Goal: Task Accomplishment & Management: Manage account settings

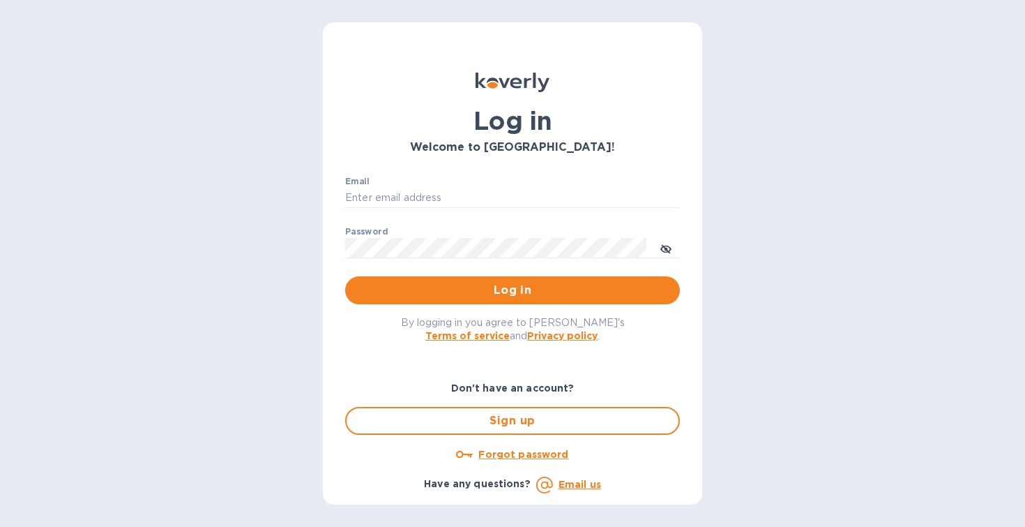
type input "[PERSON_NAME][EMAIL_ADDRESS][DOMAIN_NAME]"
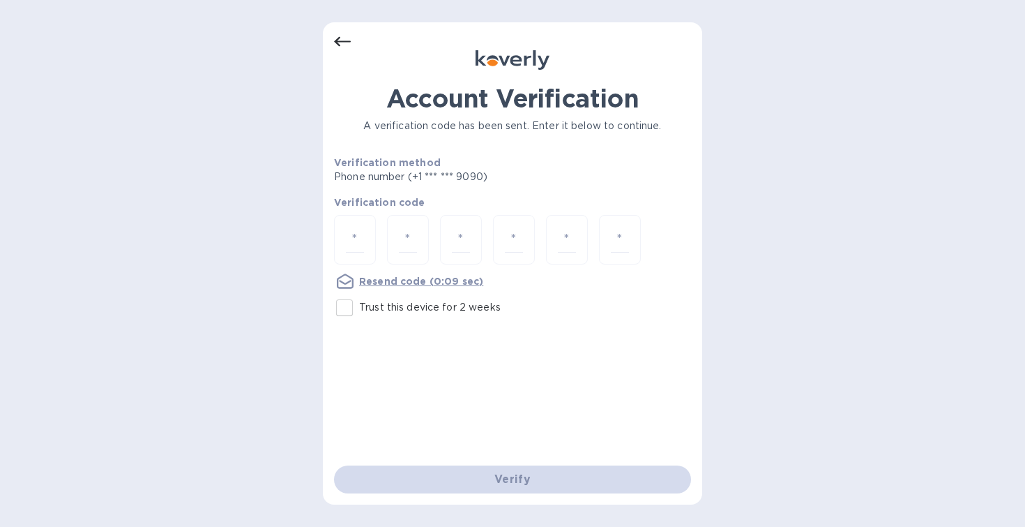
click at [345, 312] on input "Trust this device for 2 weeks" at bounding box center [344, 307] width 29 height 29
checkbox input "true"
click at [354, 243] on input "number" at bounding box center [355, 240] width 18 height 26
type input "6"
type input "3"
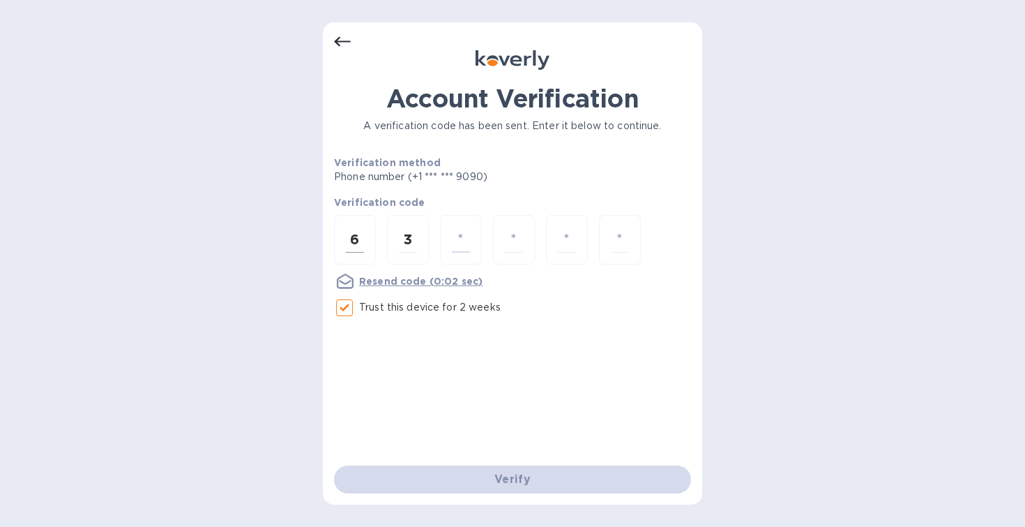
type input "9"
type input "5"
type input "2"
type input "9"
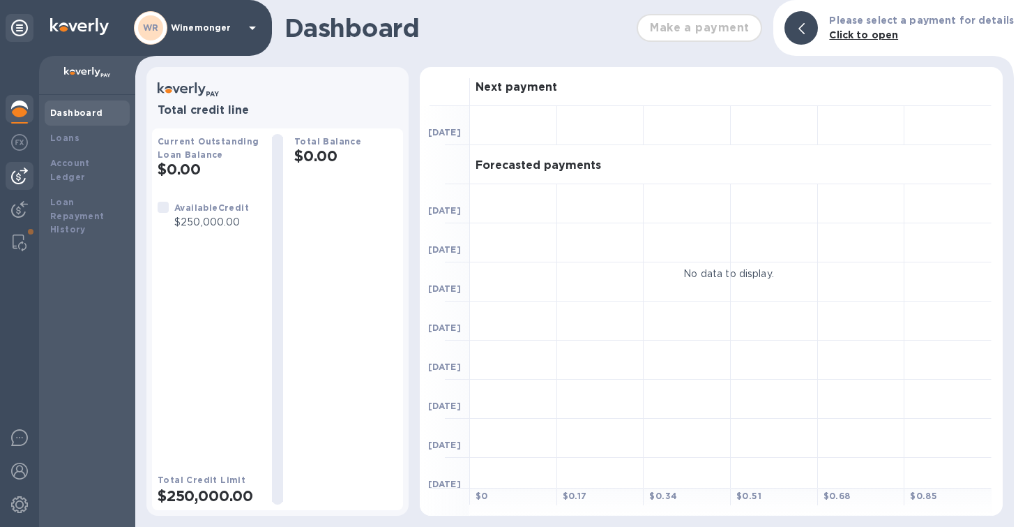
click at [20, 183] on img at bounding box center [19, 175] width 17 height 17
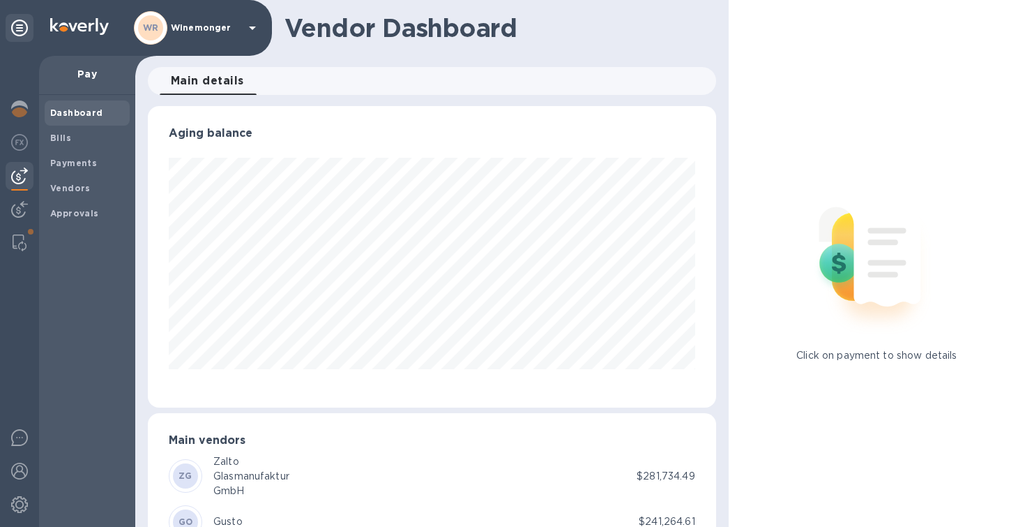
scroll to position [301, 568]
click at [63, 168] on b "Payments" at bounding box center [73, 163] width 47 height 10
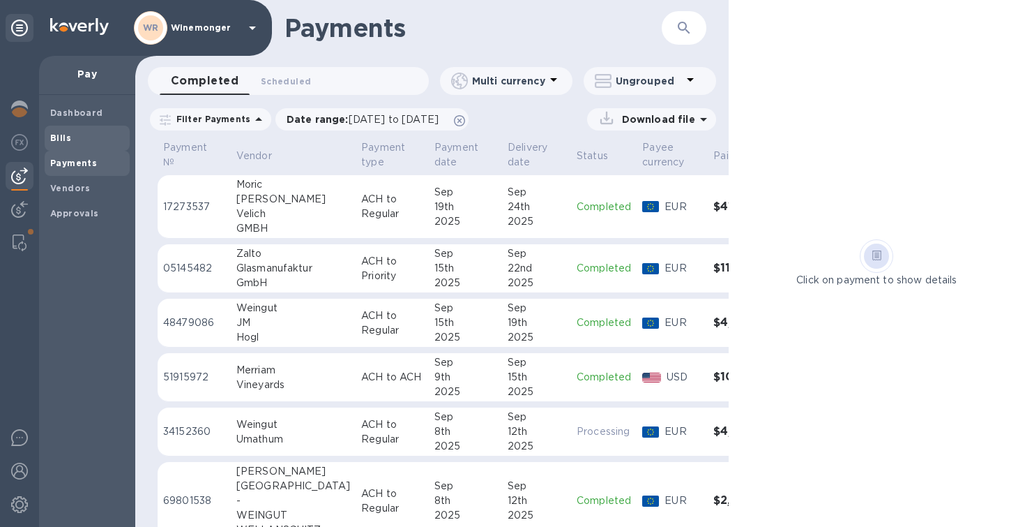
click at [59, 143] on b "Bills" at bounding box center [60, 138] width 21 height 10
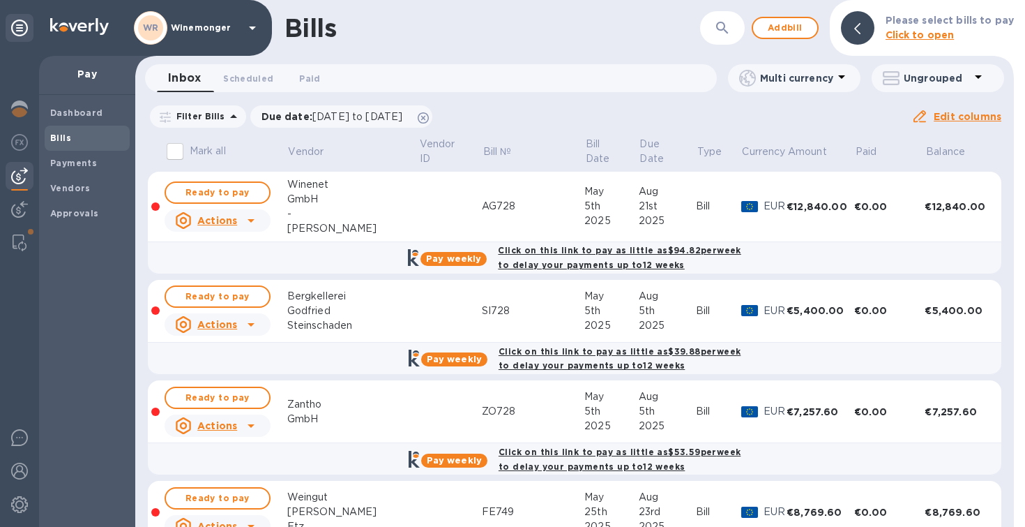
click at [722, 25] on icon "button" at bounding box center [722, 28] width 17 height 17
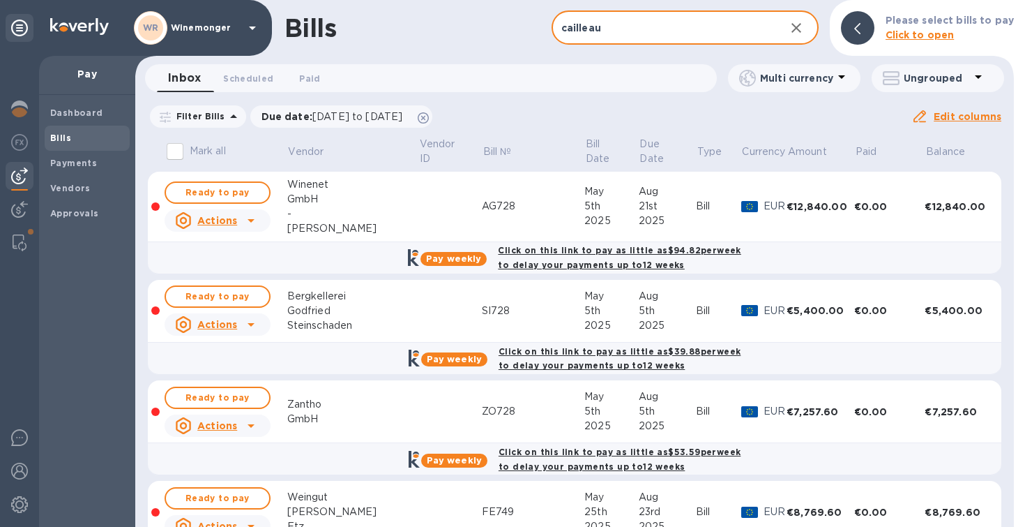
type input "cailleau"
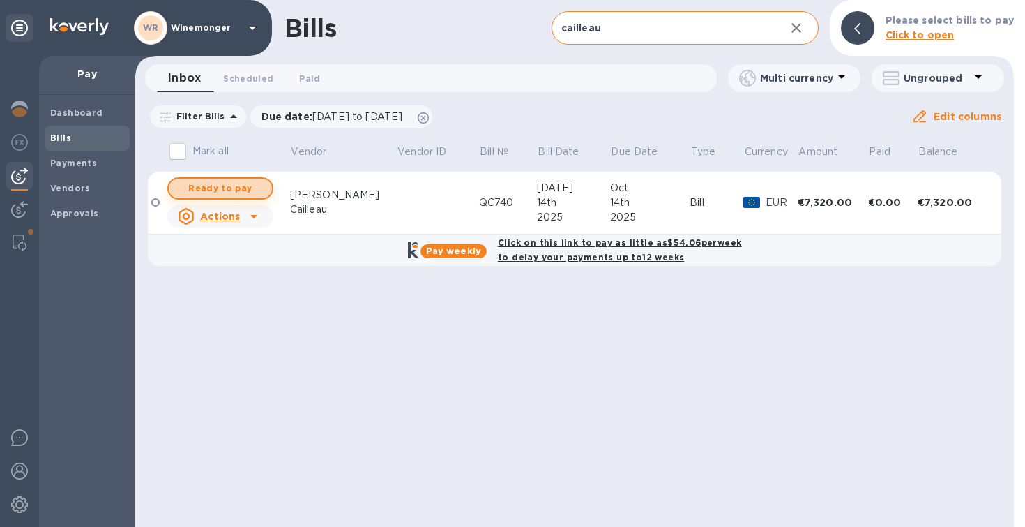
click at [228, 193] on span "Ready to pay" at bounding box center [220, 188] width 81 height 17
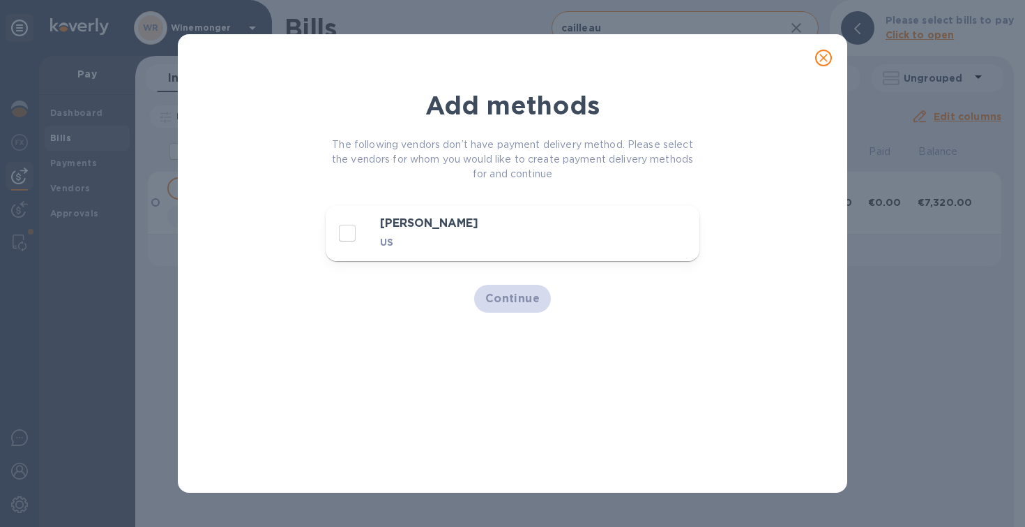
click at [351, 237] on input "decorative checkbox" at bounding box center [347, 232] width 29 height 29
checkbox input "true"
click at [507, 300] on span "Continue" at bounding box center [512, 298] width 55 height 17
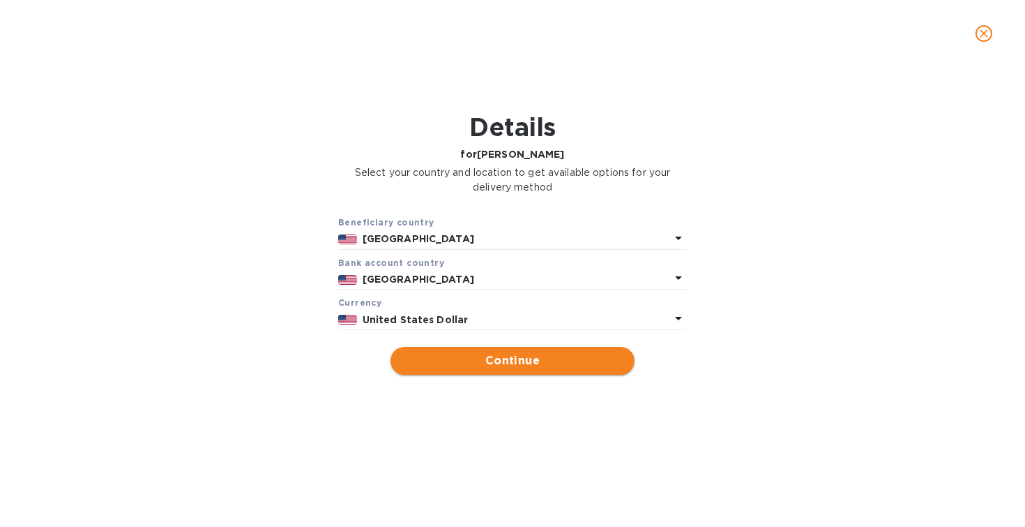
click at [537, 369] on span "Continue" at bounding box center [513, 360] width 222 height 17
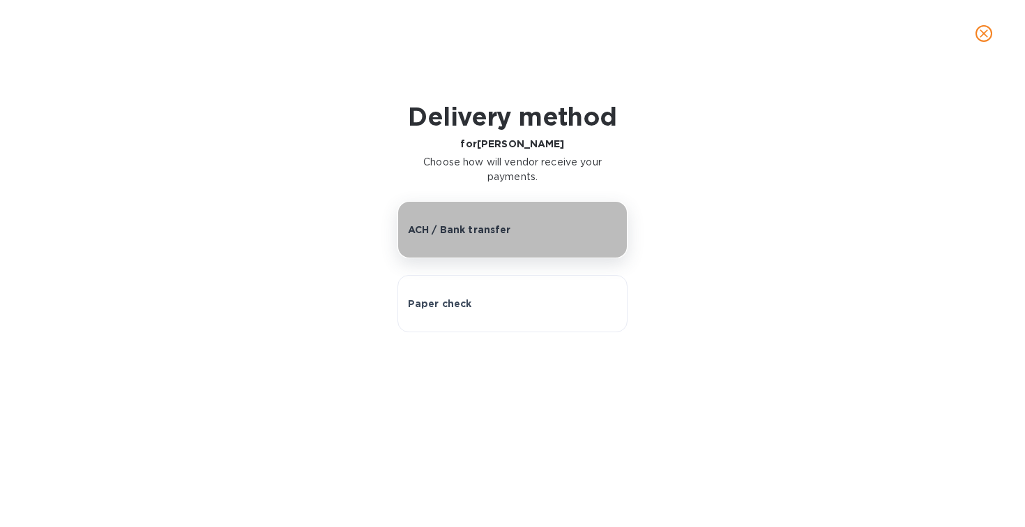
click at [543, 236] on div "ACH / Bank transfer" at bounding box center [513, 229] width 210 height 14
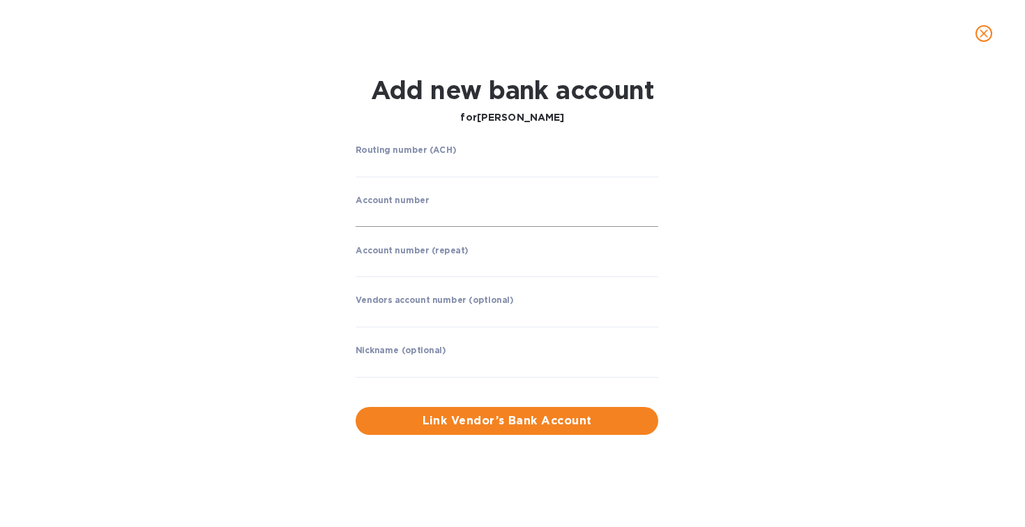
click at [439, 222] on input "string" at bounding box center [507, 216] width 303 height 21
click at [782, 176] on div "Routing number (ACH) ​ Account number ​ Account number (repeat) ​ Vendors accou…" at bounding box center [512, 290] width 659 height 306
click at [653, 222] on span at bounding box center [650, 216] width 11 height 11
click at [651, 220] on span at bounding box center [650, 216] width 11 height 11
click at [706, 207] on div "Routing number (ACH) ​ Account number ​ Account number (repeat) ​ Vendors accou…" at bounding box center [512, 290] width 659 height 306
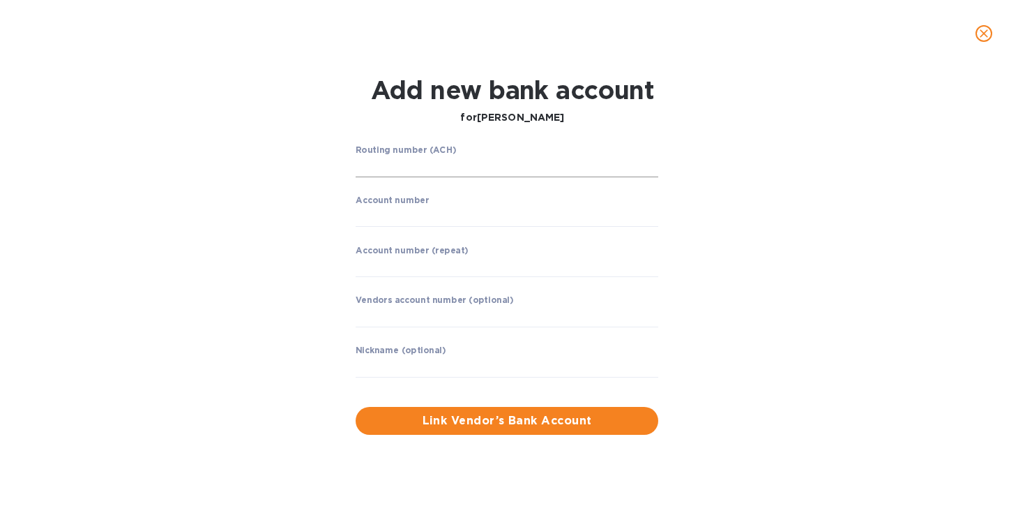
click at [651, 167] on span at bounding box center [650, 166] width 11 height 11
click at [698, 130] on div "Add new bank account for Quentin Cailleau" at bounding box center [512, 102] width 659 height 70
click at [542, 168] on input "string" at bounding box center [507, 166] width 303 height 21
click at [677, 215] on div "Routing number (ACH) ​ Account number ​ Account number (repeat) ​ Vendors accou…" at bounding box center [512, 290] width 659 height 306
click at [578, 220] on input "string" at bounding box center [507, 216] width 303 height 21
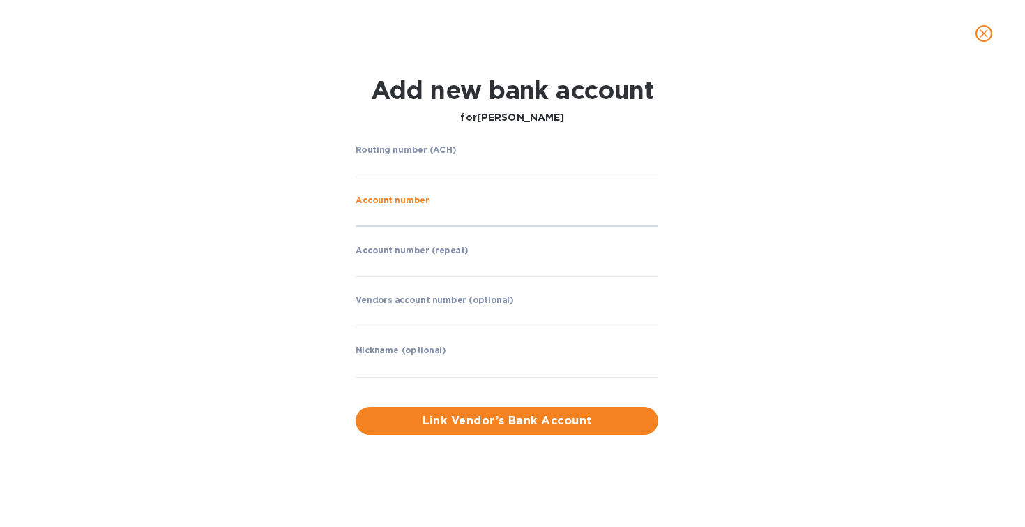
click at [784, 109] on div "Add new bank account for Quentin Cailleau" at bounding box center [512, 102] width 659 height 70
click at [654, 220] on span at bounding box center [650, 216] width 11 height 11
click at [497, 220] on input "string" at bounding box center [507, 216] width 303 height 21
click at [554, 170] on input "string" at bounding box center [507, 166] width 303 height 21
click at [446, 222] on input "string" at bounding box center [507, 216] width 303 height 21
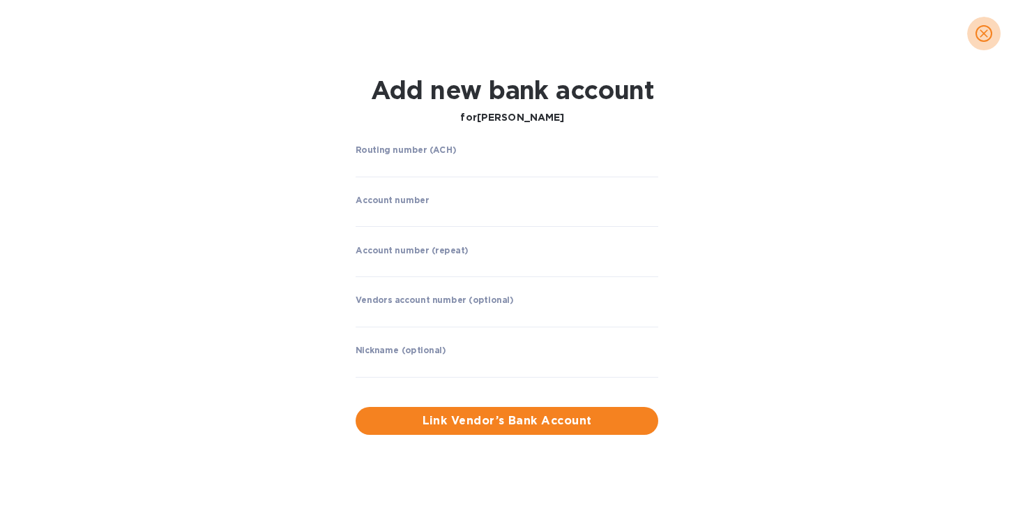
click at [978, 33] on icon "close" at bounding box center [984, 34] width 14 height 14
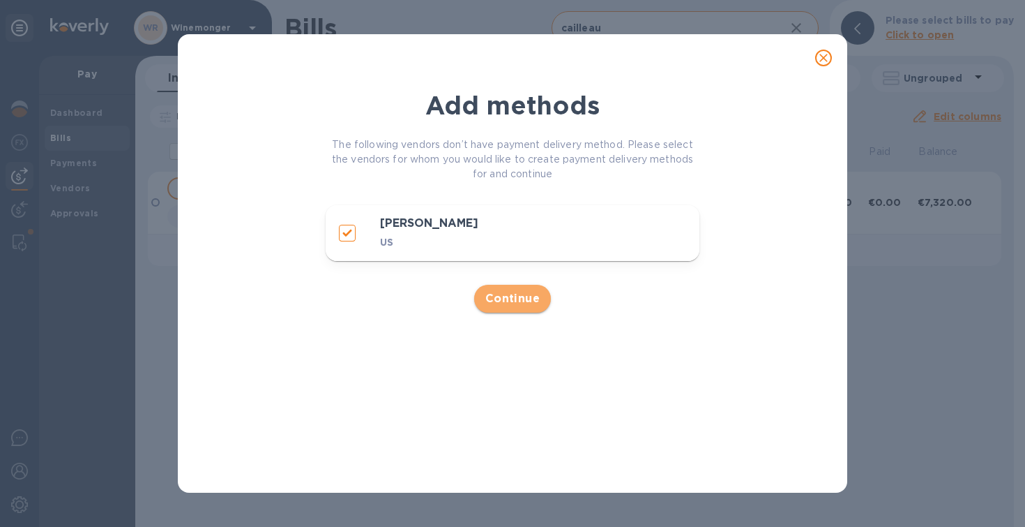
click at [517, 307] on span "Continue" at bounding box center [512, 298] width 55 height 17
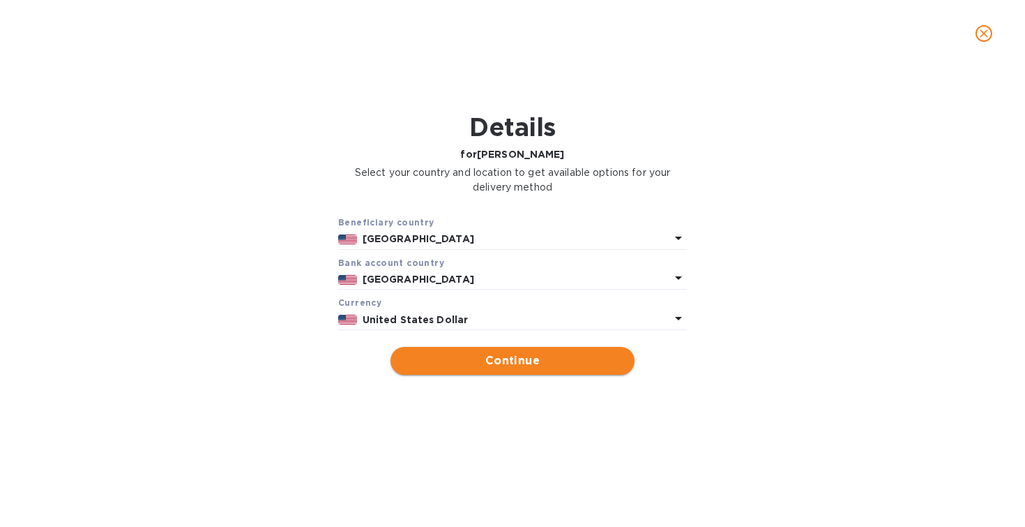
click at [510, 369] on span "Continue" at bounding box center [513, 360] width 222 height 17
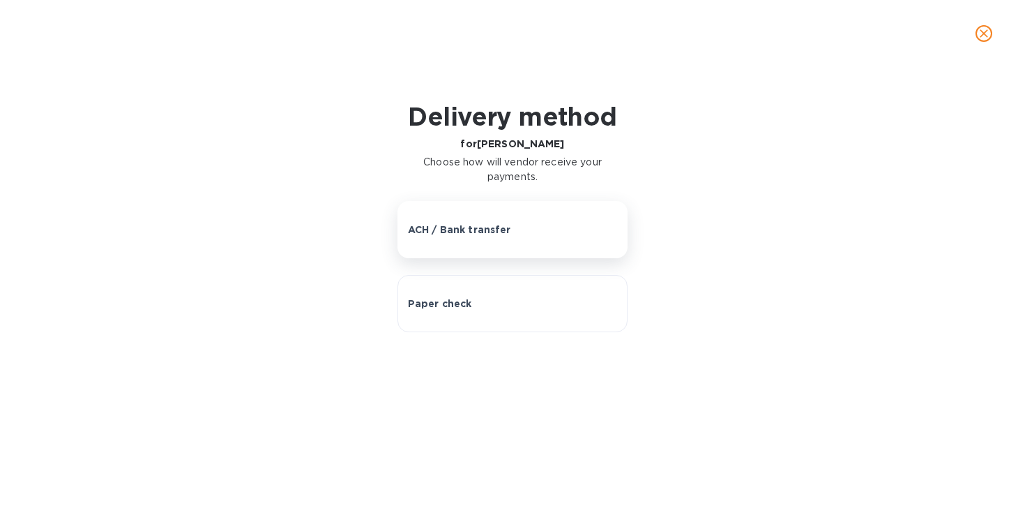
click at [490, 234] on p "ACH / Bank transfer" at bounding box center [459, 229] width 103 height 14
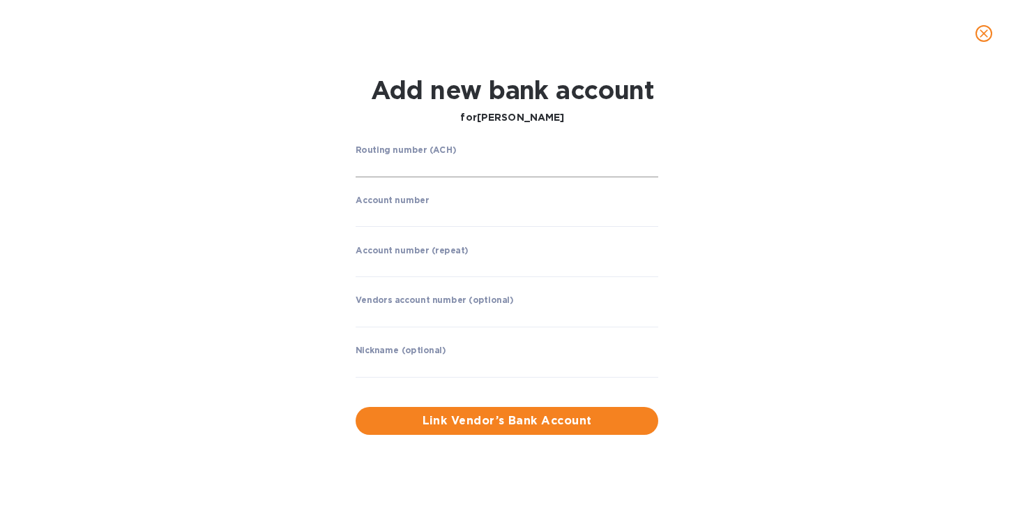
click at [451, 160] on input "string" at bounding box center [507, 166] width 303 height 21
click at [441, 227] on input "string" at bounding box center [507, 216] width 303 height 21
click at [984, 35] on icon "close" at bounding box center [984, 34] width 14 height 14
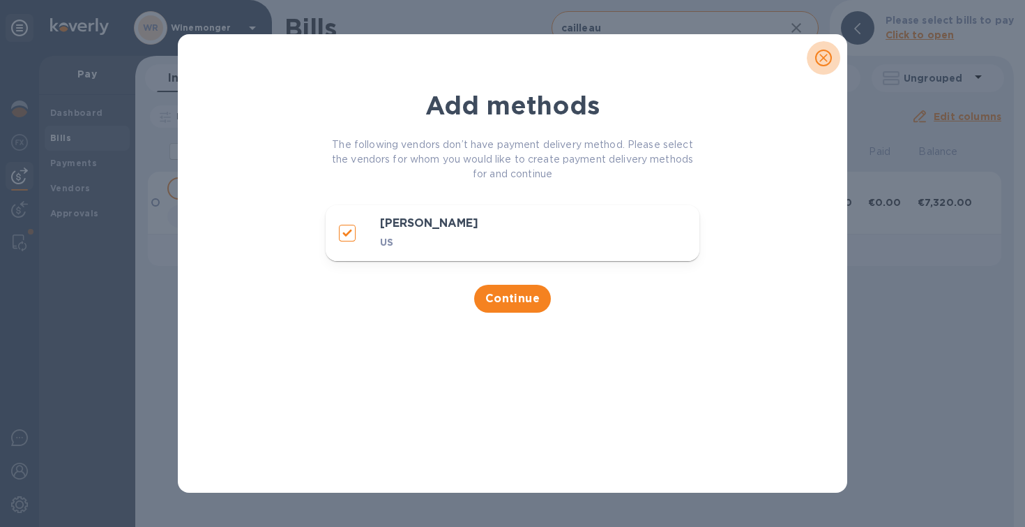
click at [826, 57] on icon "close" at bounding box center [824, 58] width 14 height 14
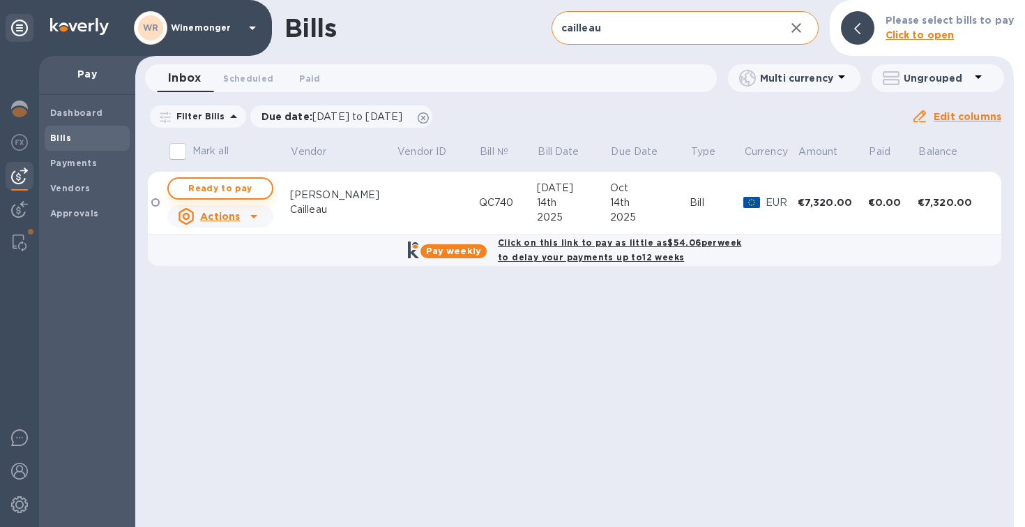
click at [252, 192] on span "Ready to pay" at bounding box center [220, 188] width 81 height 17
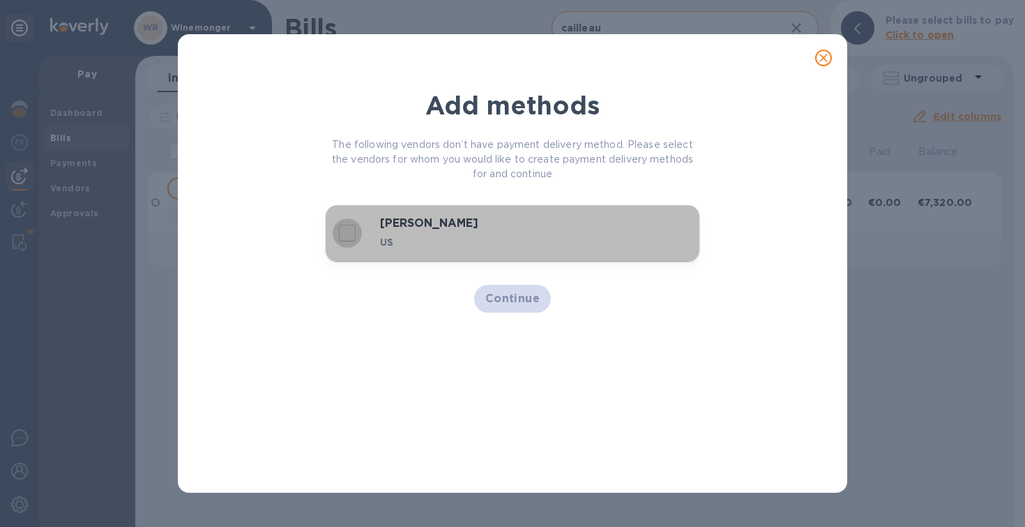
click at [347, 241] on input "decorative checkbox" at bounding box center [347, 232] width 29 height 29
checkbox input "true"
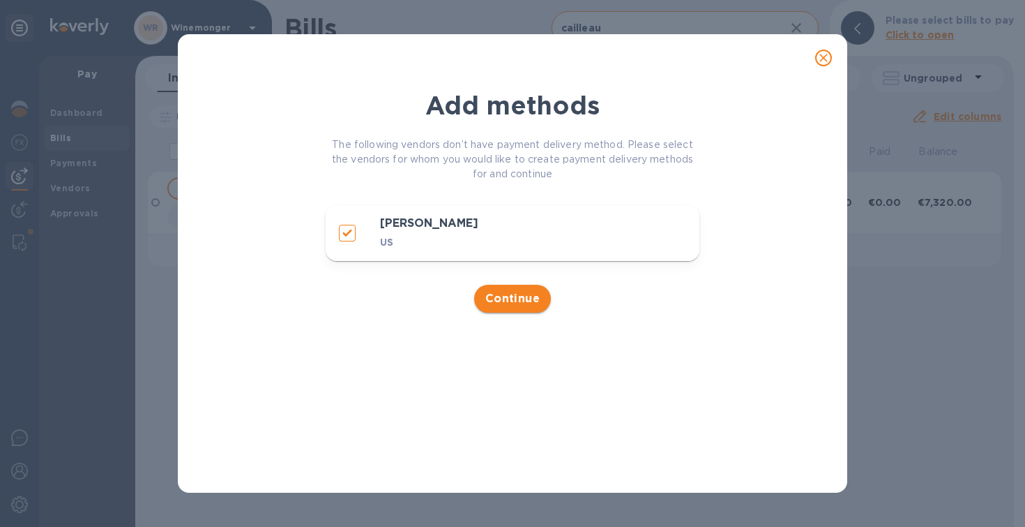
click at [498, 305] on span "Continue" at bounding box center [512, 298] width 55 height 17
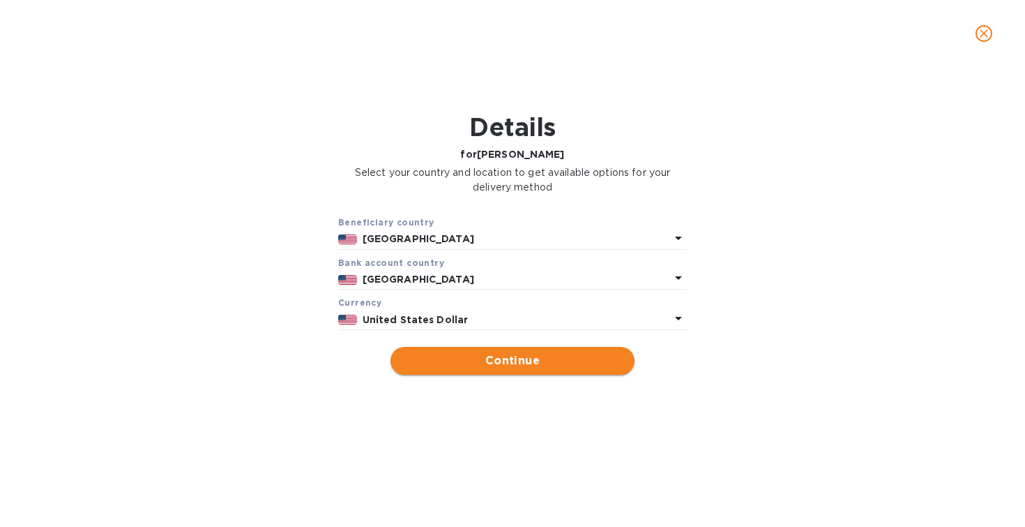
click at [512, 374] on button "Continue" at bounding box center [513, 361] width 244 height 28
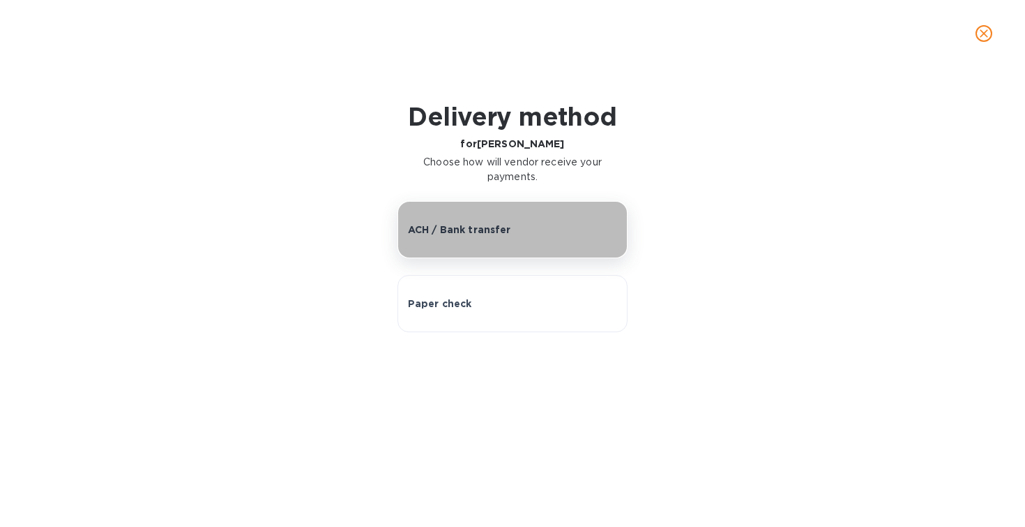
click at [467, 236] on p "ACH / Bank transfer" at bounding box center [459, 229] width 103 height 14
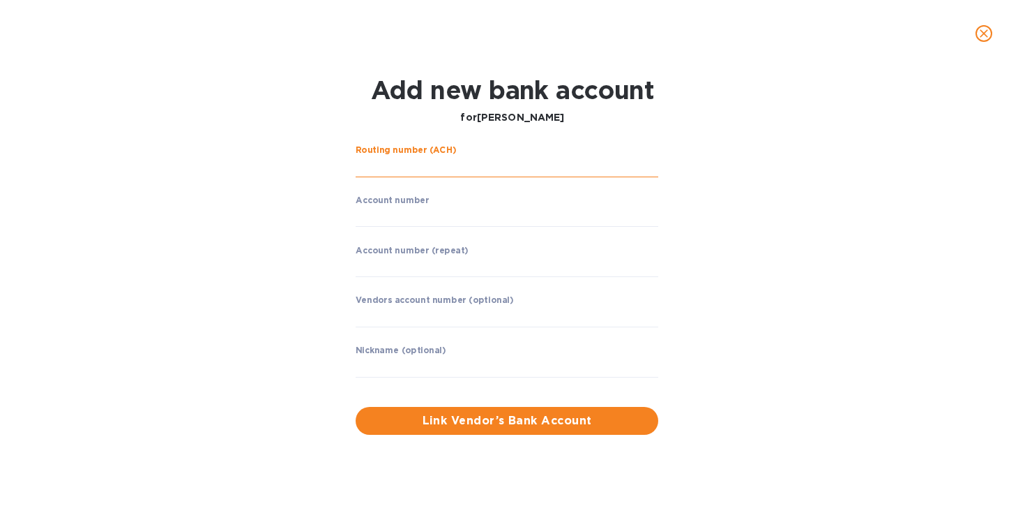
click at [450, 165] on input "string" at bounding box center [507, 166] width 303 height 21
type input "1"
click at [417, 211] on input "string" at bounding box center [507, 216] width 303 height 21
click at [422, 223] on input "string" at bounding box center [507, 216] width 303 height 21
click at [793, 206] on div "Routing number (ACH) ​ Account number ​ Account number (repeat) ​ Vendors accou…" at bounding box center [512, 290] width 659 height 306
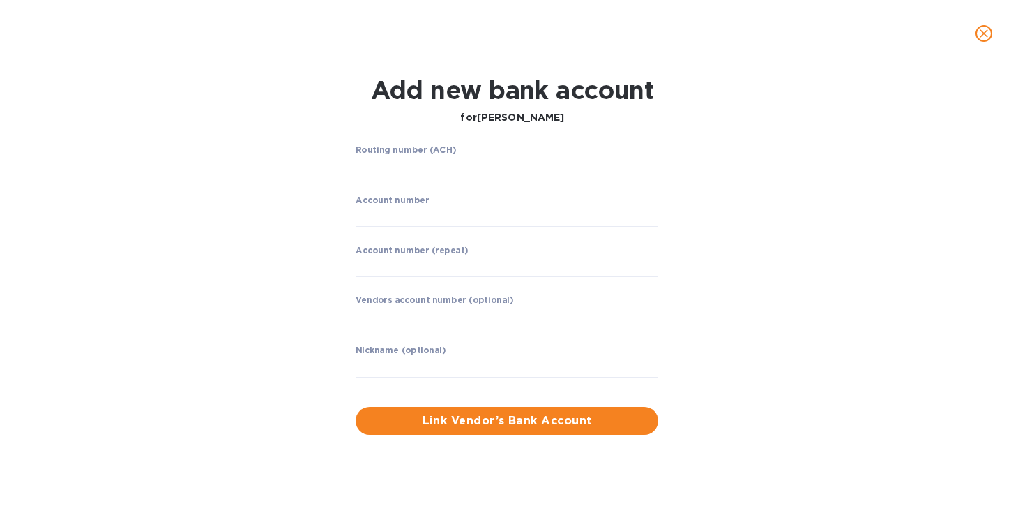
click at [984, 30] on icon "close" at bounding box center [984, 34] width 14 height 14
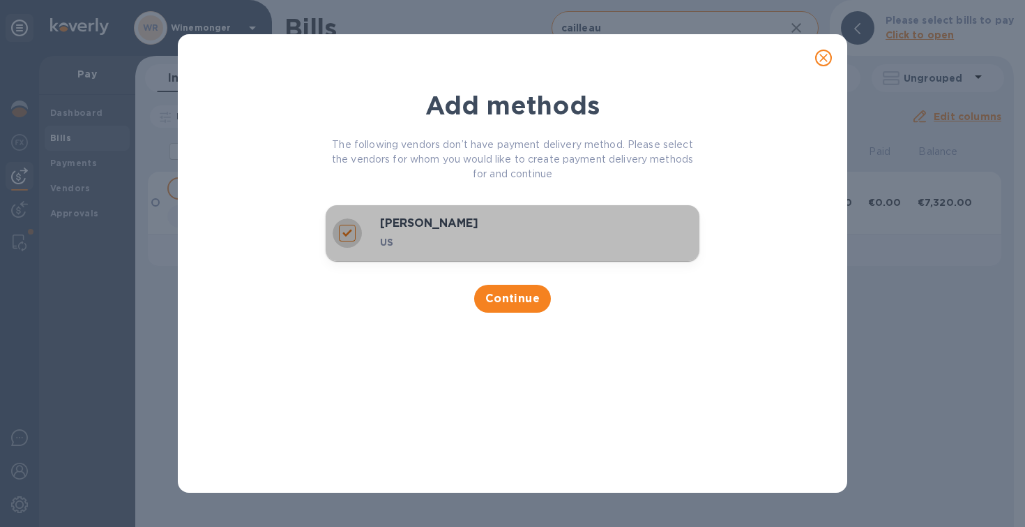
click at [345, 241] on input "decorative checkbox" at bounding box center [347, 232] width 29 height 29
checkbox input "false"
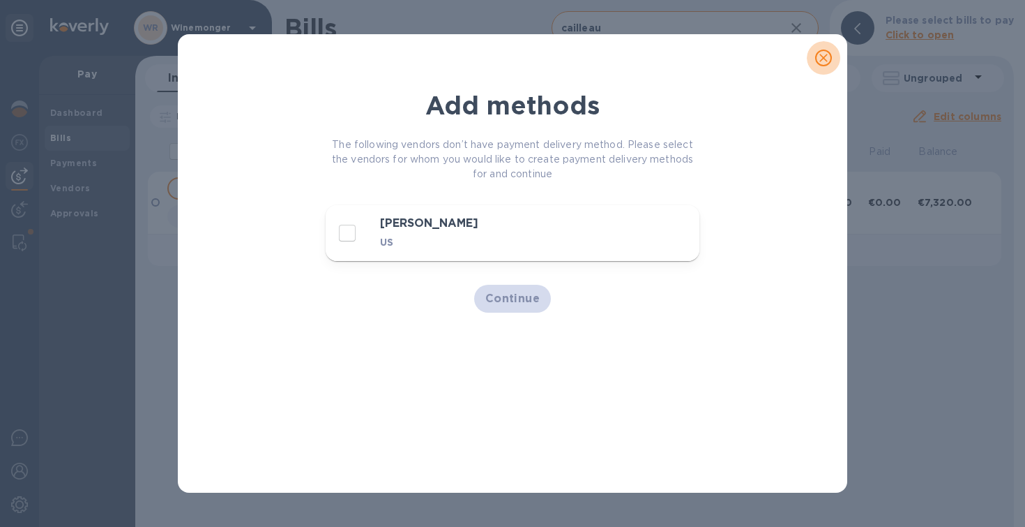
click at [825, 55] on icon "close" at bounding box center [824, 58] width 14 height 14
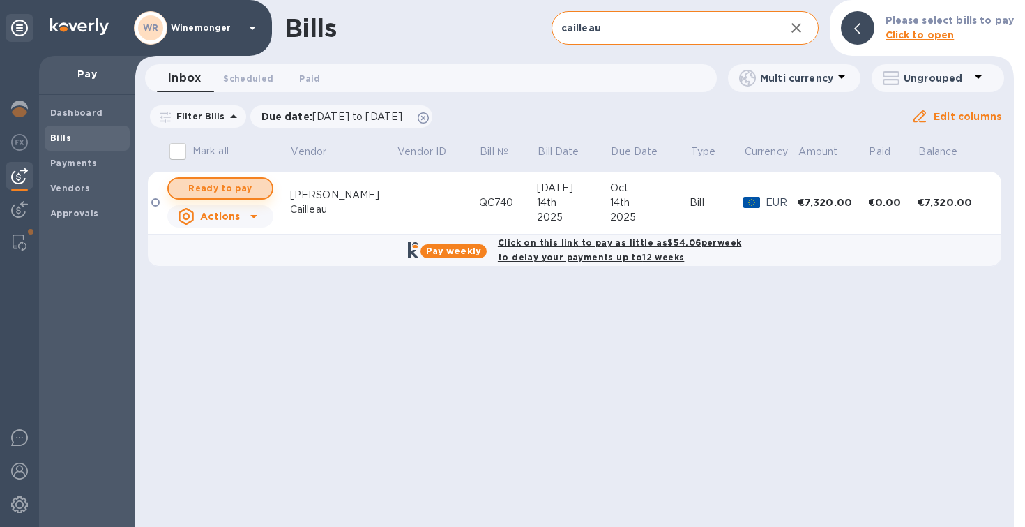
click at [215, 192] on span "Ready to pay" at bounding box center [220, 188] width 81 height 17
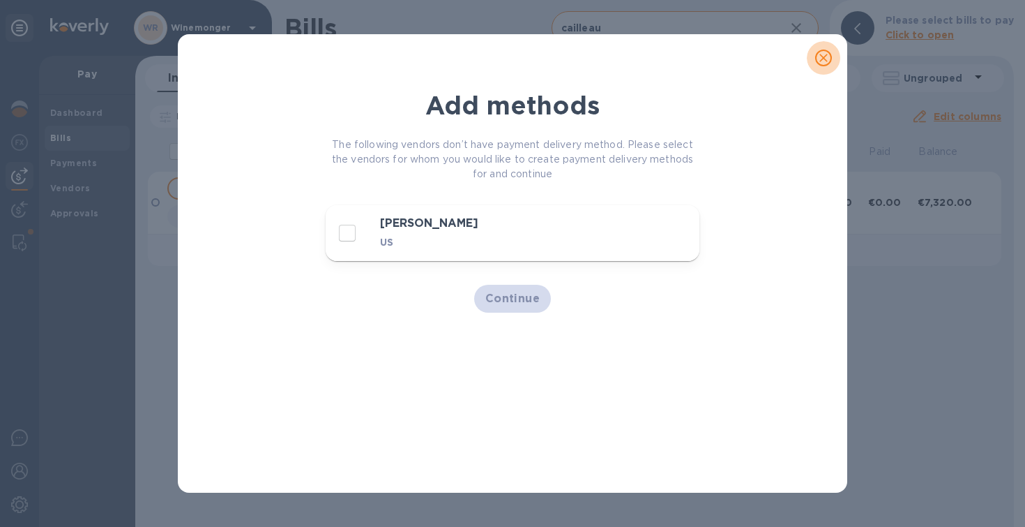
click at [822, 59] on icon "close" at bounding box center [823, 58] width 8 height 8
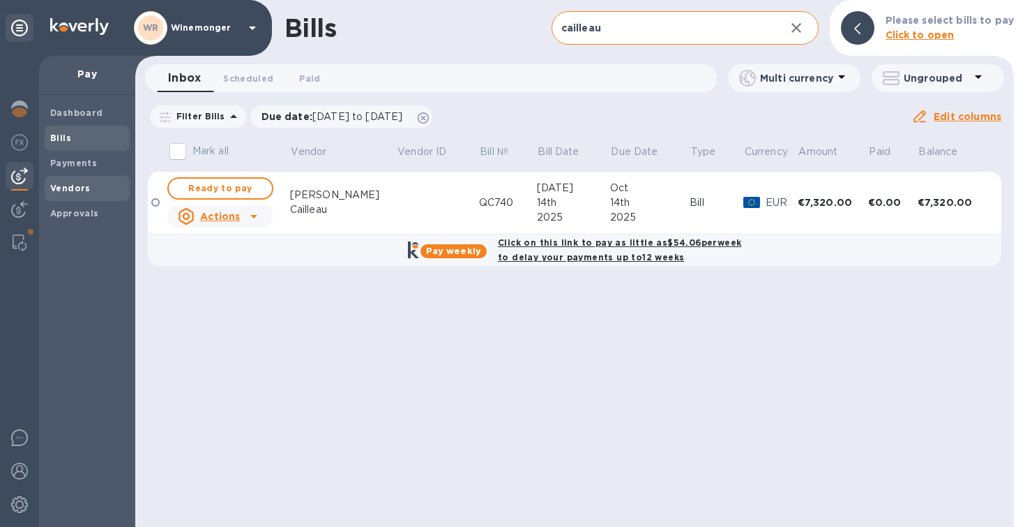
click at [66, 192] on span "Vendors" at bounding box center [70, 188] width 40 height 14
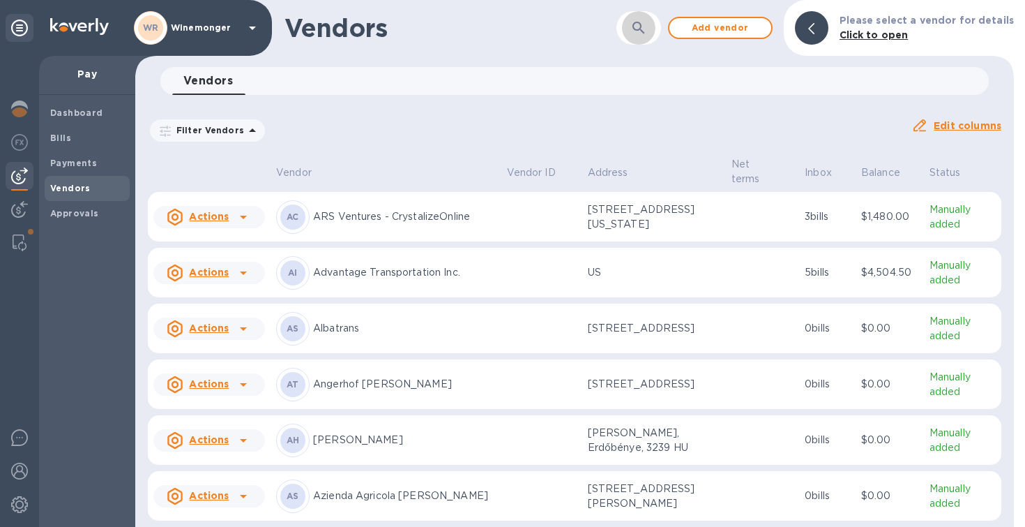
click at [637, 24] on button "button" at bounding box center [638, 27] width 33 height 33
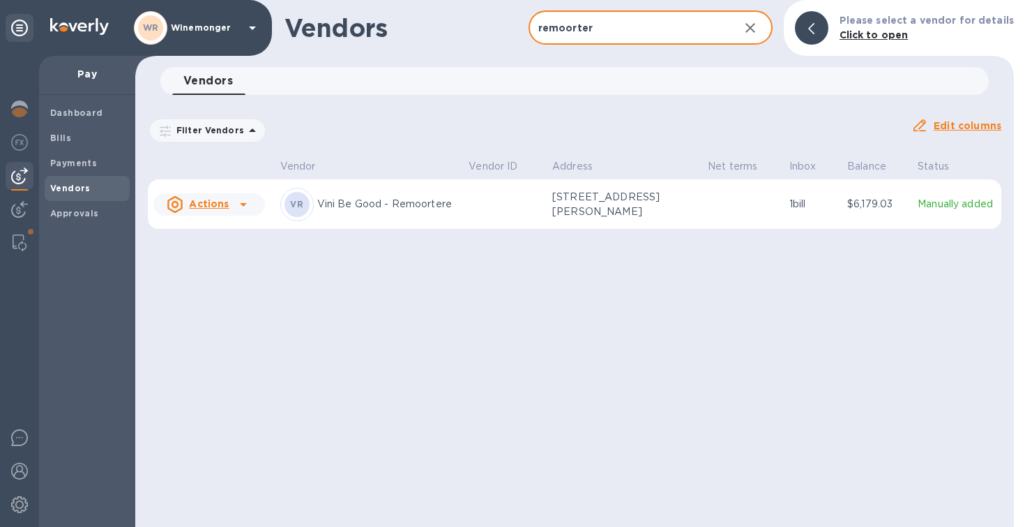
type input "remoorter"
click at [363, 211] on p "Vini Be Good - Remoortere" at bounding box center [387, 204] width 141 height 15
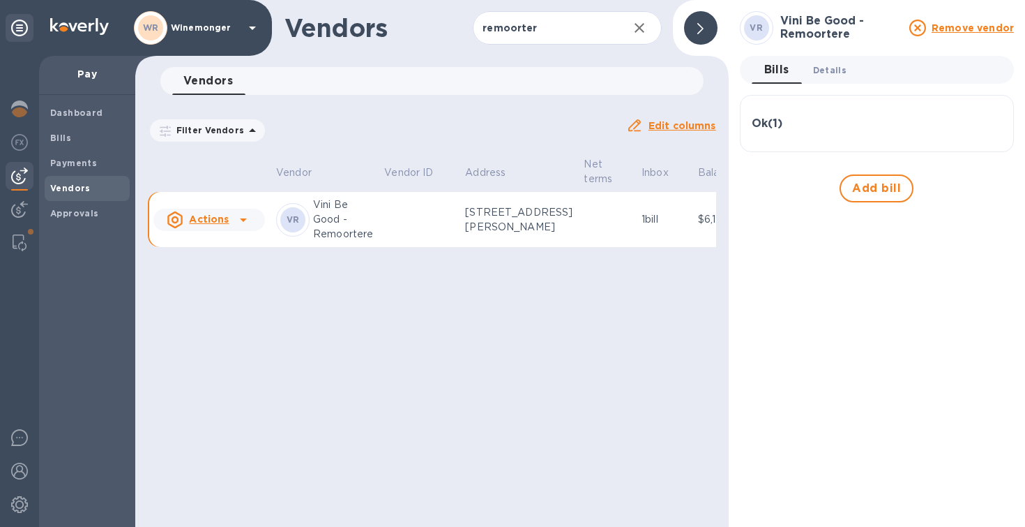
click at [849, 64] on button "Details 0" at bounding box center [830, 70] width 56 height 28
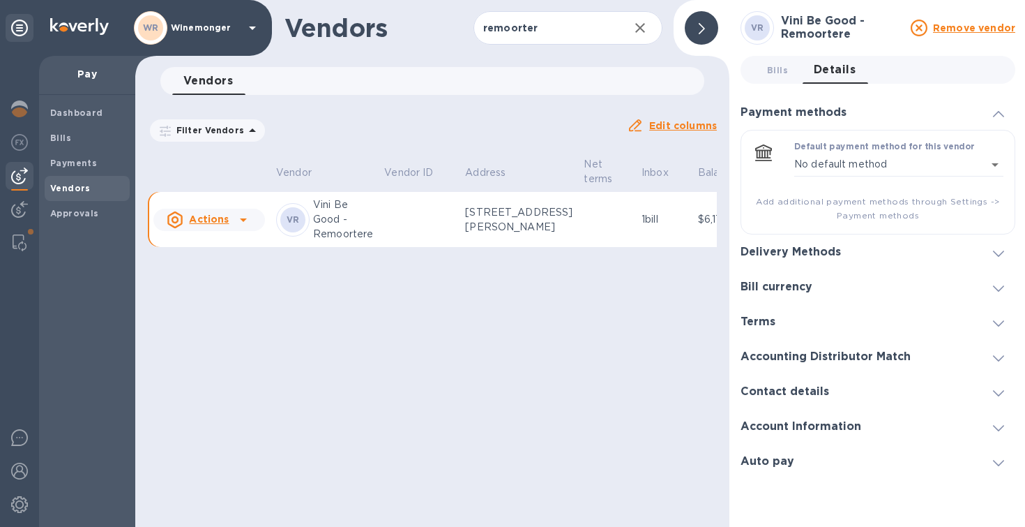
click at [908, 261] on div "Delivery Methods" at bounding box center [878, 251] width 275 height 35
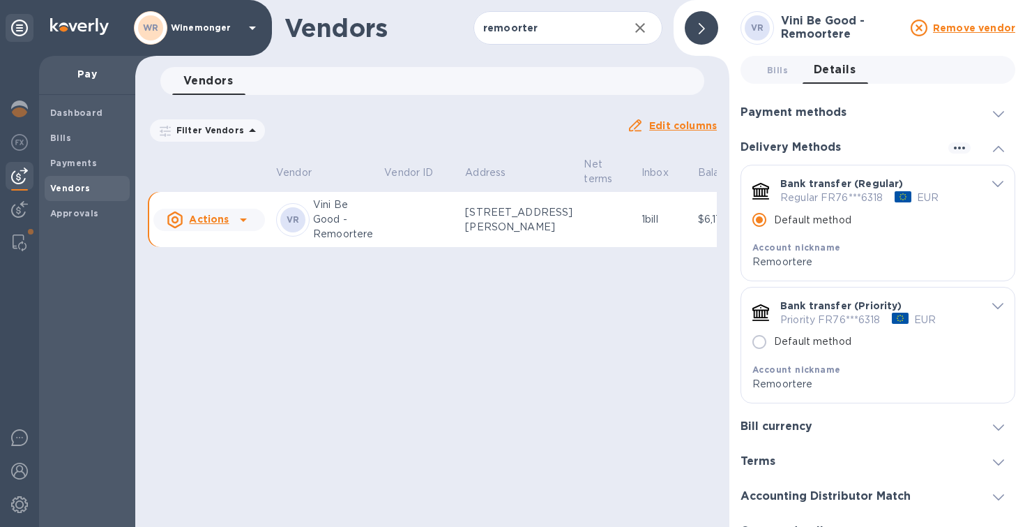
click at [349, 241] on p "Vini Be Good - Remoortere" at bounding box center [343, 219] width 60 height 44
click at [251, 231] on div at bounding box center [243, 220] width 22 height 22
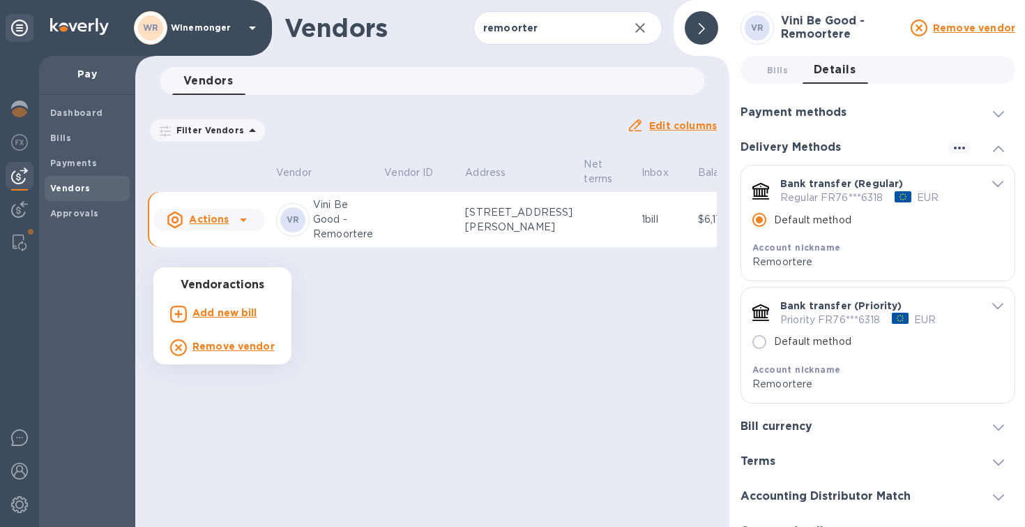
click at [251, 257] on div at bounding box center [512, 263] width 1025 height 527
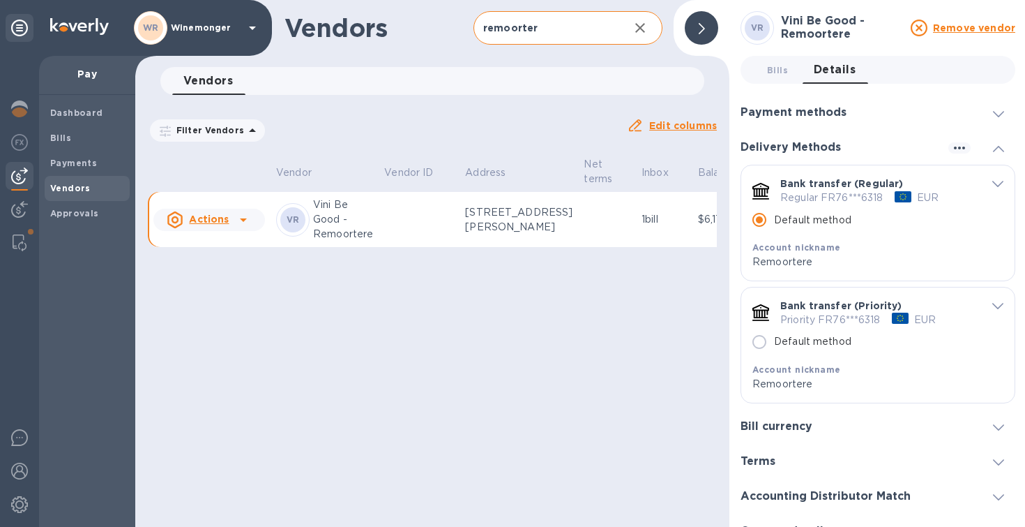
click at [640, 27] on icon "button" at bounding box center [640, 28] width 17 height 17
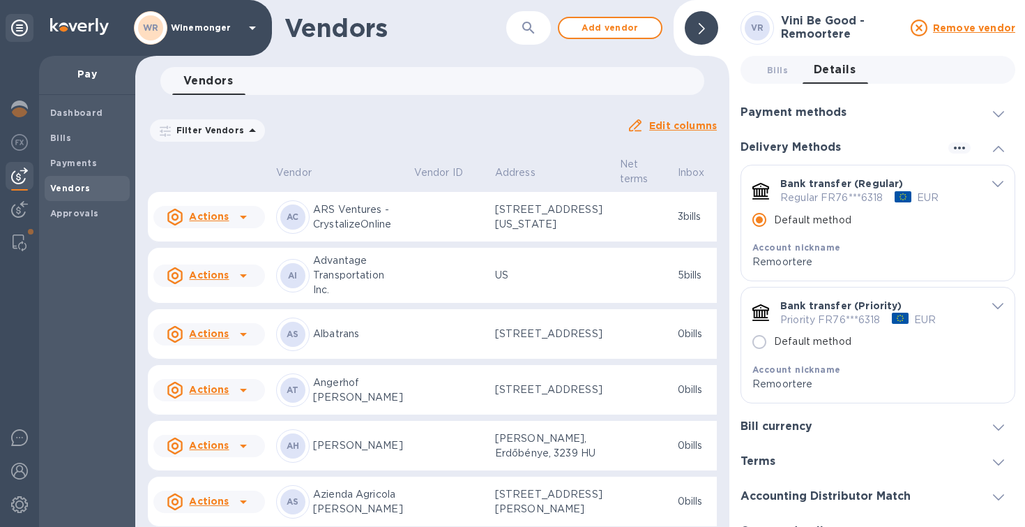
click at [529, 31] on icon "button" at bounding box center [528, 28] width 17 height 17
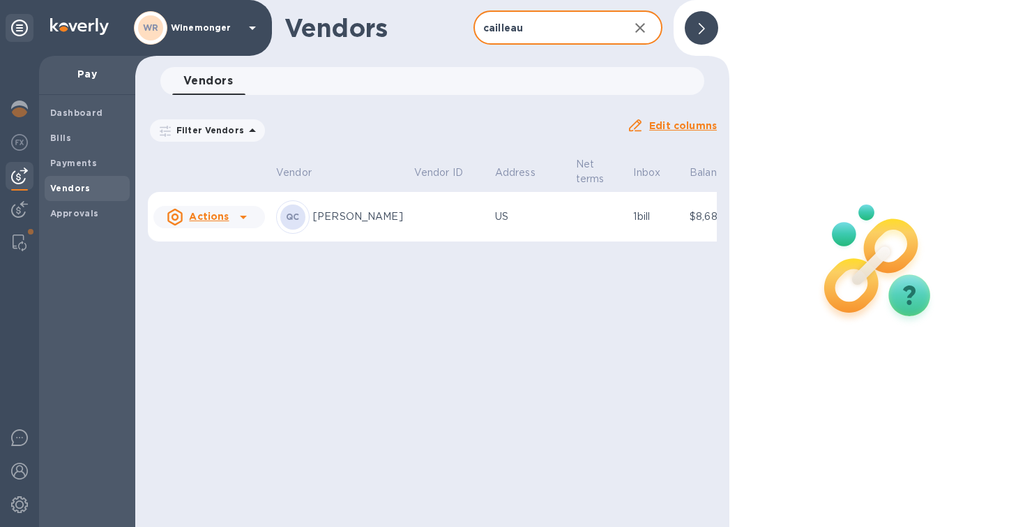
type input "cailleau"
click at [683, 127] on u "Edit columns" at bounding box center [683, 125] width 68 height 11
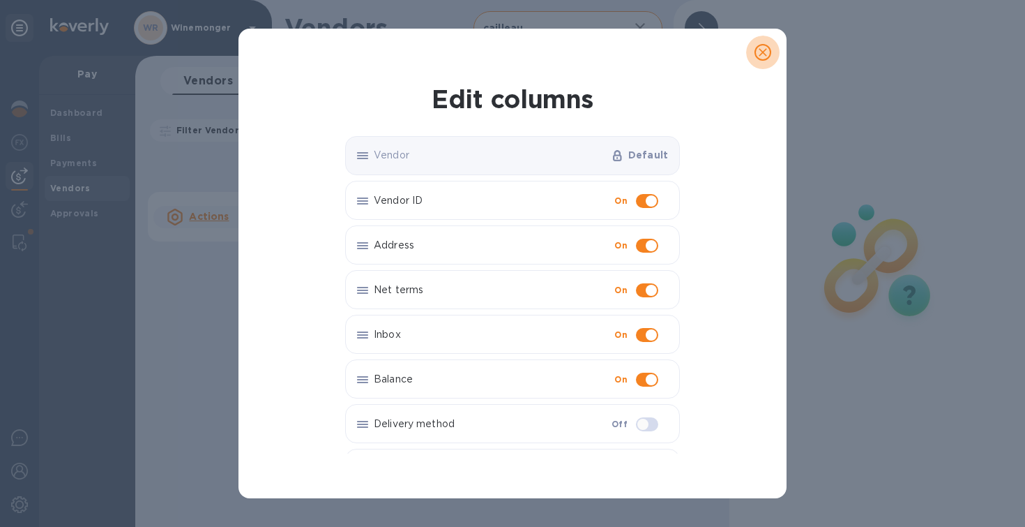
click at [766, 47] on icon "close" at bounding box center [763, 52] width 14 height 14
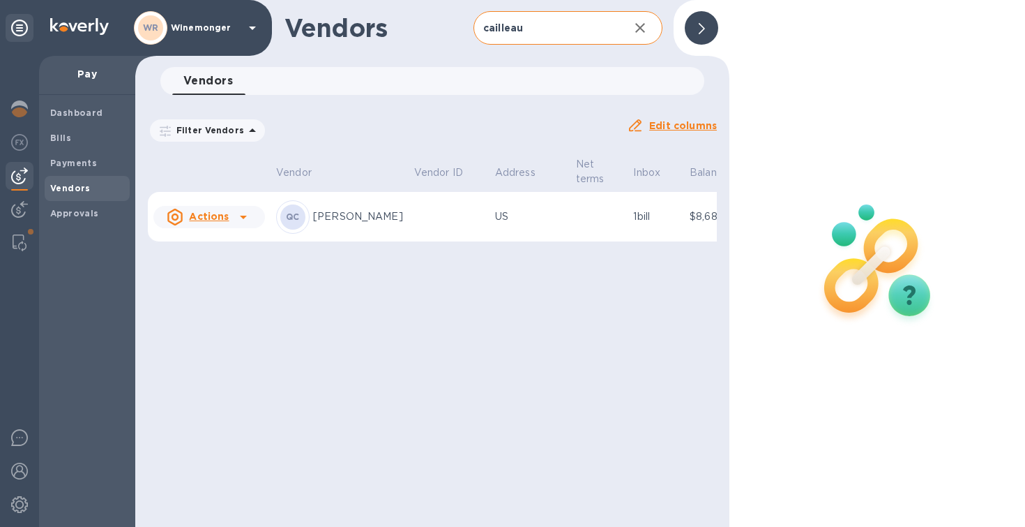
click at [495, 222] on p "US" at bounding box center [530, 216] width 70 height 15
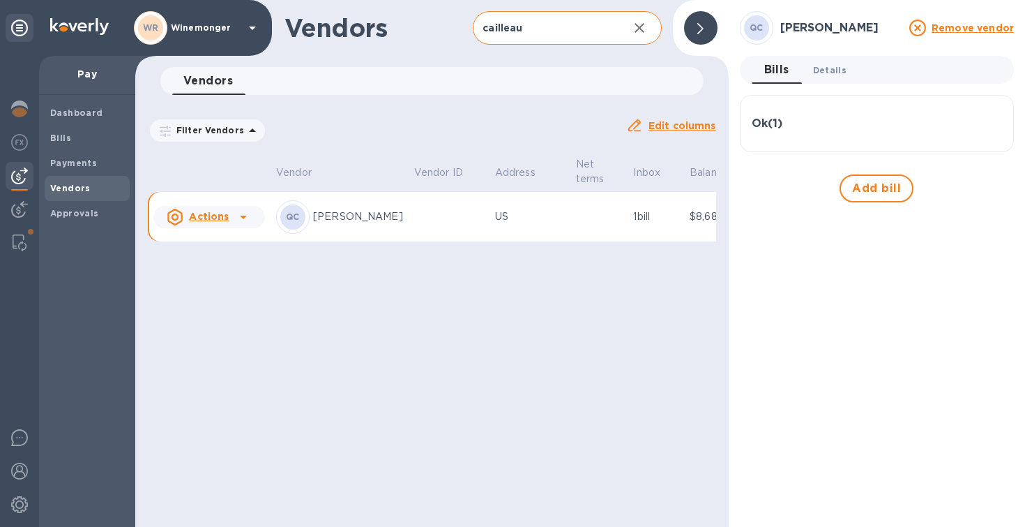
click at [828, 61] on button "Details 0" at bounding box center [830, 70] width 56 height 28
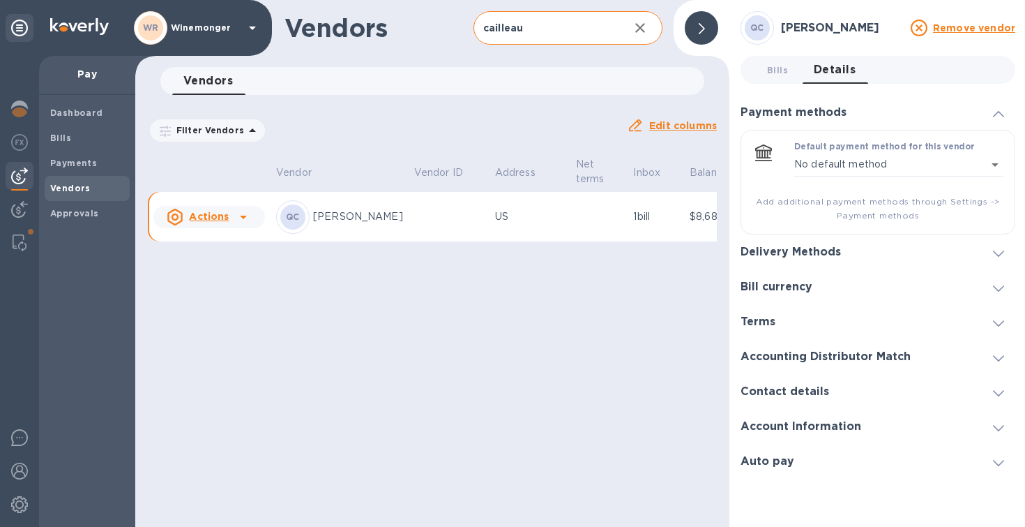
click at [878, 254] on div "Delivery Methods" at bounding box center [878, 251] width 275 height 35
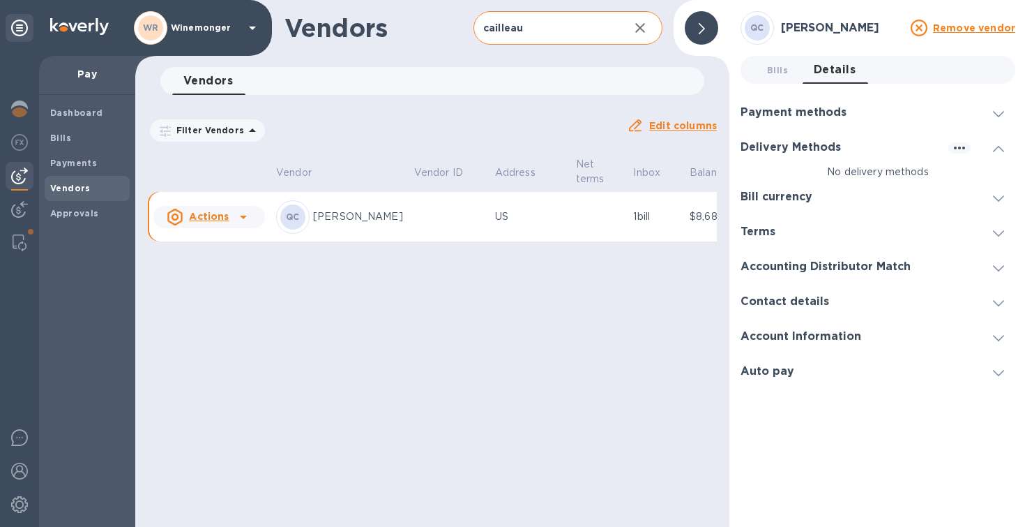
click at [877, 342] on div "Account Information" at bounding box center [878, 336] width 275 height 35
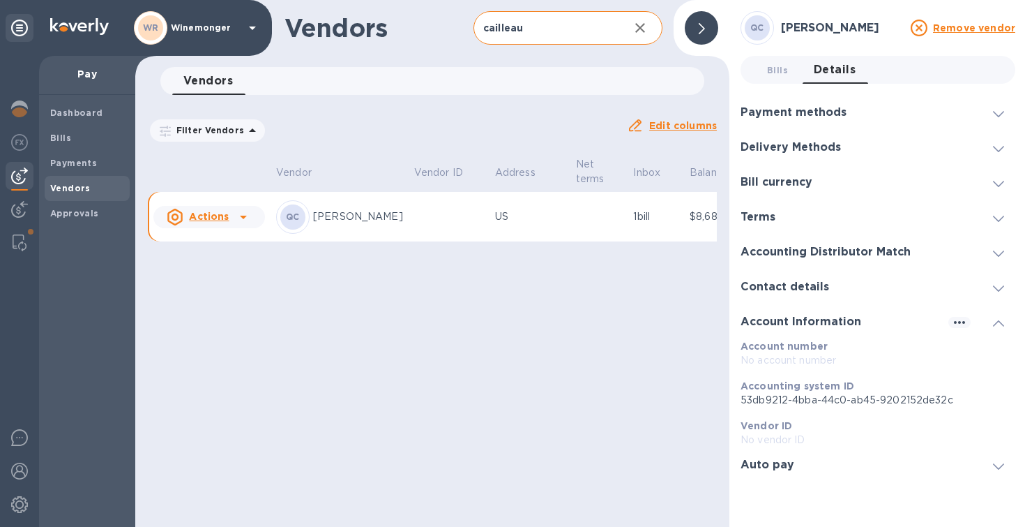
click at [871, 299] on div "Contact details" at bounding box center [878, 286] width 275 height 35
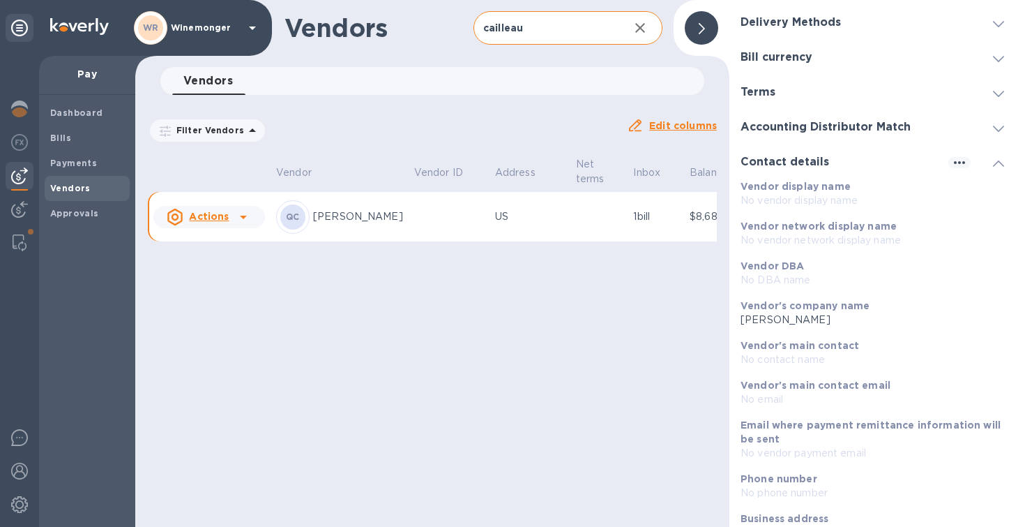
scroll to position [121, 0]
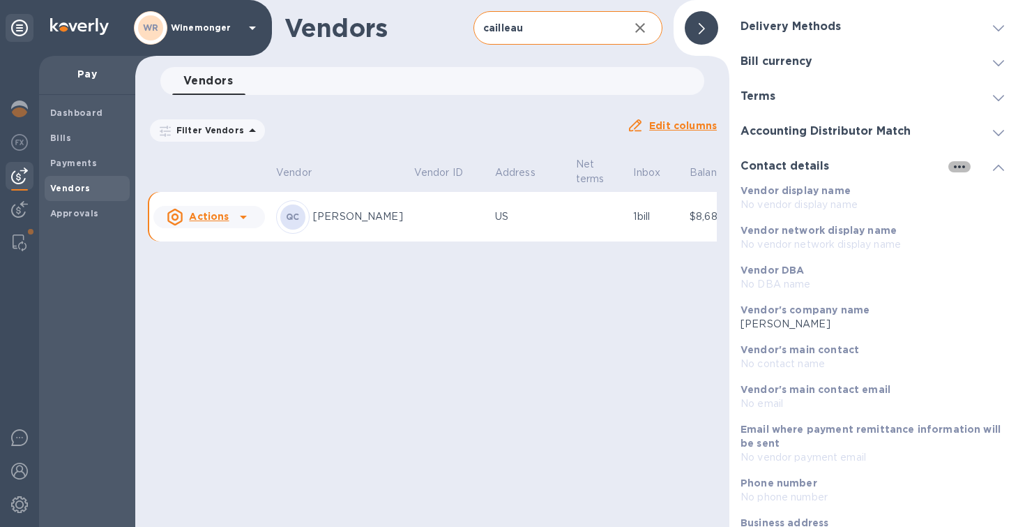
click at [957, 163] on icon "button" at bounding box center [959, 166] width 17 height 17
click at [974, 187] on li "Edit" at bounding box center [974, 196] width 55 height 45
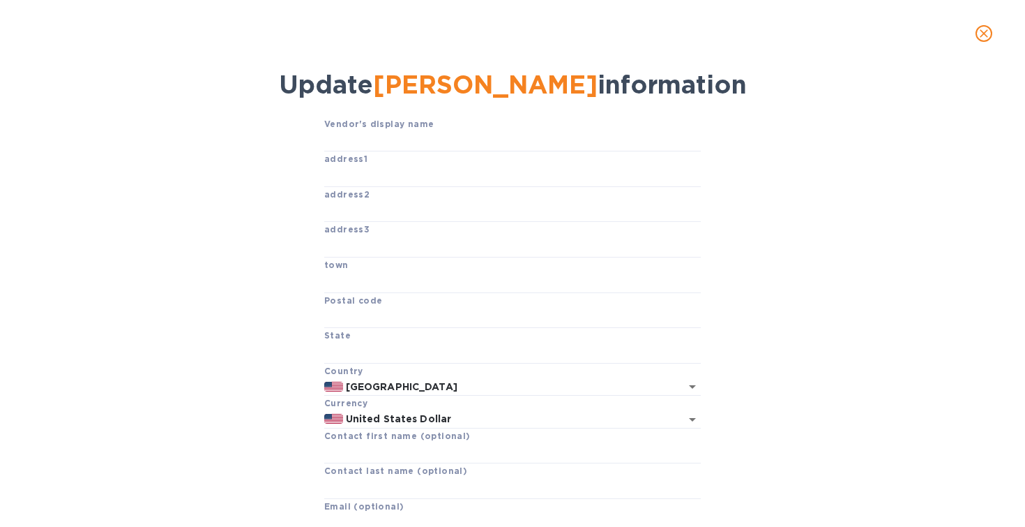
scroll to position [176, 0]
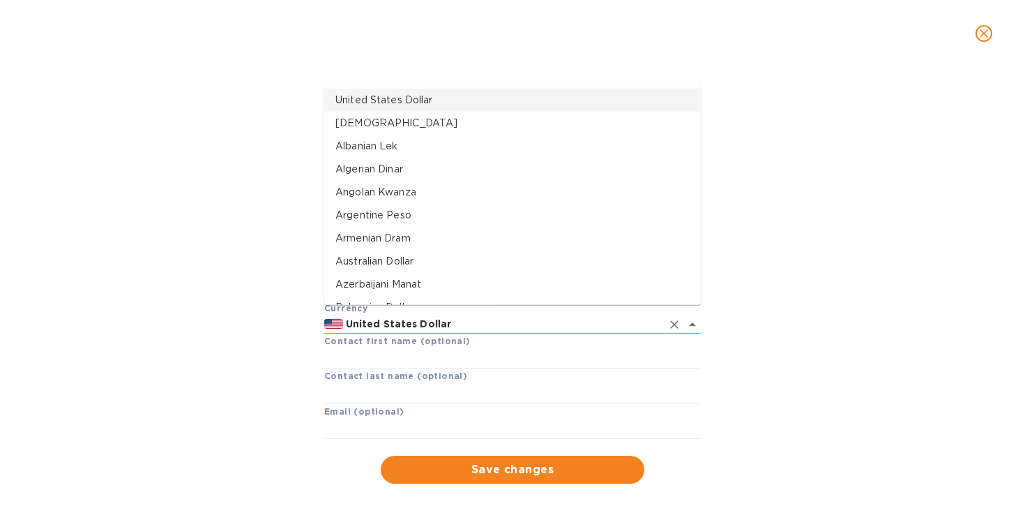
click at [533, 315] on input "United States Dollar" at bounding box center [502, 323] width 319 height 17
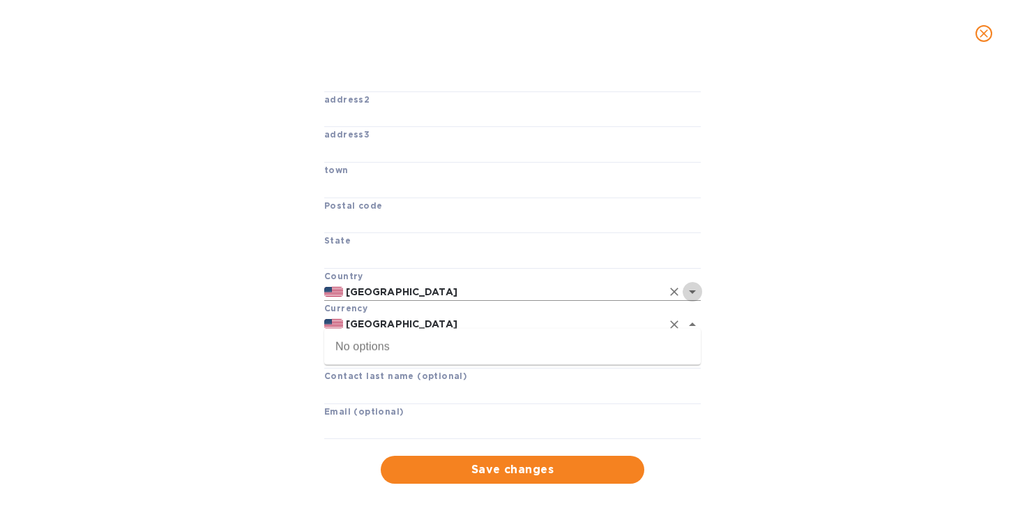
click at [698, 285] on icon "Open" at bounding box center [692, 291] width 17 height 17
type input "United States Dollar"
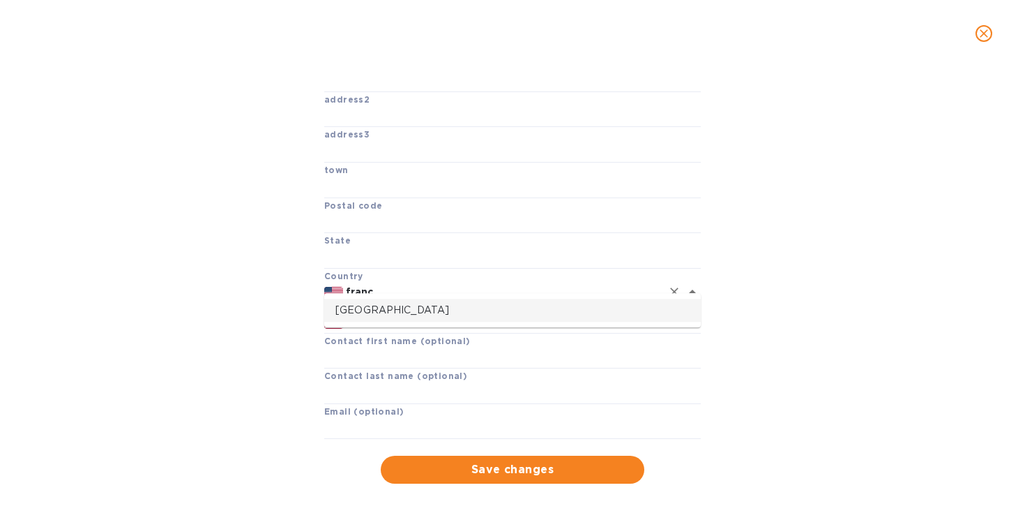
click at [377, 310] on p "France" at bounding box center [512, 310] width 354 height 15
type input "France"
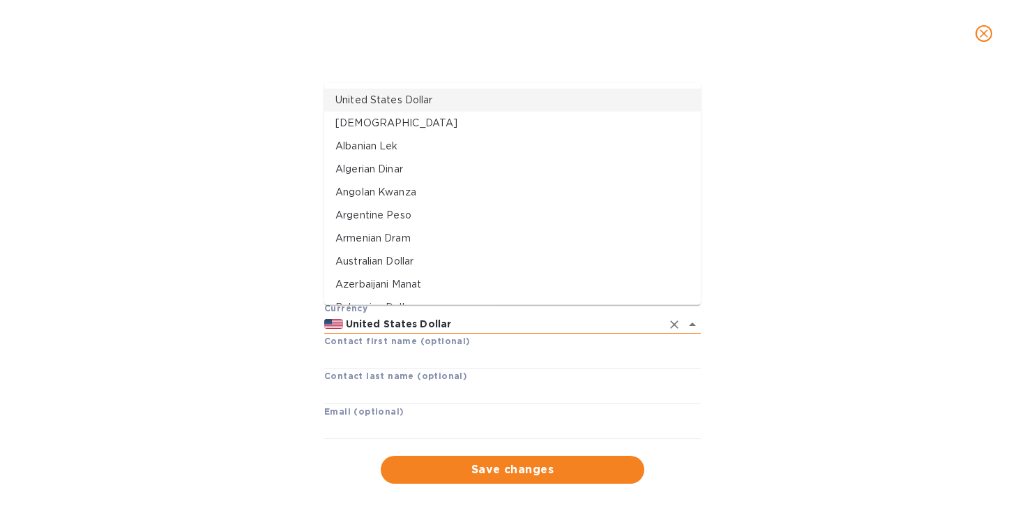
click at [472, 317] on input "United States Dollar" at bounding box center [502, 323] width 319 height 17
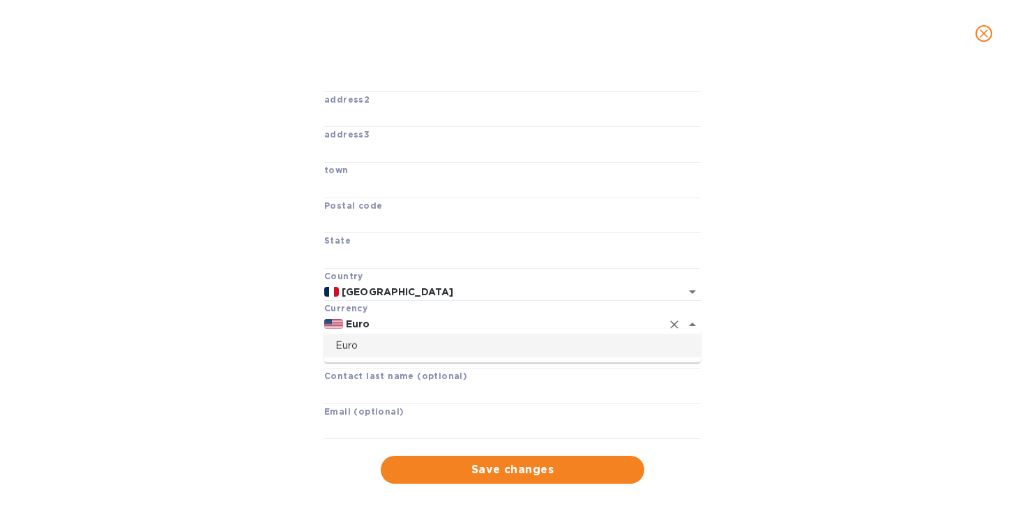
click at [345, 340] on p "Euro" at bounding box center [512, 345] width 354 height 15
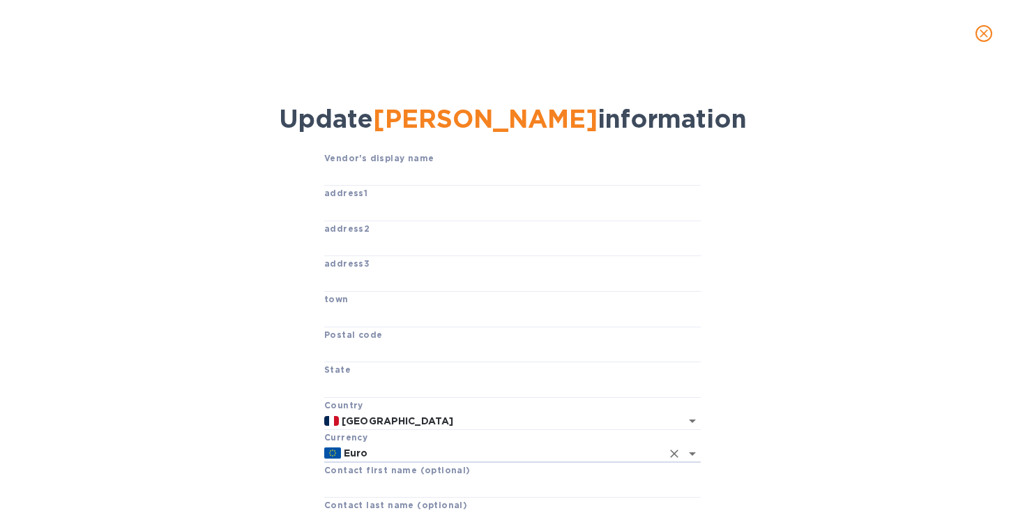
scroll to position [2, 0]
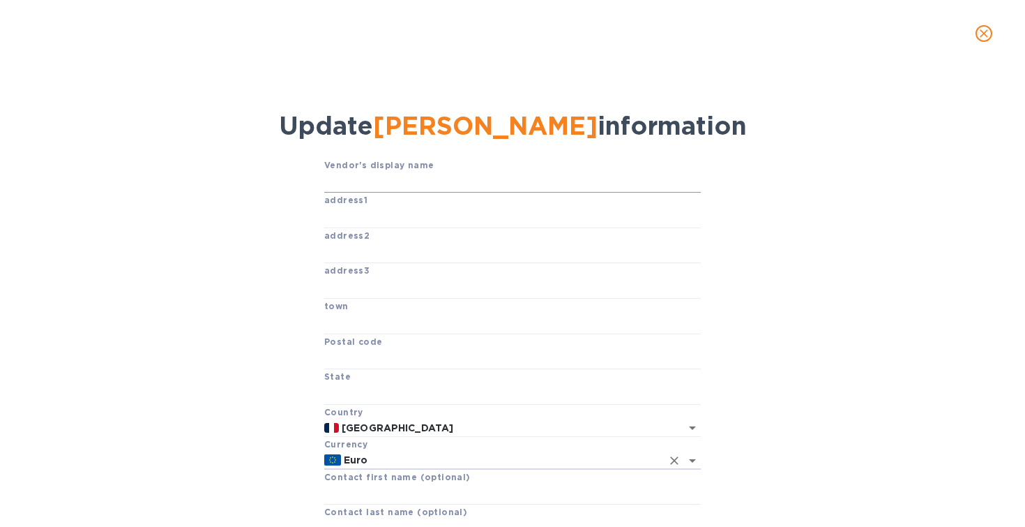
type input "Euro"
click at [390, 189] on input "text" at bounding box center [512, 182] width 377 height 21
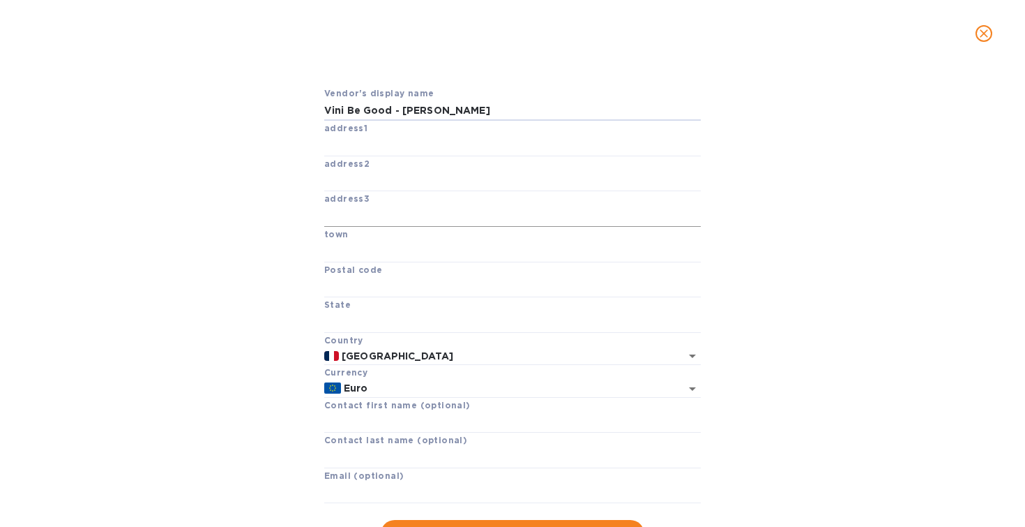
scroll to position [176, 0]
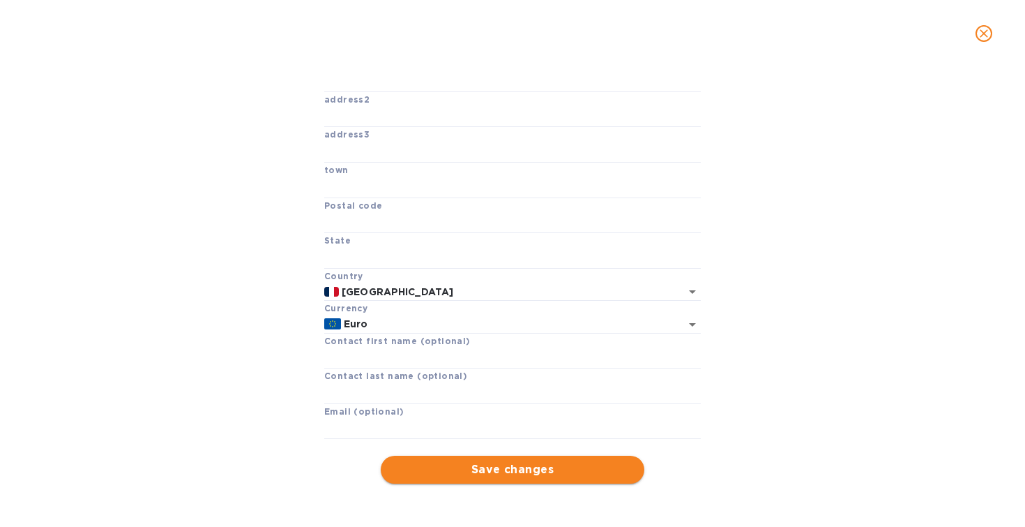
type input "Vini Be Good - Quentin Cailleau"
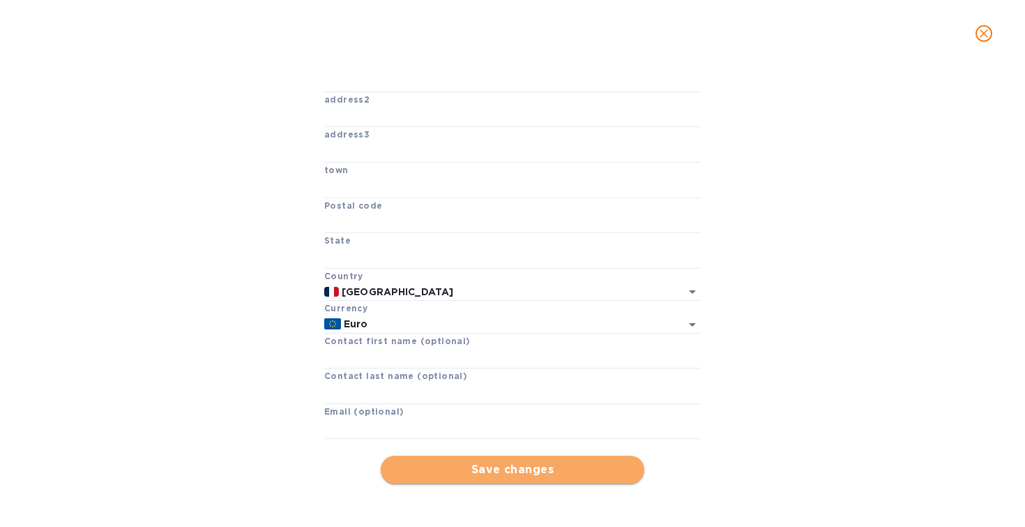
click at [519, 471] on span "Save changes" at bounding box center [512, 469] width 241 height 17
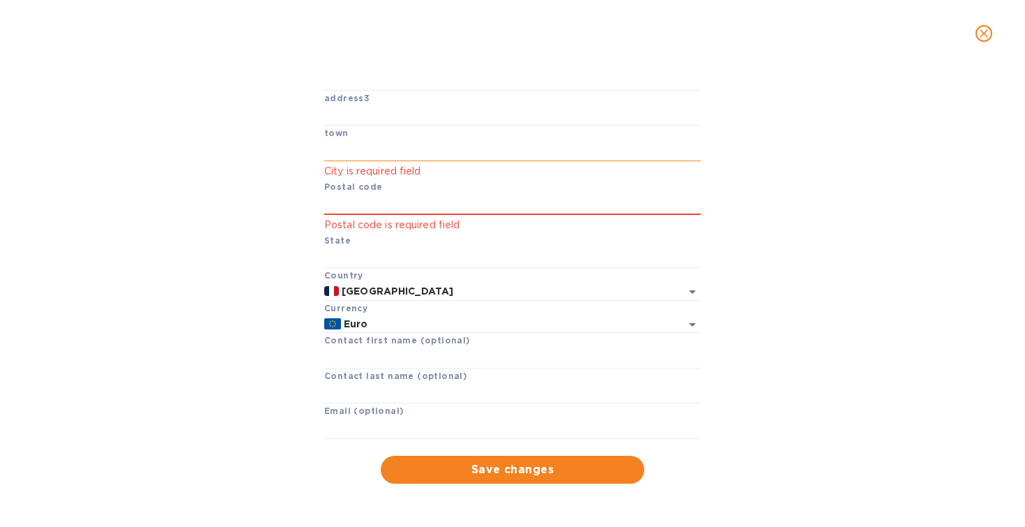
click at [374, 161] on input "text" at bounding box center [512, 150] width 377 height 21
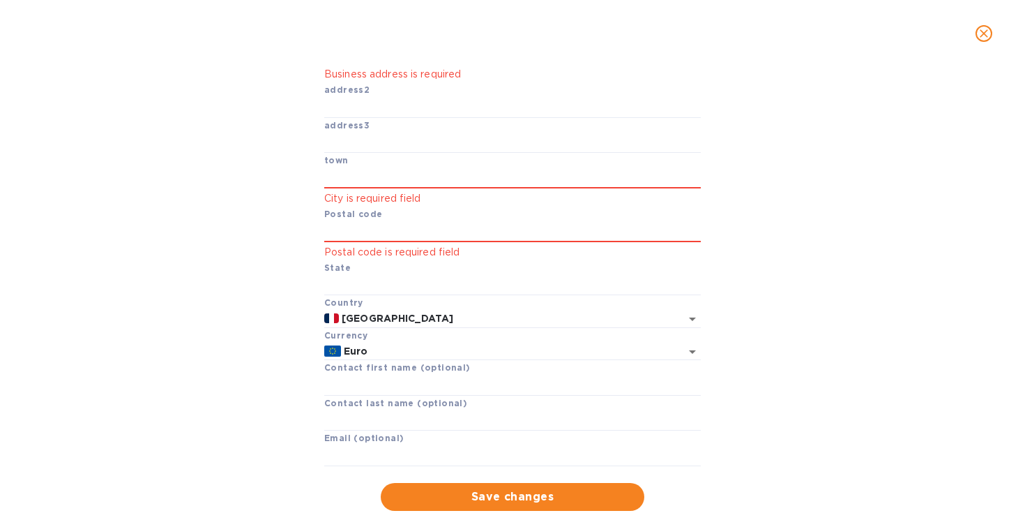
scroll to position [165, 0]
click at [468, 119] on input "text" at bounding box center [512, 108] width 377 height 21
paste input "50 Rue Marcel Vignaud"
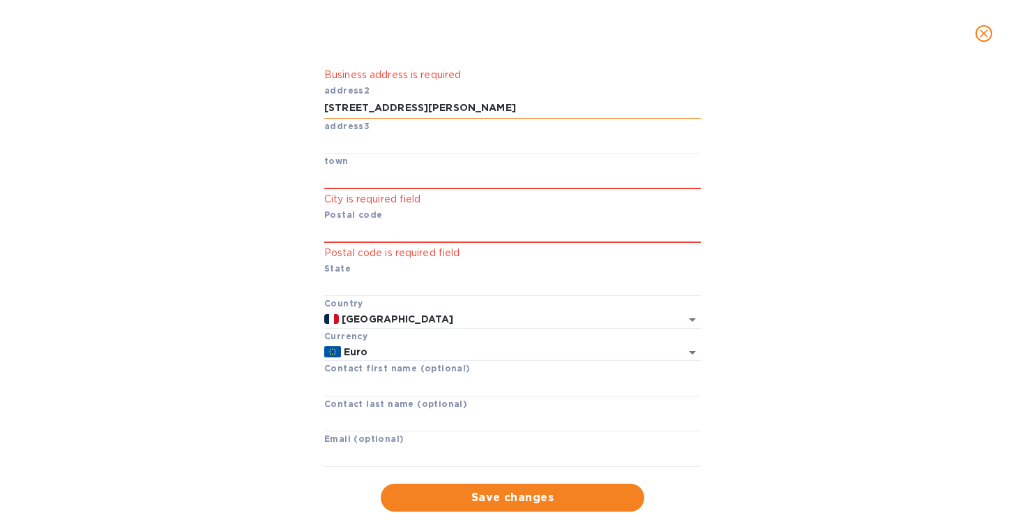
type input "50 Rue Marcel Vignaud"
click at [361, 189] on input "text" at bounding box center [512, 178] width 377 height 21
paste input "BEAUMONT EN VERON"
type input "BEAUMONT EN VERON"
click at [363, 243] on input "text" at bounding box center [512, 232] width 377 height 21
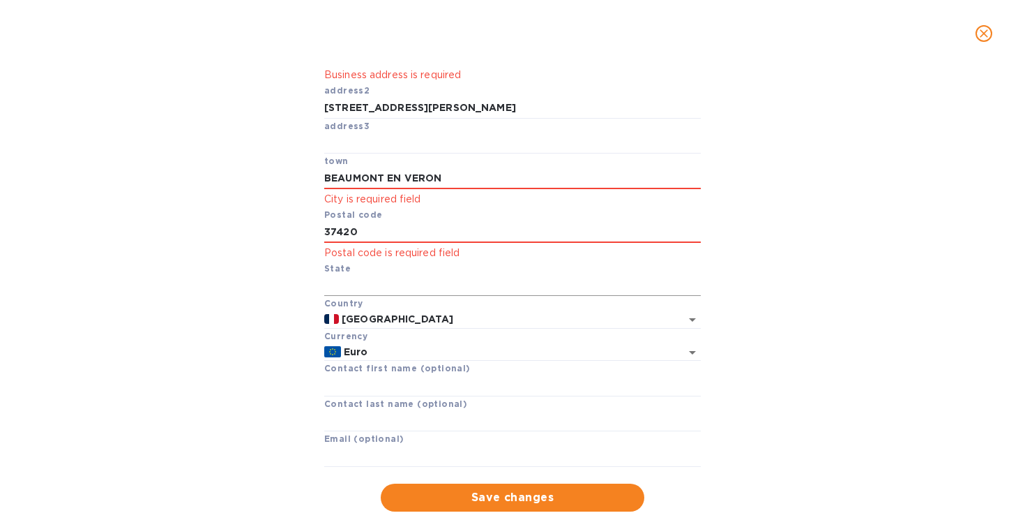
type input "37420"
click at [350, 296] on input "text" at bounding box center [512, 285] width 377 height 21
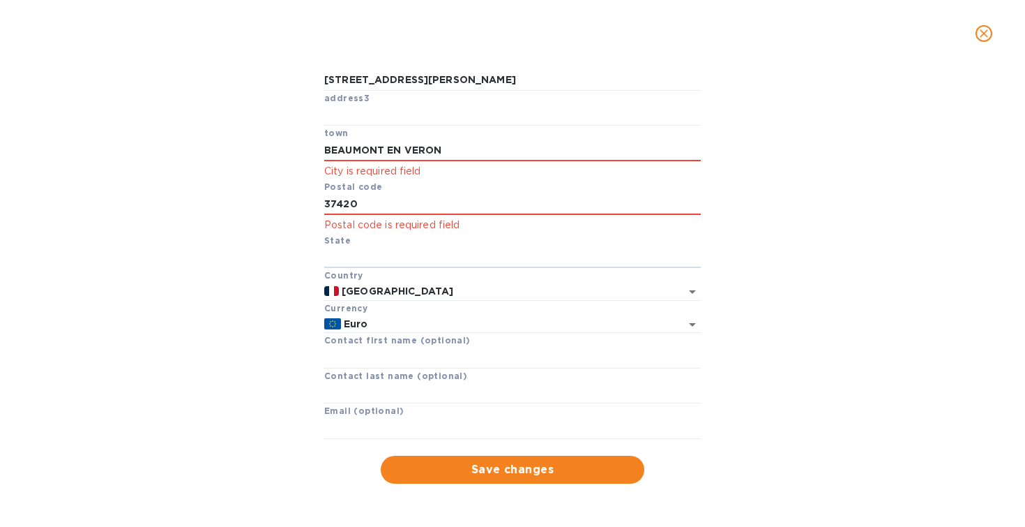
scroll to position [227, 0]
click at [245, 277] on div "Vendor's display name Vini Be Good - Quentin Cailleau address1 Business address…" at bounding box center [513, 225] width 972 height 517
click at [504, 478] on span "Save changes" at bounding box center [512, 469] width 241 height 17
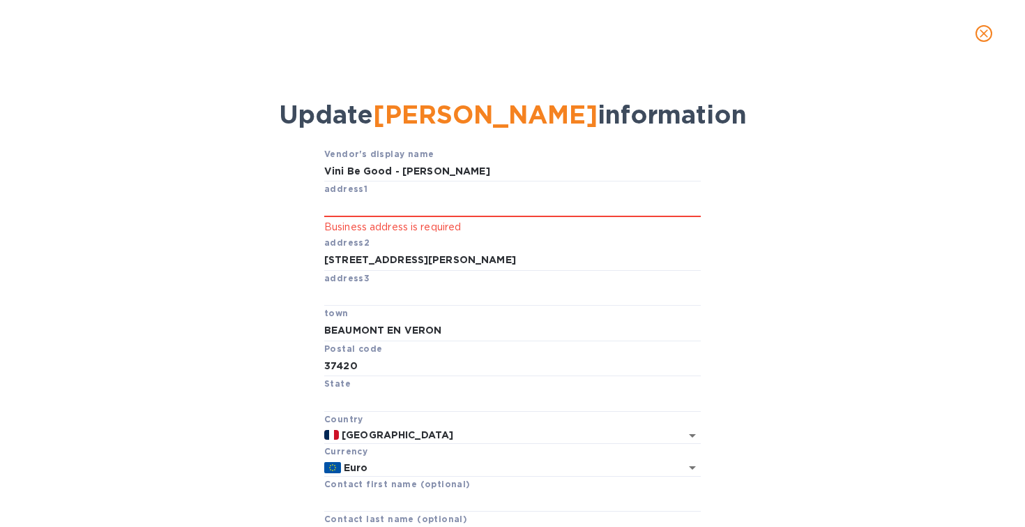
scroll to position [8, 0]
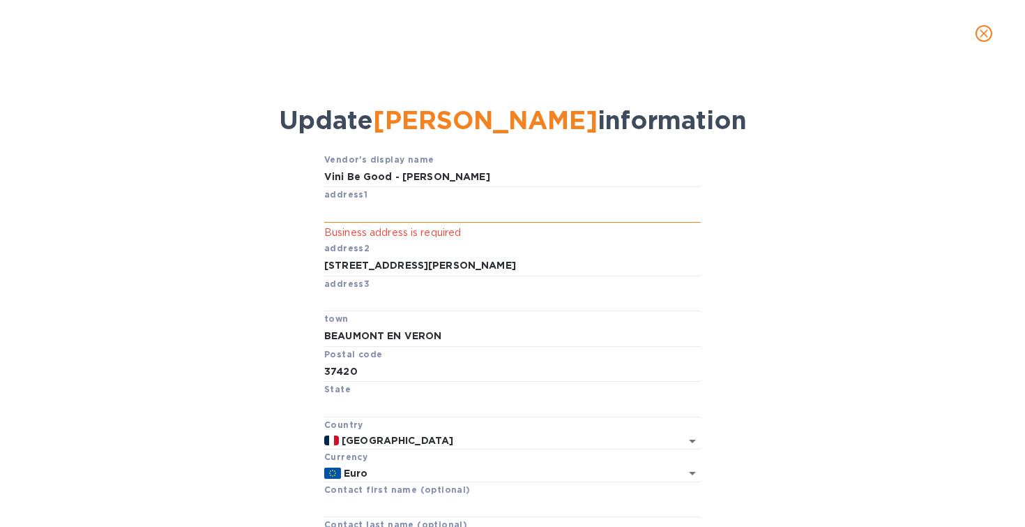
click at [374, 222] on input "text" at bounding box center [512, 212] width 377 height 21
drag, startPoint x: 444, startPoint y: 284, endPoint x: 298, endPoint y: 280, distance: 145.8
click at [324, 276] on input "50 Rue Marcel Vignaud" at bounding box center [512, 265] width 377 height 21
click at [345, 222] on input "text" at bounding box center [512, 212] width 377 height 21
paste input "50 Rue Marcel Vignaud"
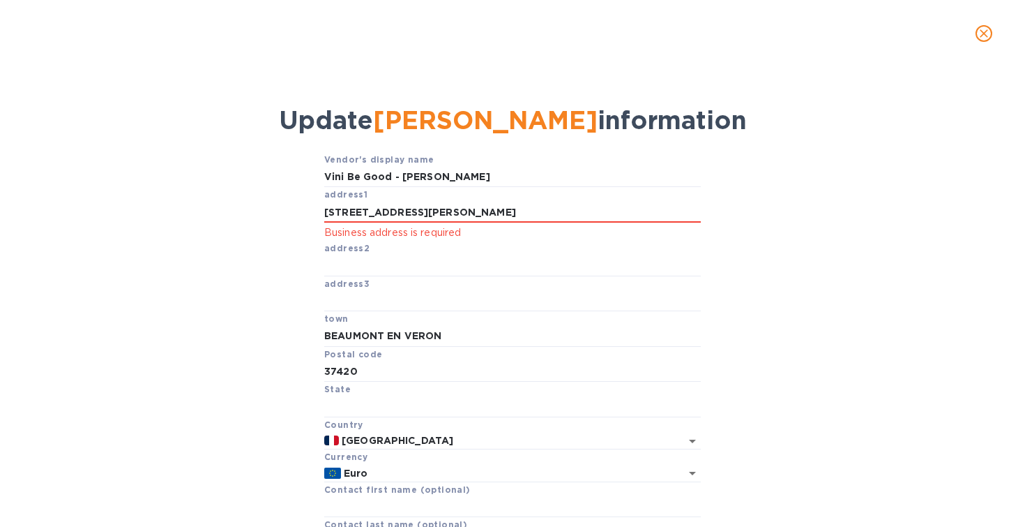
type input "50 Rue Marcel Vignaud"
click at [264, 264] on div "Vendor's display name Vini Be Good - Quentin Cailleau address1 50 Rue Marcel Vi…" at bounding box center [513, 392] width 972 height 480
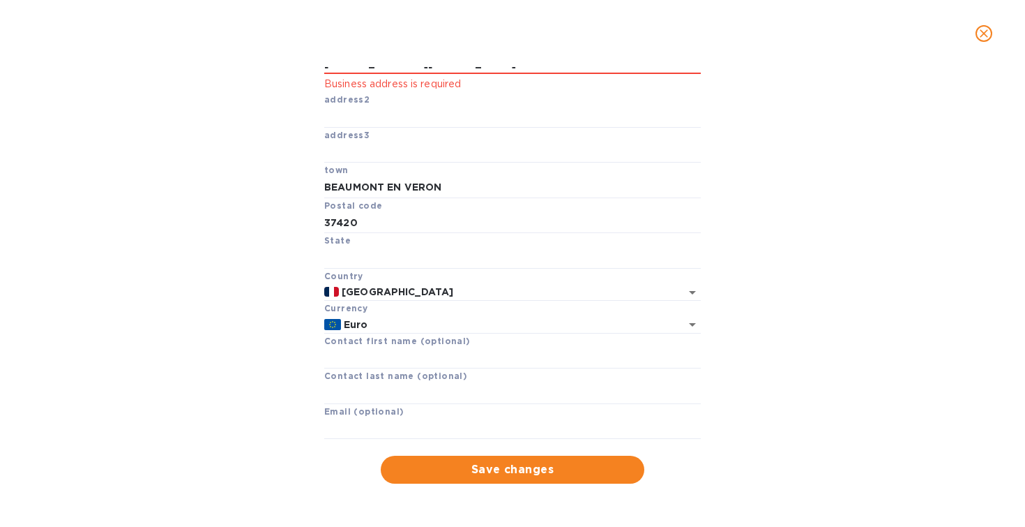
scroll to position [195, 0]
click at [375, 352] on input "text" at bounding box center [512, 358] width 377 height 21
click at [365, 428] on input "text" at bounding box center [512, 428] width 377 height 21
type input "export@vinibegood.com"
click at [245, 157] on div "Vendor's display name Vini Be Good - Quentin Cailleau address1 50 Rue Marcel Vi…" at bounding box center [513, 243] width 972 height 480
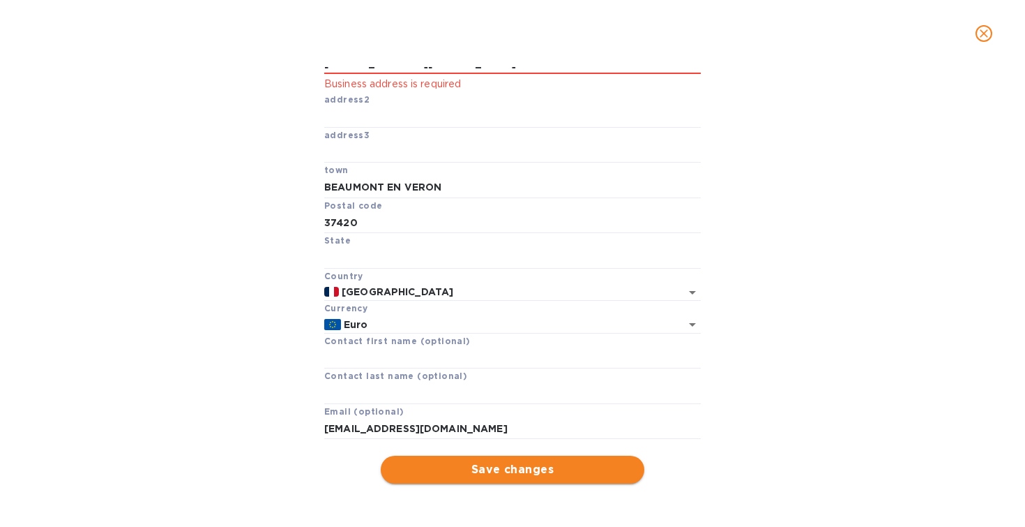
click at [506, 470] on span "Save changes" at bounding box center [512, 469] width 241 height 17
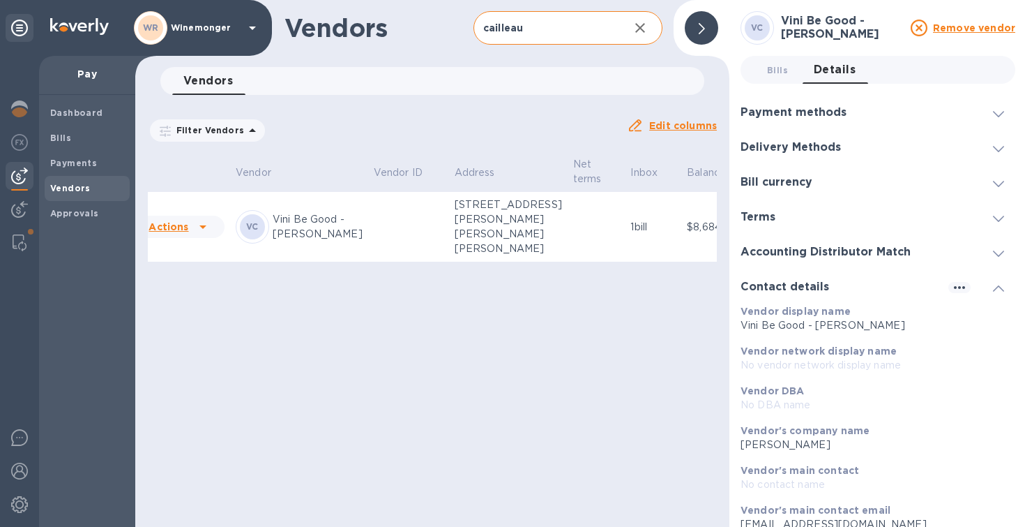
scroll to position [0, 0]
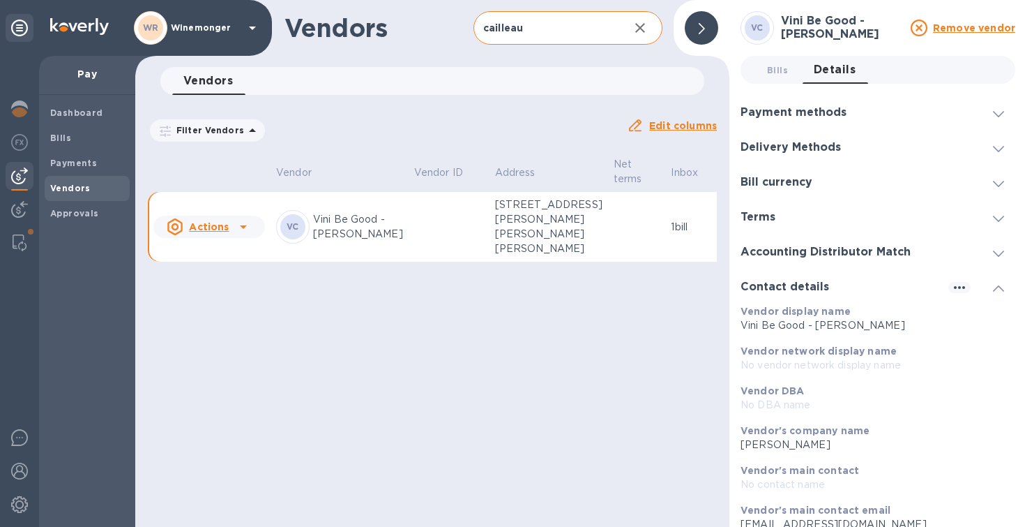
click at [202, 232] on u "Actions" at bounding box center [209, 226] width 40 height 11
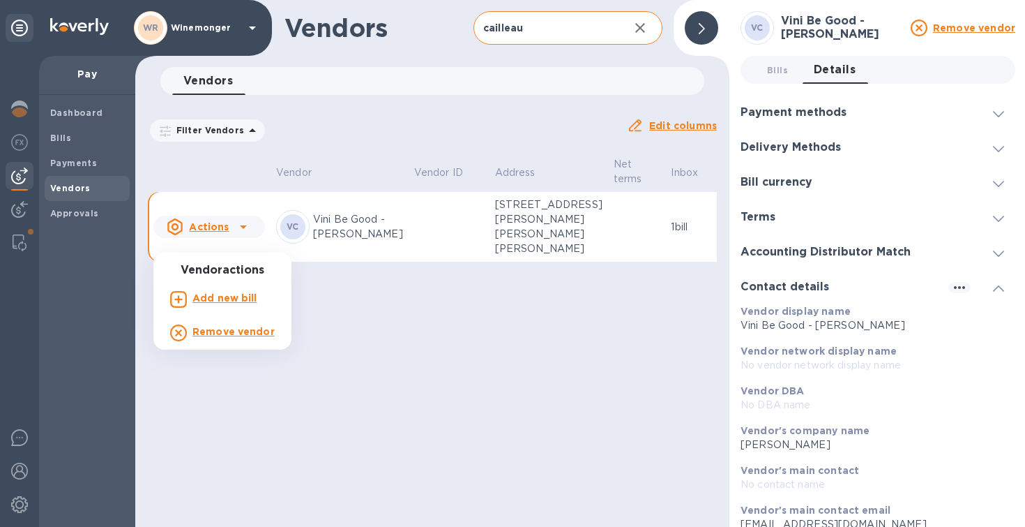
click at [203, 243] on div at bounding box center [512, 263] width 1025 height 527
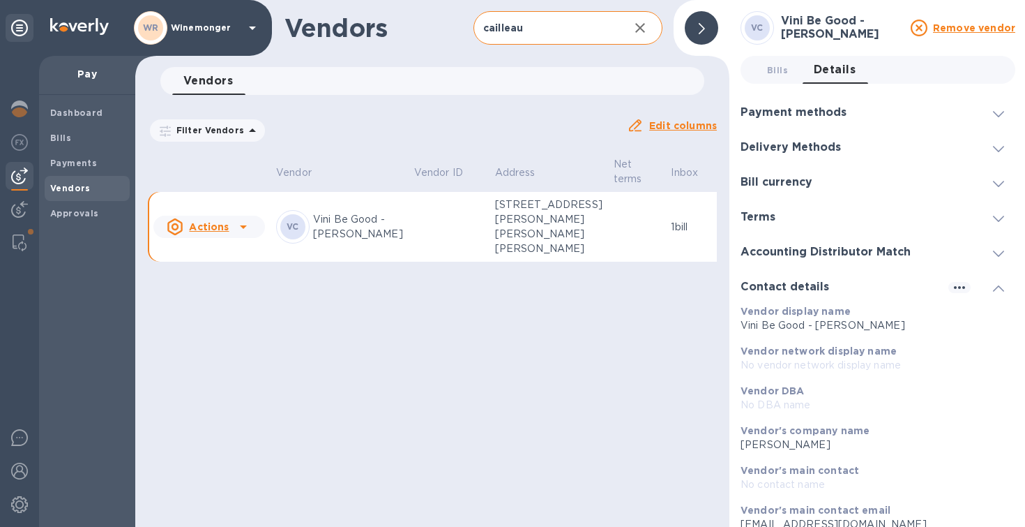
click at [838, 148] on h3 "Delivery Methods" at bounding box center [791, 147] width 100 height 13
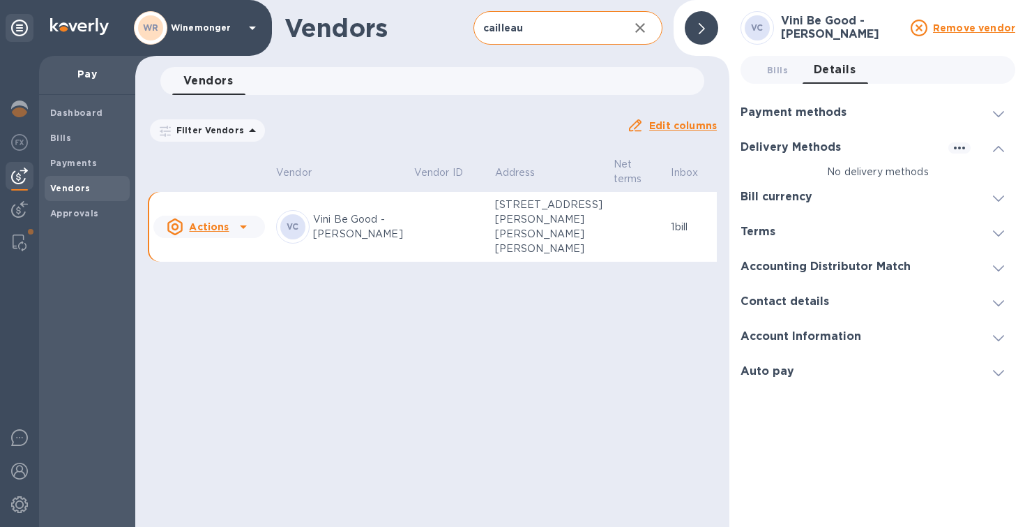
click at [838, 149] on h3 "Delivery Methods" at bounding box center [791, 147] width 100 height 13
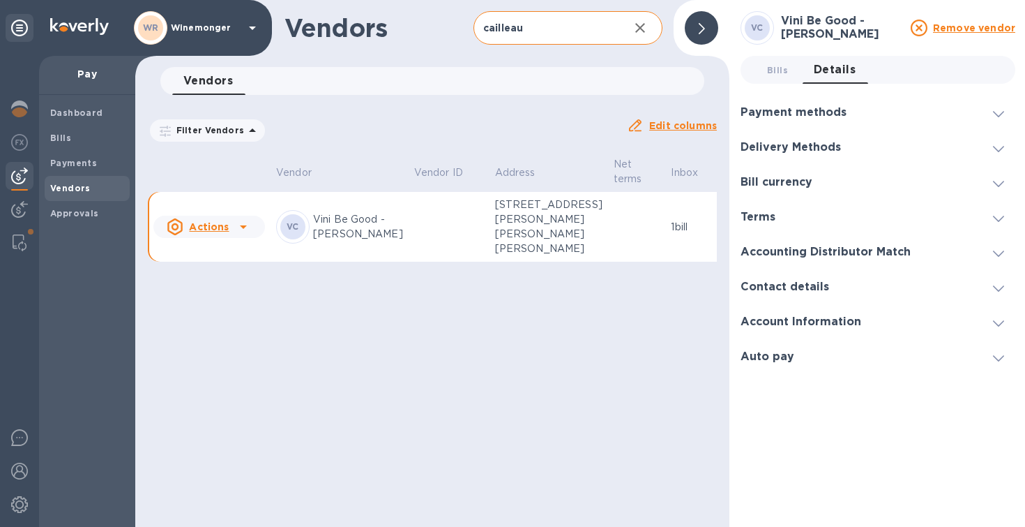
click at [838, 149] on h3 "Delivery Methods" at bounding box center [791, 147] width 100 height 13
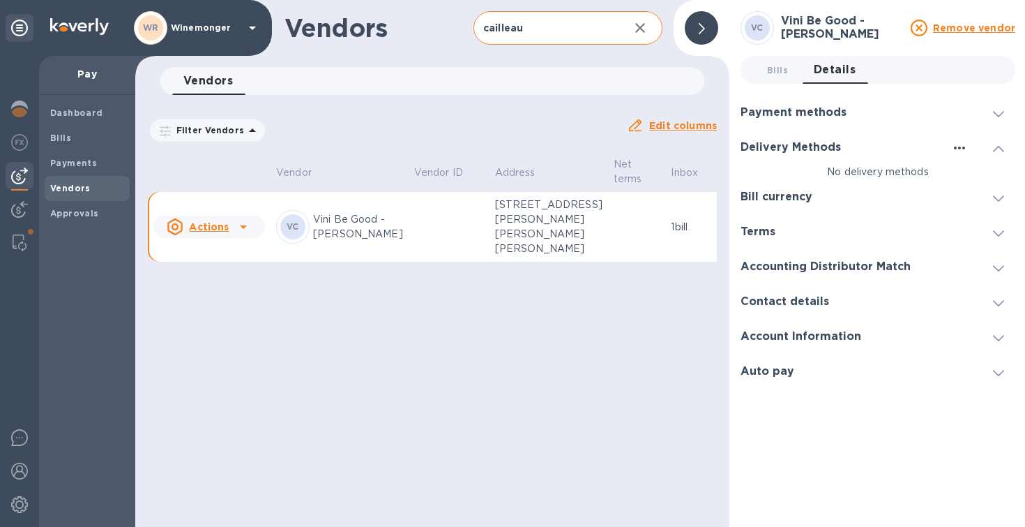
click at [960, 141] on icon "button" at bounding box center [959, 147] width 17 height 17
click at [968, 174] on p "Add new" at bounding box center [976, 177] width 46 height 14
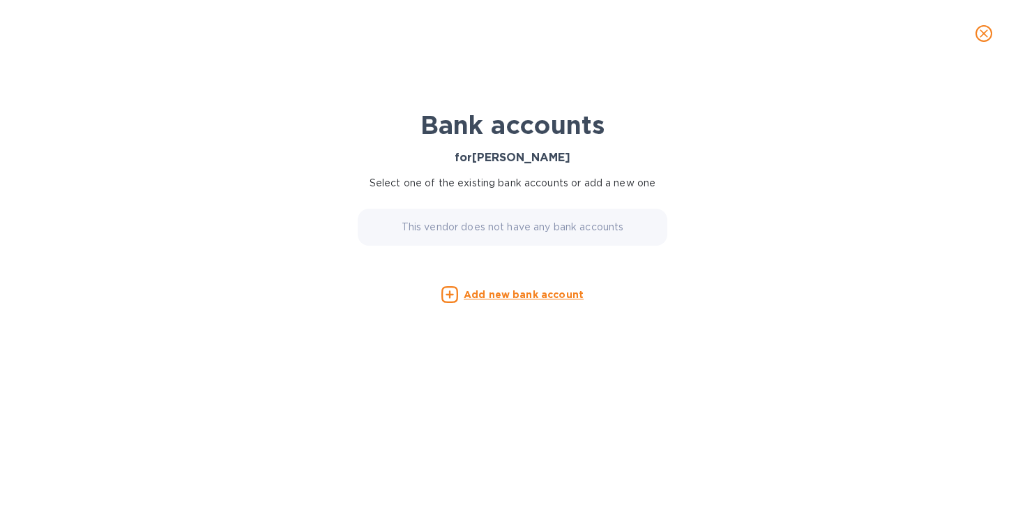
click at [543, 300] on u "Add new bank account" at bounding box center [524, 294] width 120 height 11
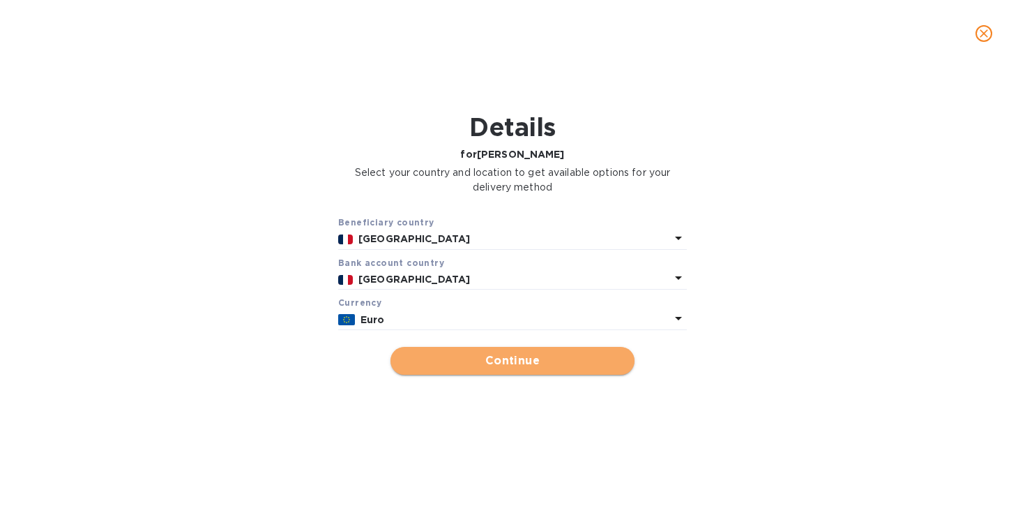
click at [494, 369] on span "Continue" at bounding box center [513, 360] width 222 height 17
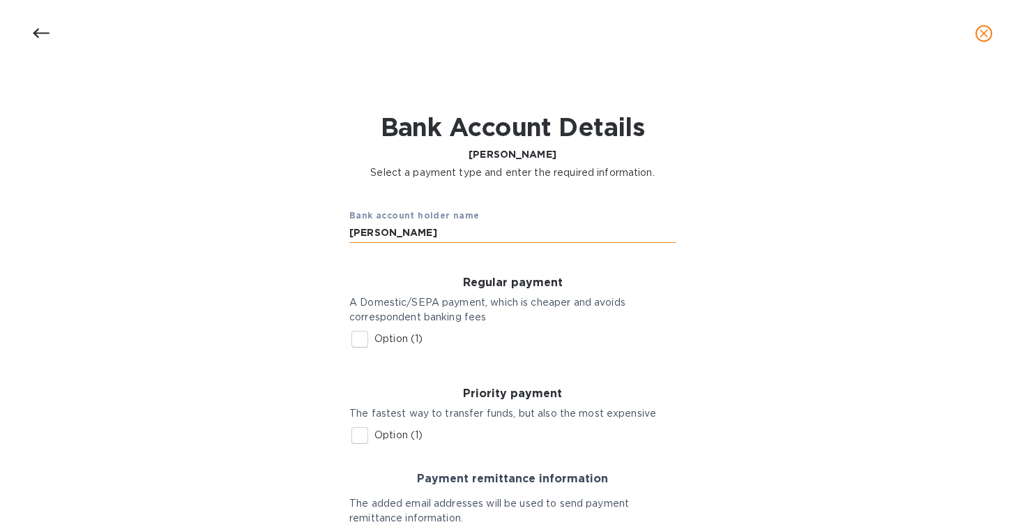
drag, startPoint x: 448, startPoint y: 245, endPoint x: 315, endPoint y: 231, distance: 134.6
click at [349, 231] on input "Quentin Cailleau" at bounding box center [512, 232] width 326 height 21
type input "Vinibegood"
click at [220, 195] on div "Bank account holder name Vinibegood Regular payment A Domestic/SEPA payment, wh…" at bounding box center [512, 435] width 989 height 495
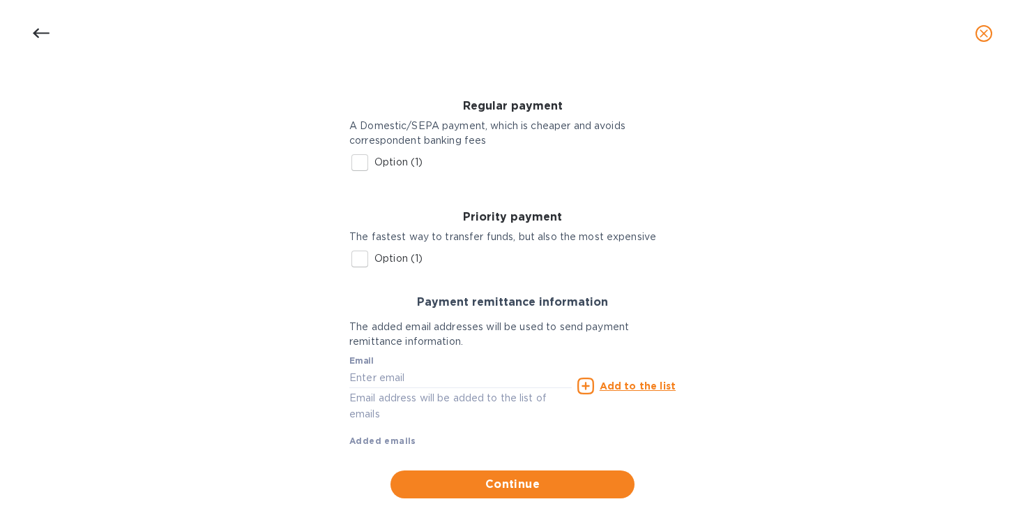
scroll to position [202, 0]
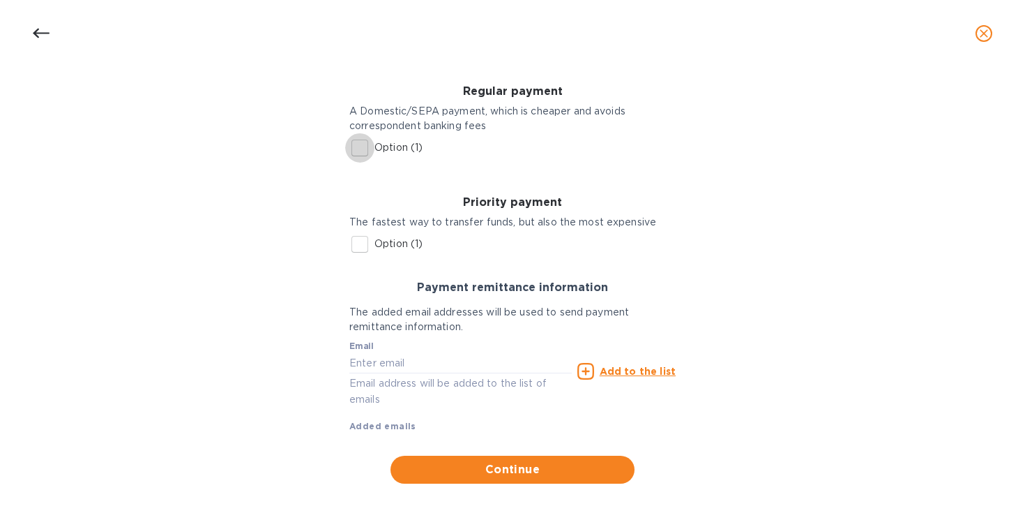
click at [359, 146] on input "Option (1)" at bounding box center [359, 147] width 29 height 29
checkbox input "true"
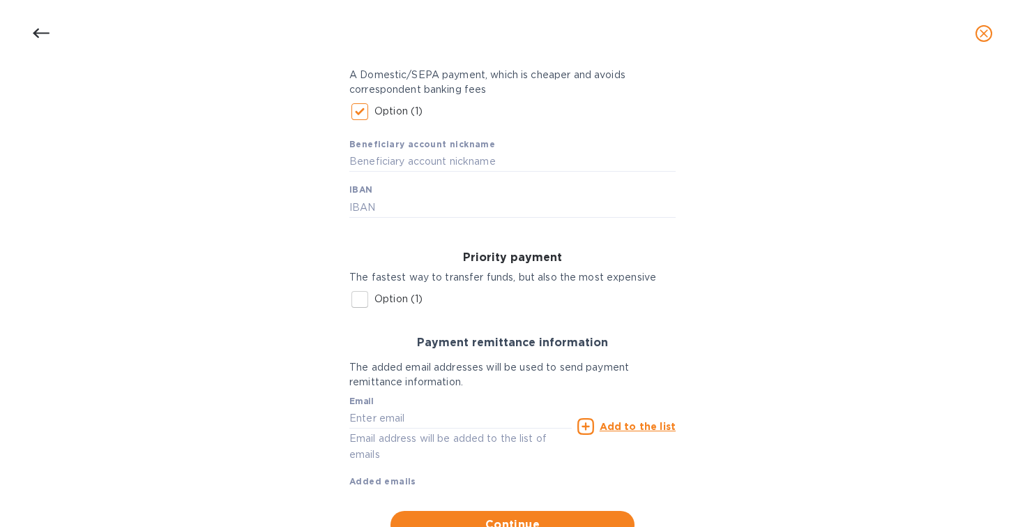
scroll to position [228, 0]
click at [412, 172] on input "text" at bounding box center [512, 161] width 326 height 21
drag, startPoint x: 402, startPoint y: 218, endPoint x: 435, endPoint y: 215, distance: 33.7
click at [402, 217] on input "text" at bounding box center [512, 206] width 326 height 21
paste input "FR76 3000 4002 5000 0101 5786 318"
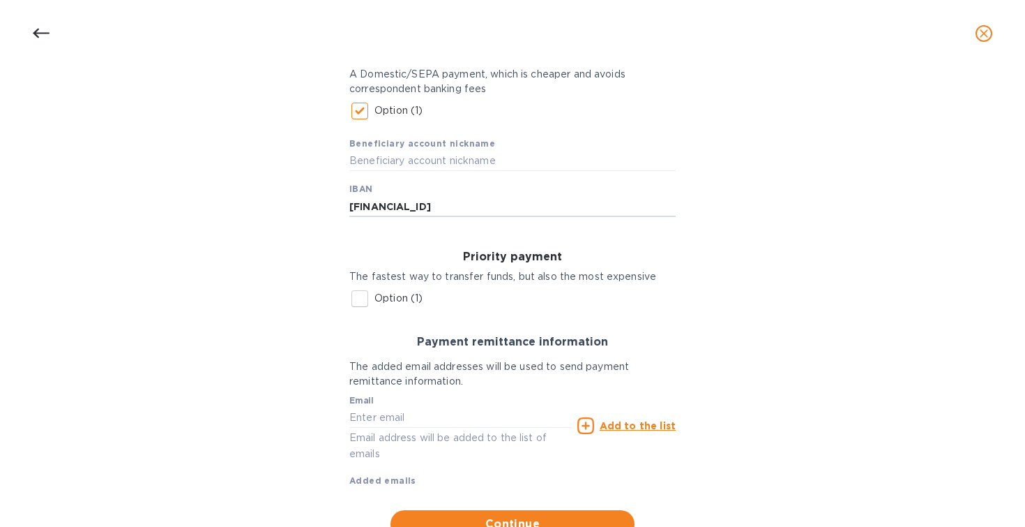
type input "FR76 3000 4002 5000 0101 5786 318"
click at [264, 171] on div "Bank account holder name Vinibegood Regular payment A Domestic/SEPA payment, wh…" at bounding box center [512, 253] width 989 height 586
click at [361, 169] on input "text" at bounding box center [512, 161] width 326 height 21
type input "Vinibegood - Quentin Cailleau"
click at [184, 278] on div "Bank account holder name Vinibegood Regular payment A Domestic/SEPA payment, wh…" at bounding box center [512, 253] width 989 height 586
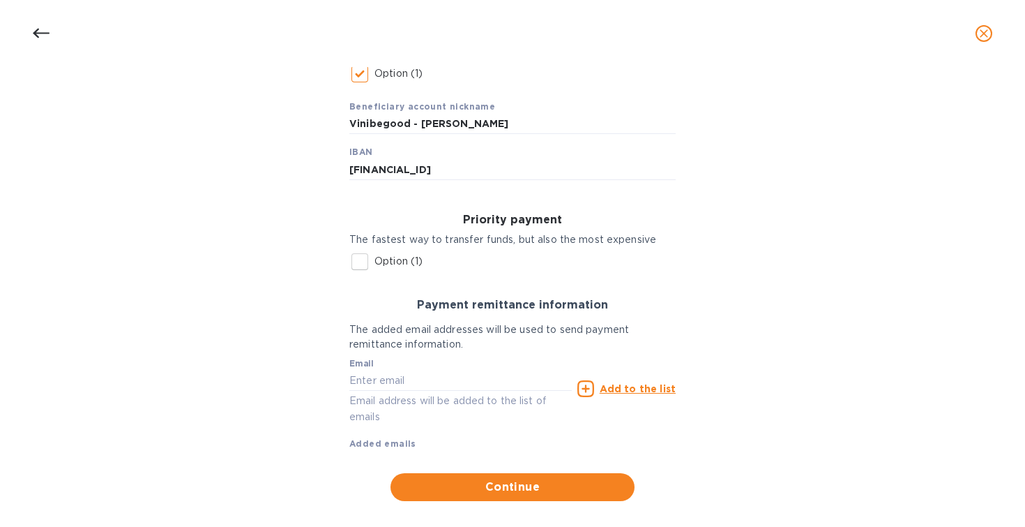
scroll to position [299, 0]
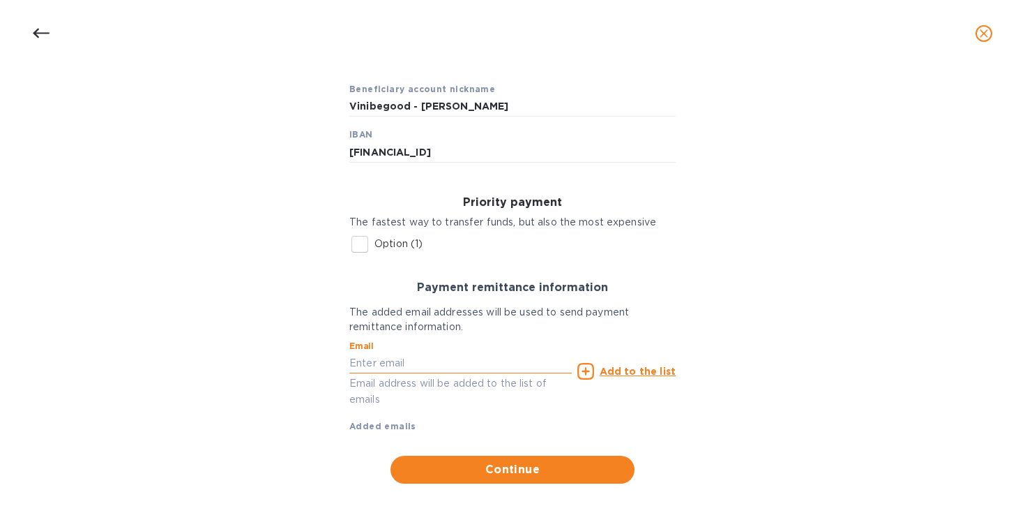
click at [432, 367] on input "text" at bounding box center [460, 362] width 222 height 21
type input "export@vinibegood.com"
click at [642, 368] on u "Add to the list" at bounding box center [638, 370] width 76 height 11
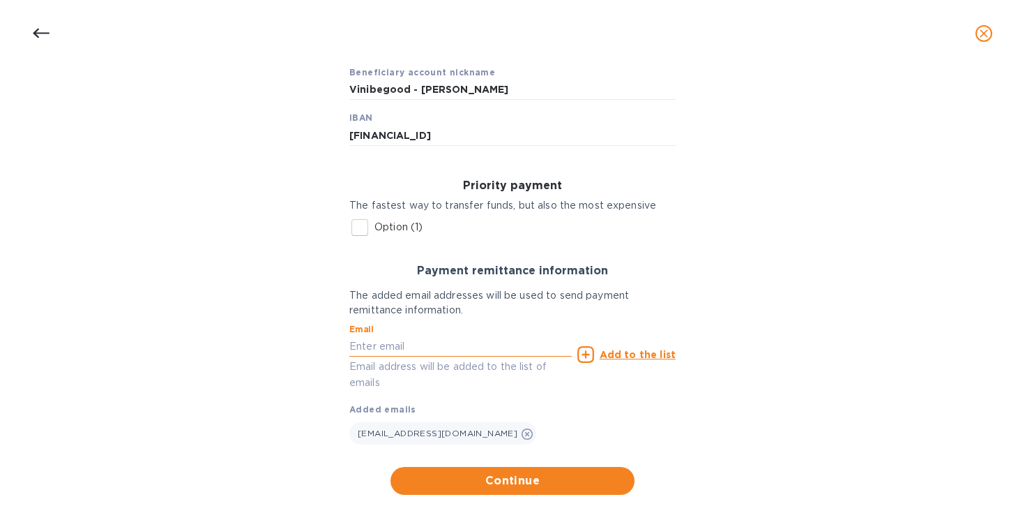
click at [441, 356] on input "text" at bounding box center [460, 345] width 222 height 21
type input "accounting@winemonger.com"
click at [517, 489] on span "Continue" at bounding box center [513, 480] width 222 height 17
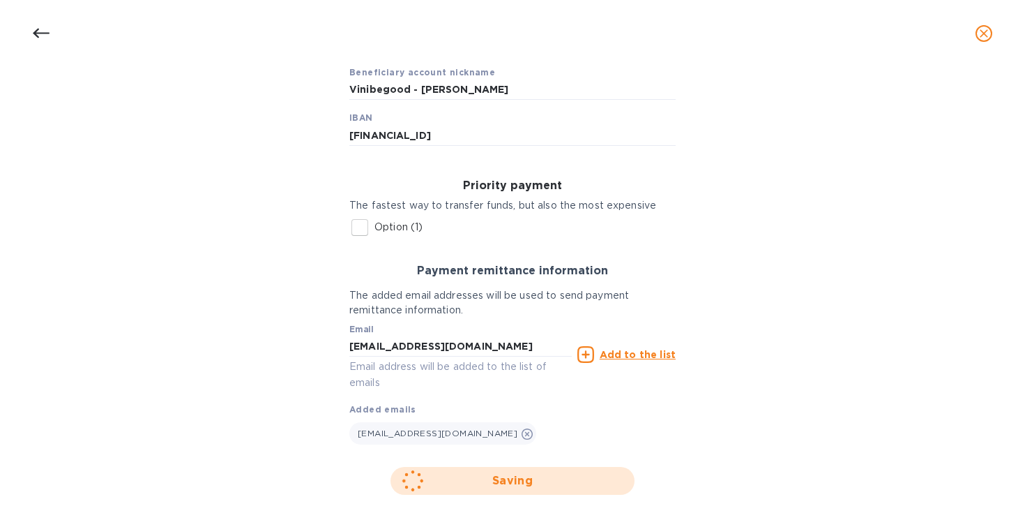
scroll to position [96, 0]
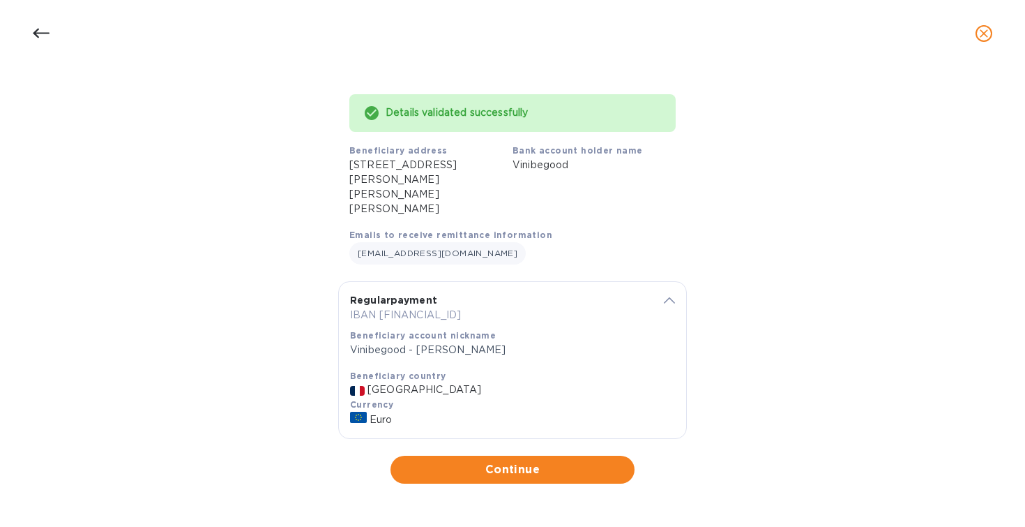
click at [40, 34] on icon at bounding box center [41, 33] width 17 height 17
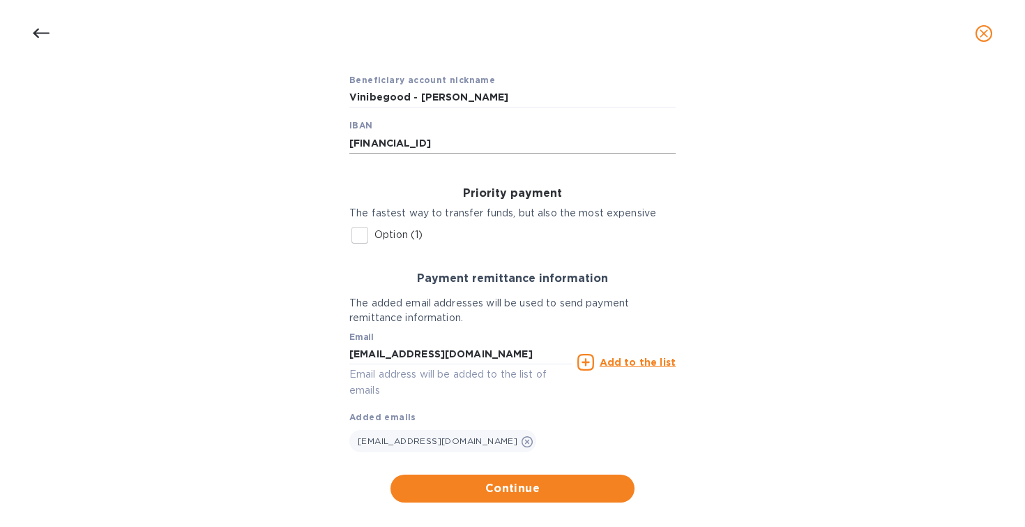
scroll to position [327, 0]
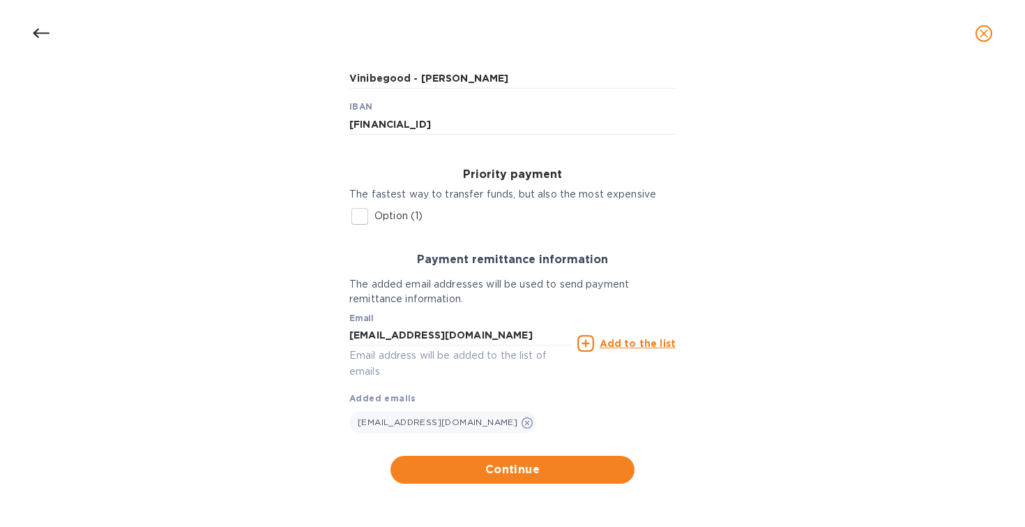
click at [623, 345] on u "Add to the list" at bounding box center [638, 343] width 76 height 11
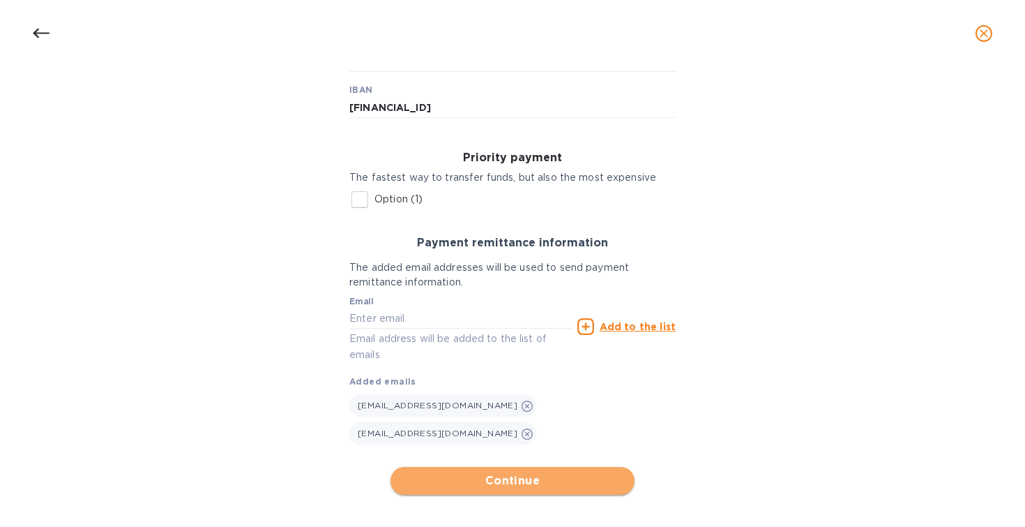
click at [543, 472] on span "Continue" at bounding box center [513, 480] width 222 height 17
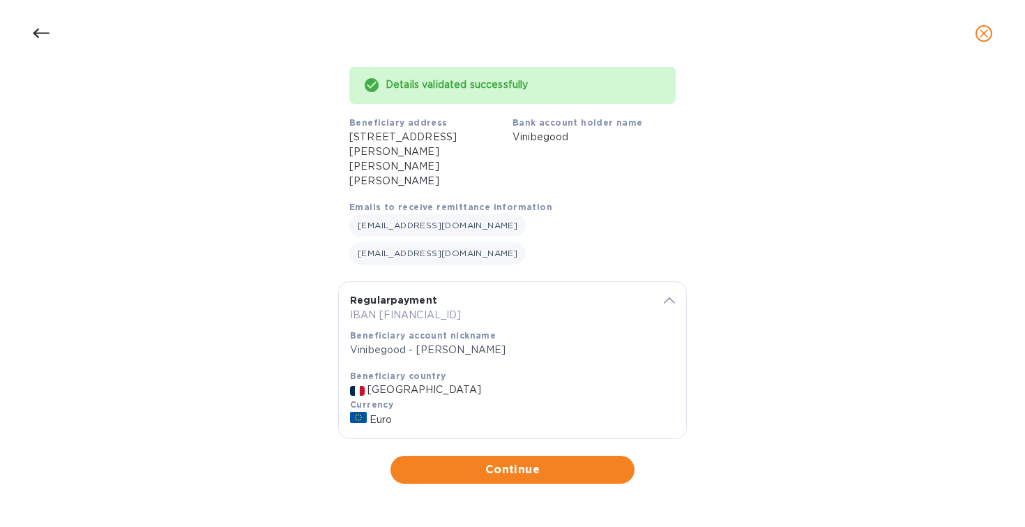
scroll to position [96, 0]
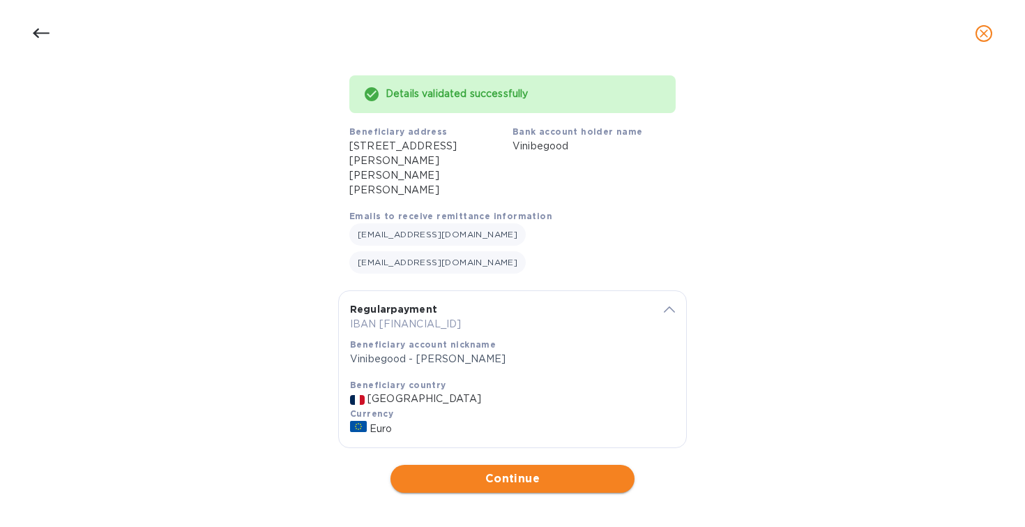
click at [499, 470] on span "Continue" at bounding box center [513, 478] width 222 height 17
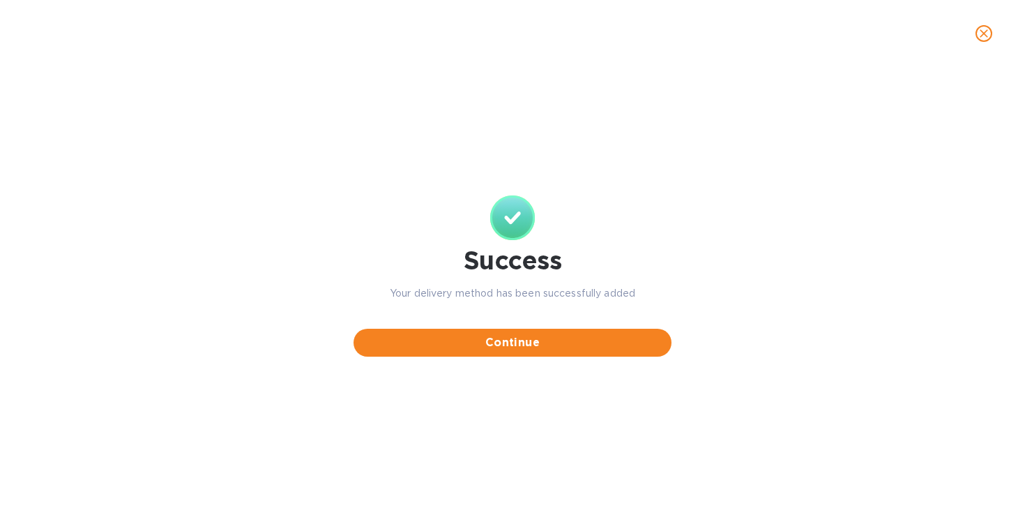
scroll to position [0, 0]
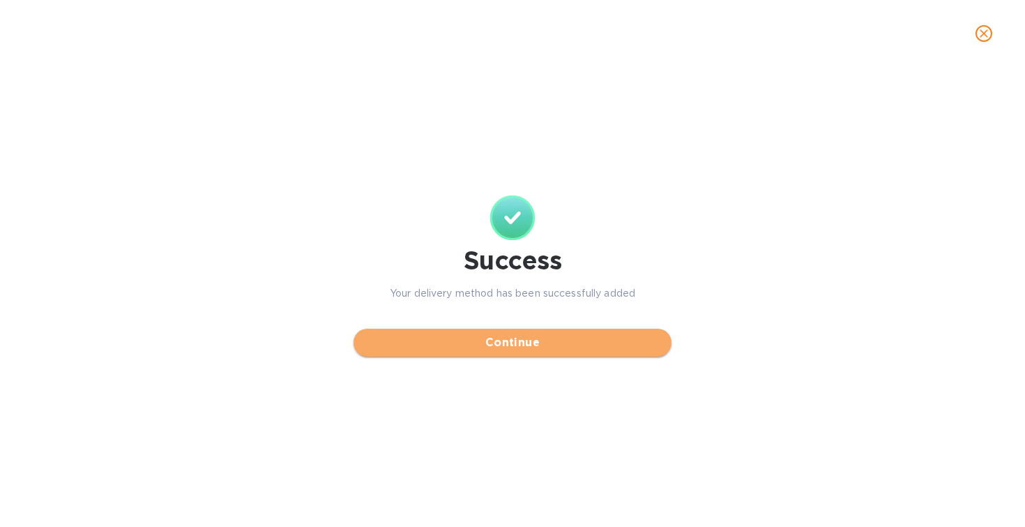
click at [519, 340] on span "Continue" at bounding box center [513, 342] width 296 height 17
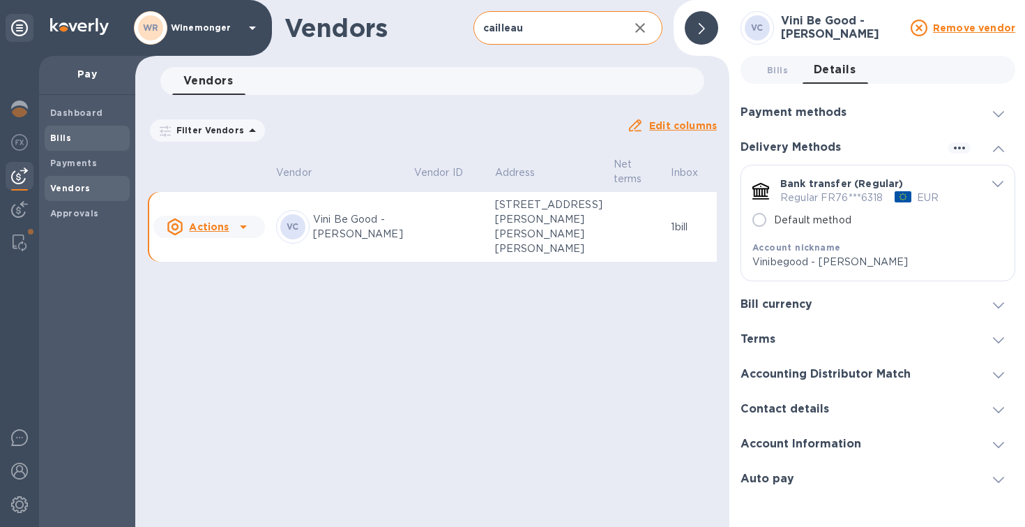
click at [60, 143] on b "Bills" at bounding box center [60, 138] width 21 height 10
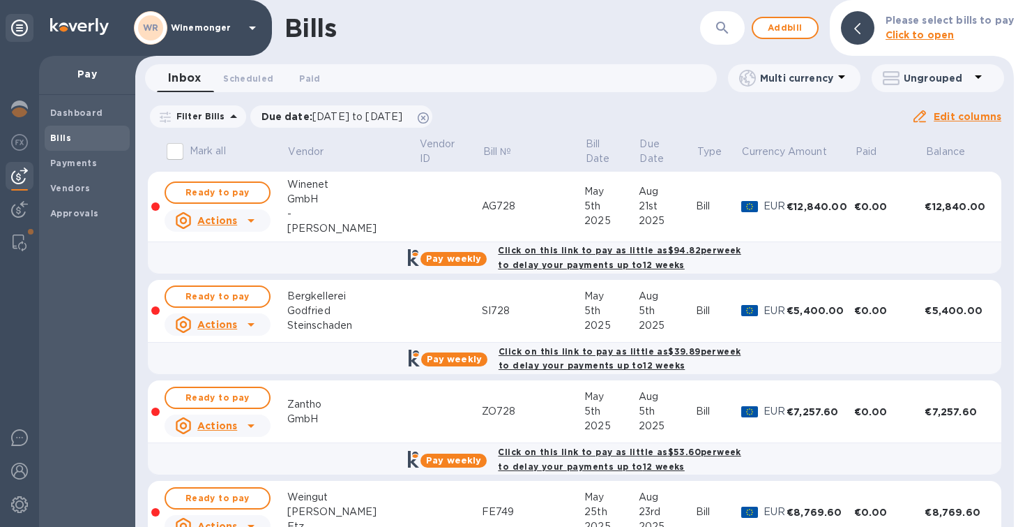
click at [731, 25] on icon "button" at bounding box center [722, 28] width 17 height 17
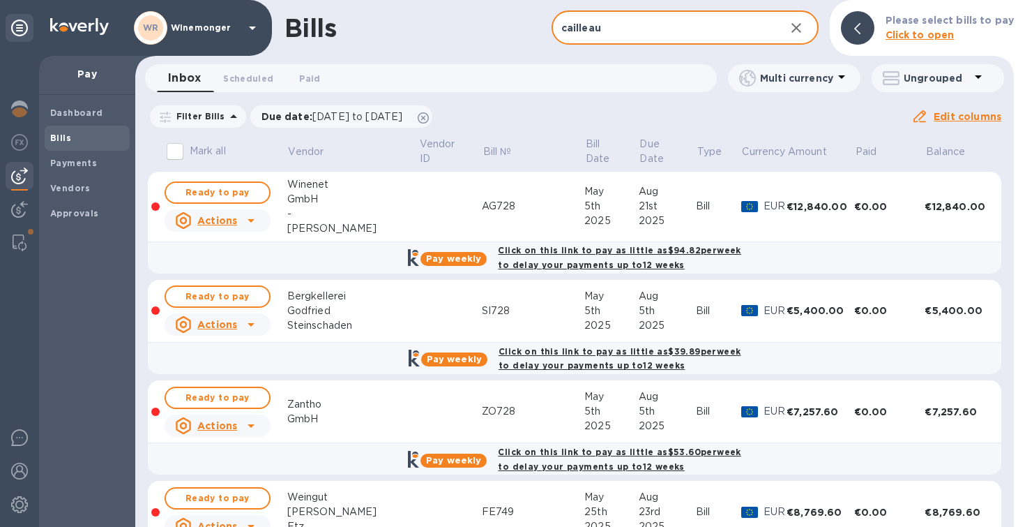
type input "cailleau"
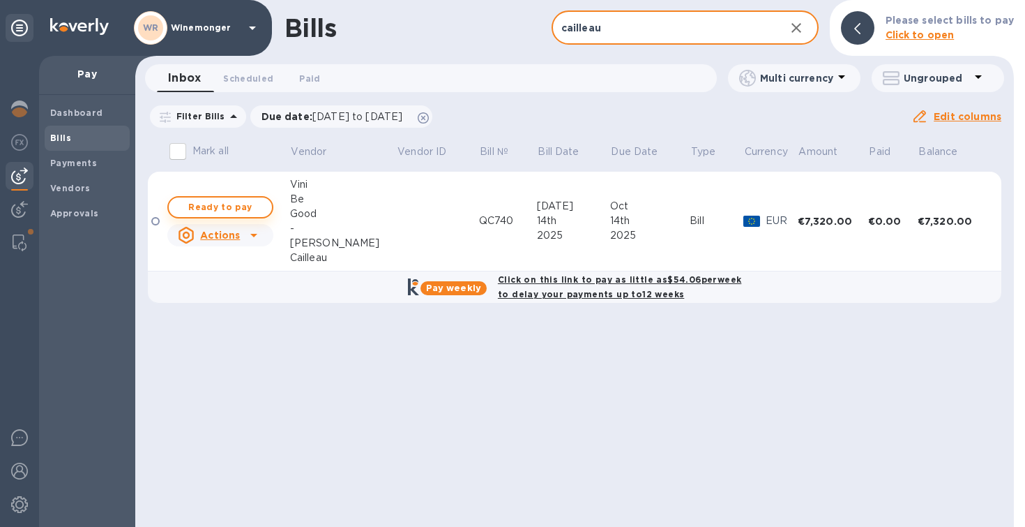
click at [222, 207] on span "Ready to pay" at bounding box center [220, 207] width 81 height 17
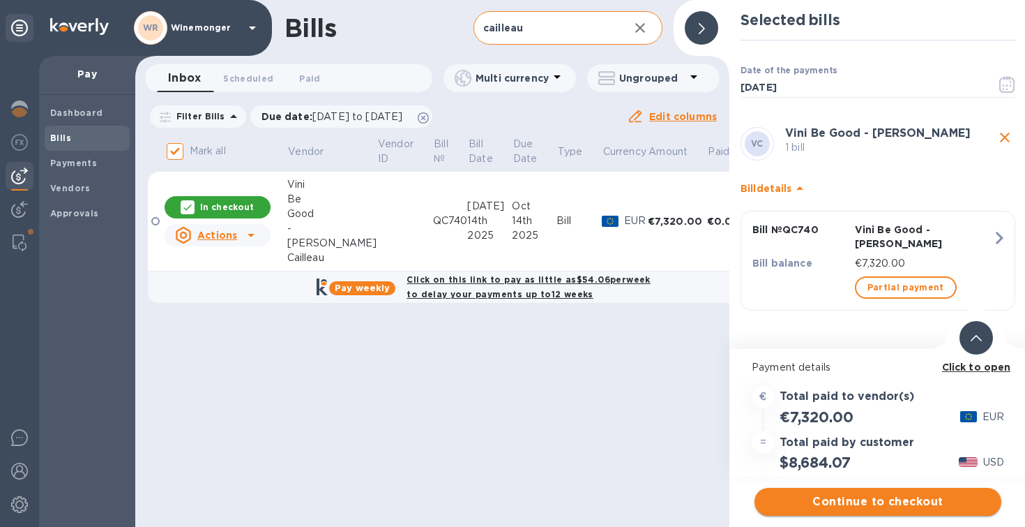
click at [880, 504] on span "Continue to checkout" at bounding box center [878, 501] width 225 height 17
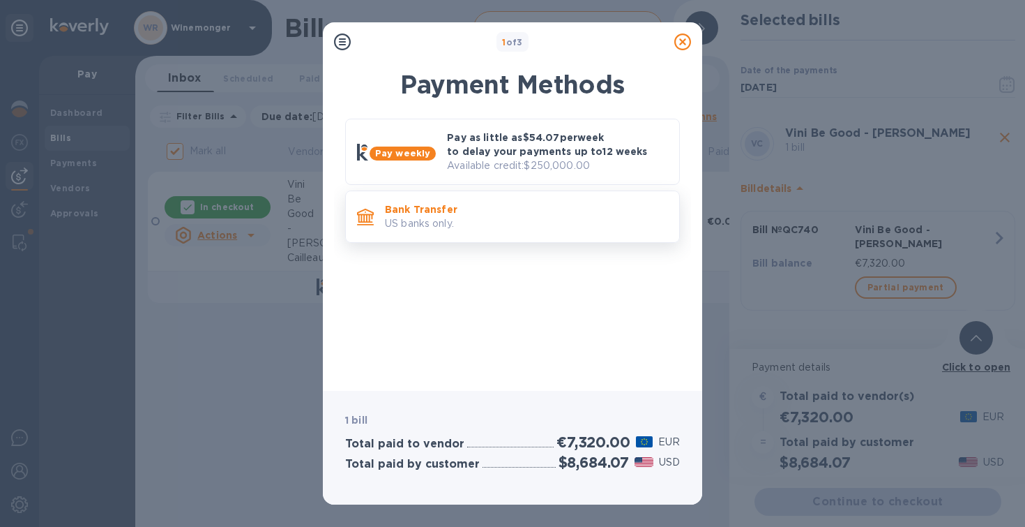
click at [459, 227] on p "US banks only." at bounding box center [526, 223] width 283 height 15
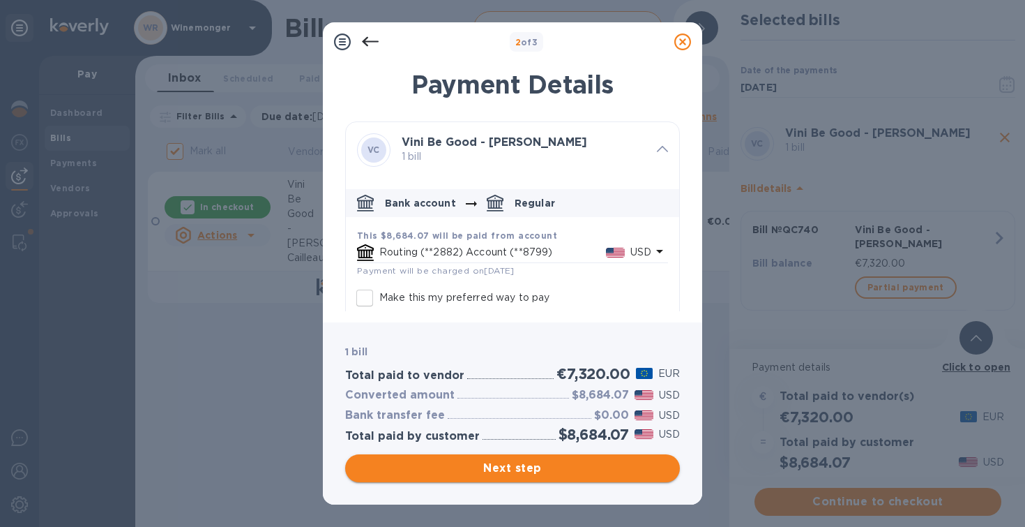
click at [534, 474] on span "Next step" at bounding box center [512, 468] width 312 height 17
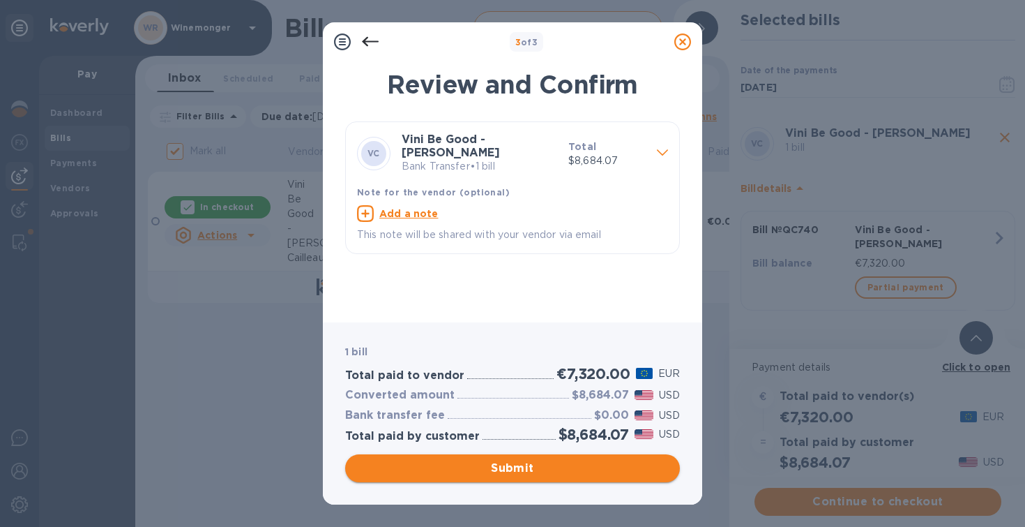
click at [506, 471] on span "Submit" at bounding box center [512, 468] width 312 height 17
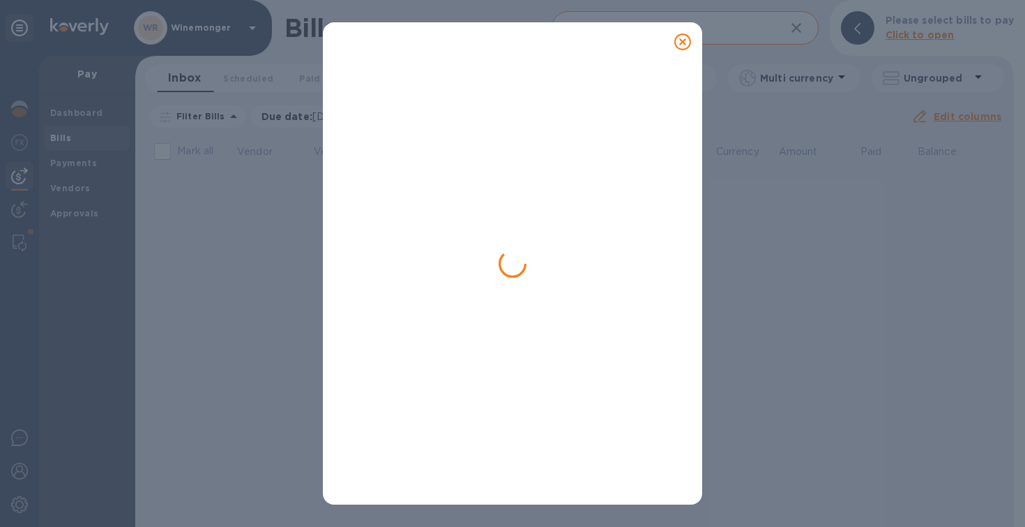
checkbox input "false"
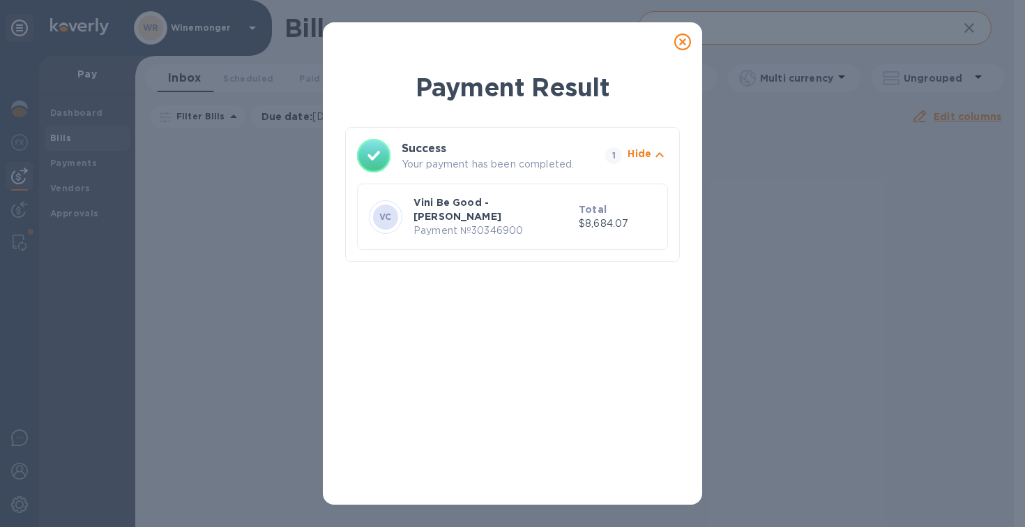
click at [686, 35] on icon at bounding box center [682, 41] width 17 height 17
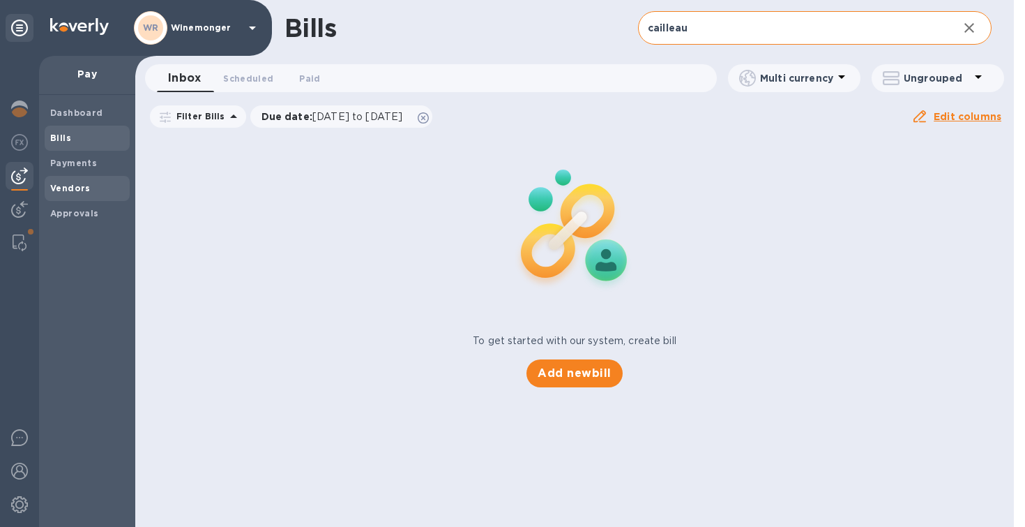
click at [84, 193] on b "Vendors" at bounding box center [70, 188] width 40 height 10
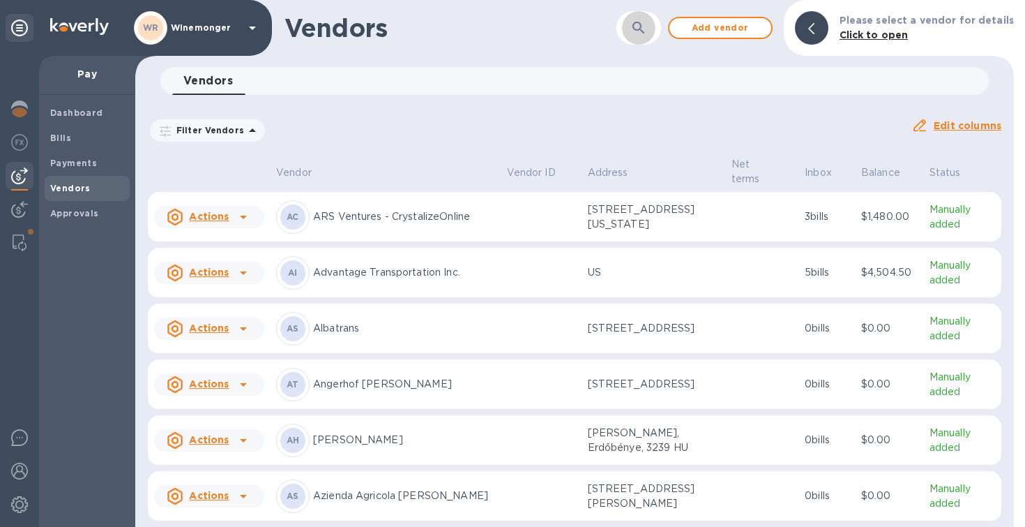
click at [644, 27] on icon "button" at bounding box center [638, 28] width 17 height 17
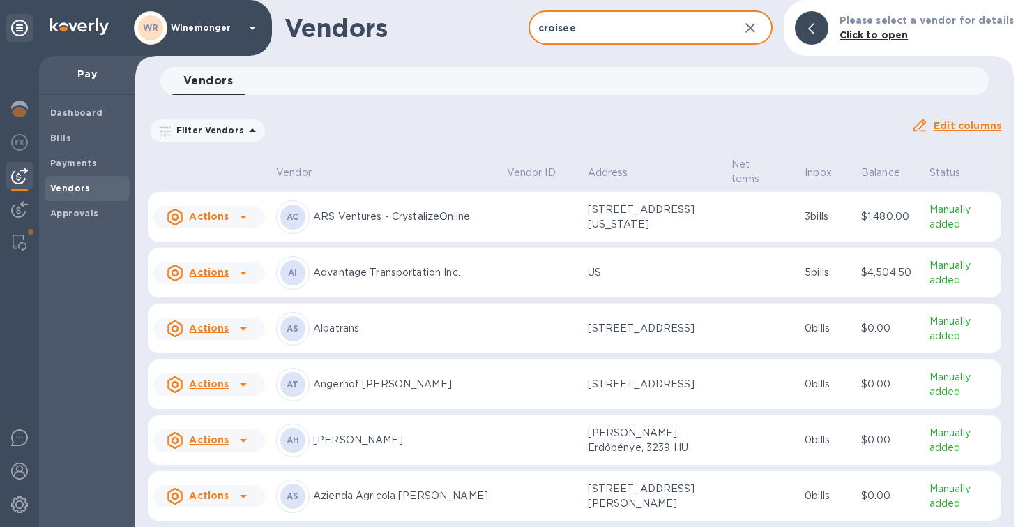
type input "croisee"
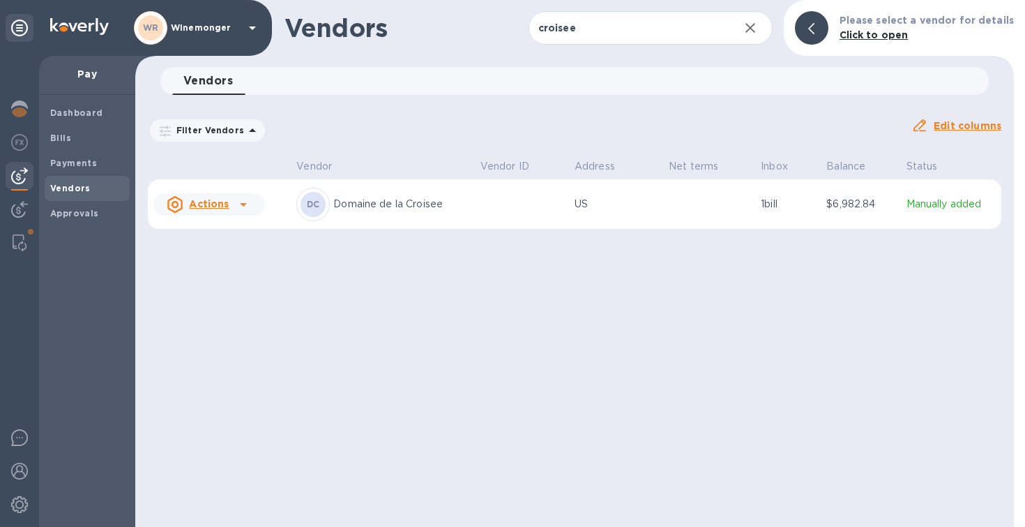
click at [509, 215] on td at bounding box center [522, 204] width 94 height 50
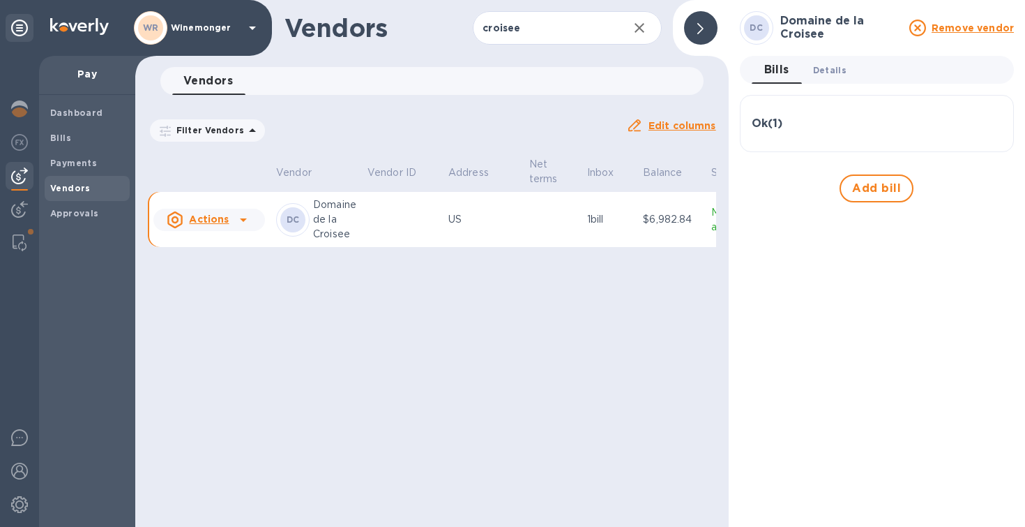
click at [835, 68] on span "Details 0" at bounding box center [829, 70] width 33 height 15
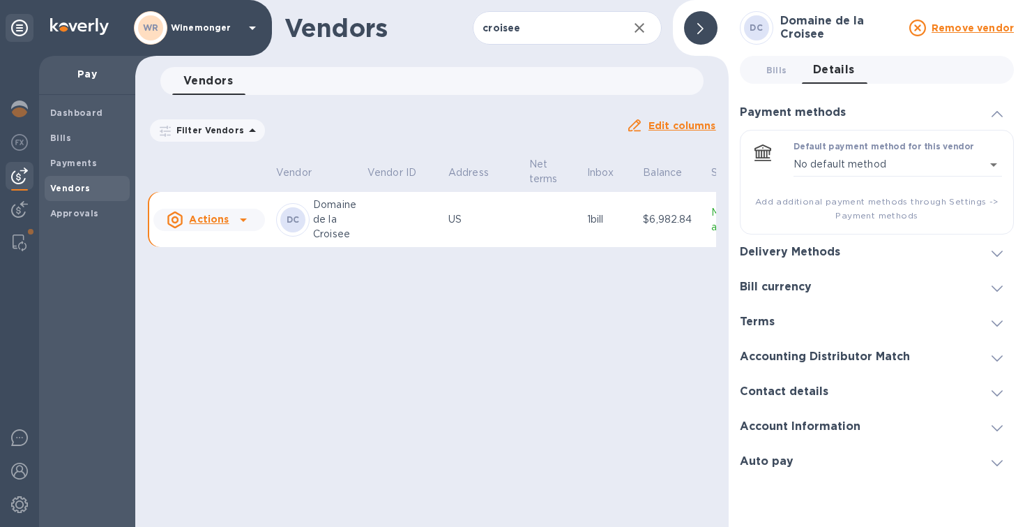
click at [812, 395] on h3 "Contact details" at bounding box center [784, 391] width 89 height 13
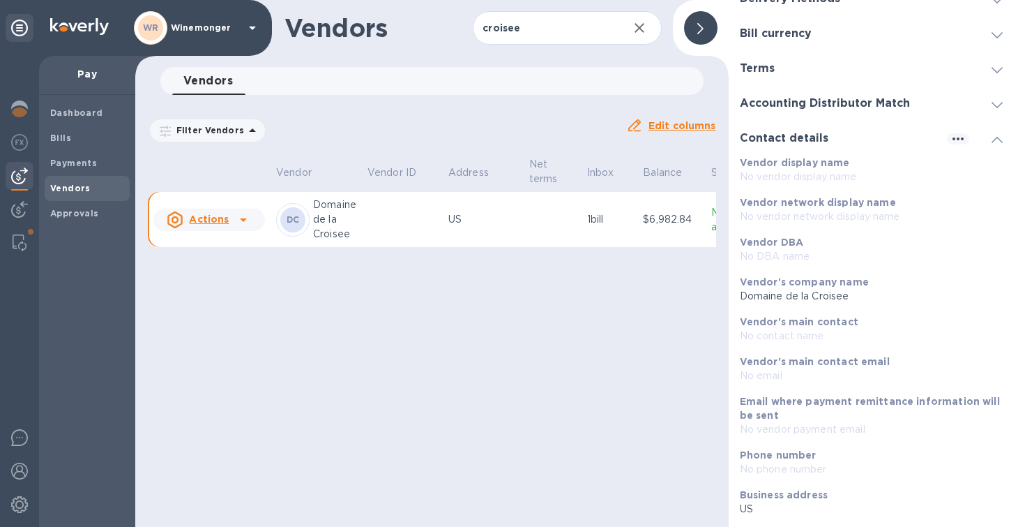
scroll to position [151, 0]
click at [960, 132] on icon "button" at bounding box center [958, 136] width 17 height 17
click at [972, 170] on p "Edit" at bounding box center [975, 165] width 22 height 14
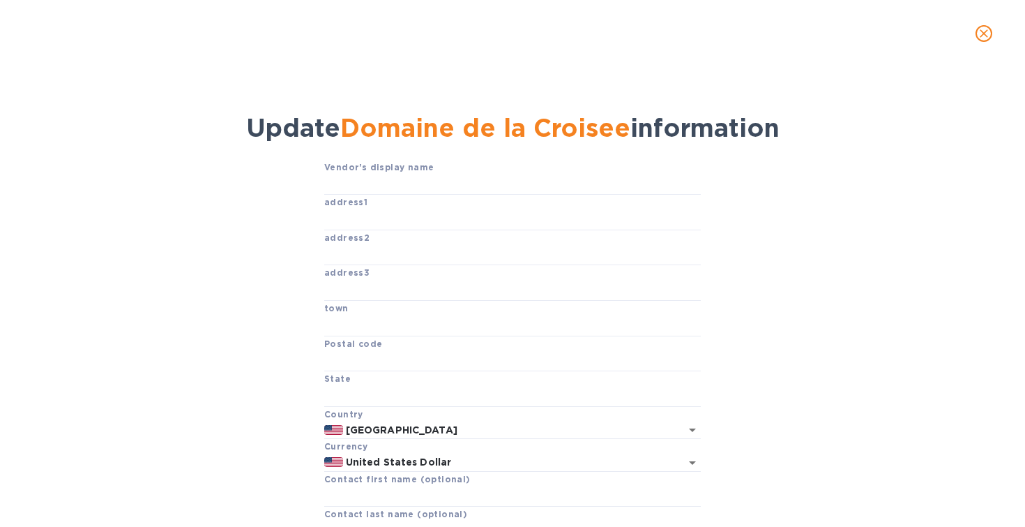
scroll to position [176, 0]
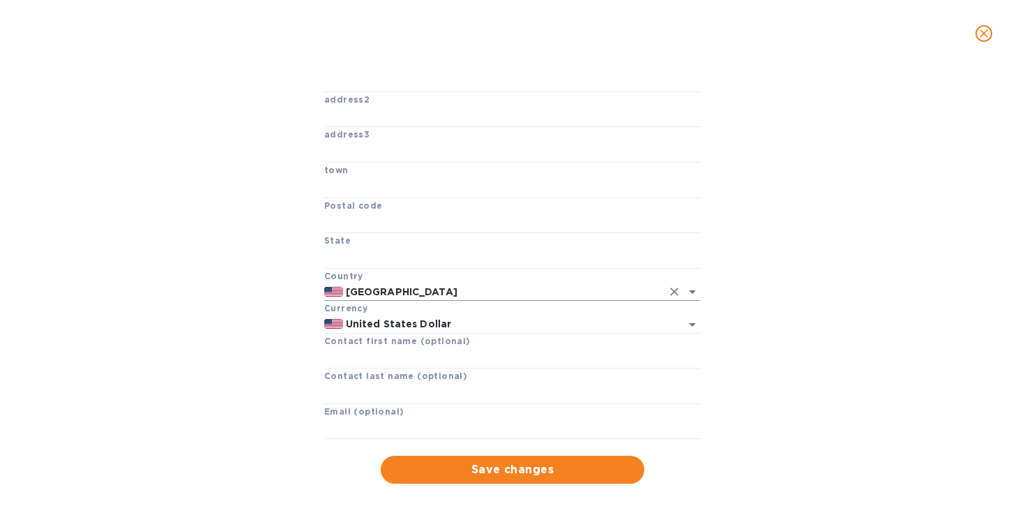
click at [396, 290] on div "United States" at bounding box center [512, 291] width 377 height 18
click at [371, 311] on p "France" at bounding box center [512, 310] width 354 height 15
type input "France"
click at [383, 319] on input "United States Dollar" at bounding box center [502, 323] width 319 height 17
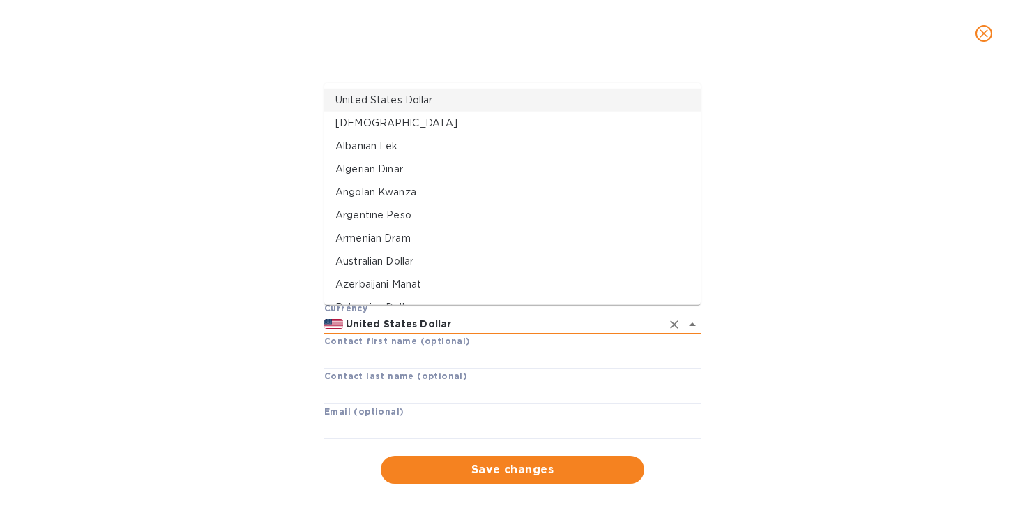
type input "U"
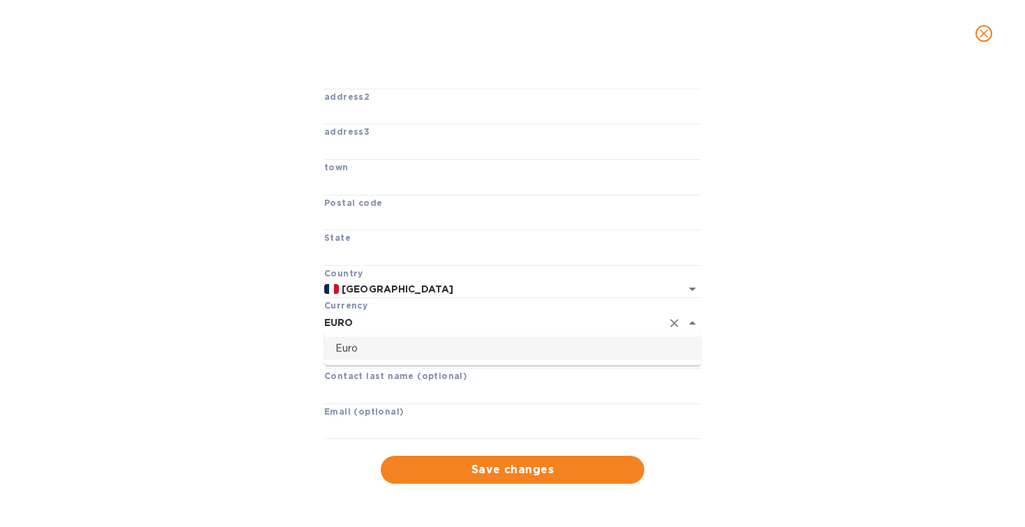
click at [348, 344] on p "Euro" at bounding box center [512, 347] width 354 height 15
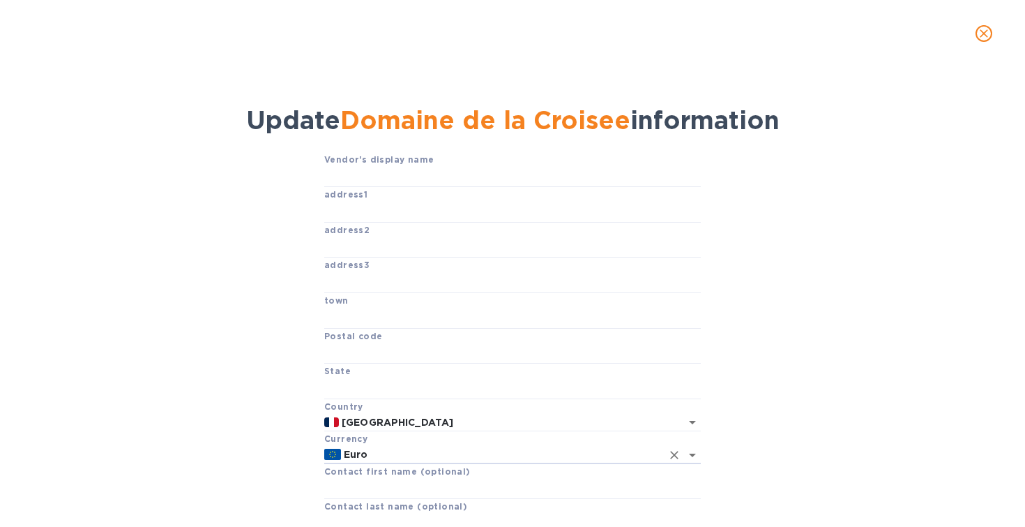
scroll to position [0, 0]
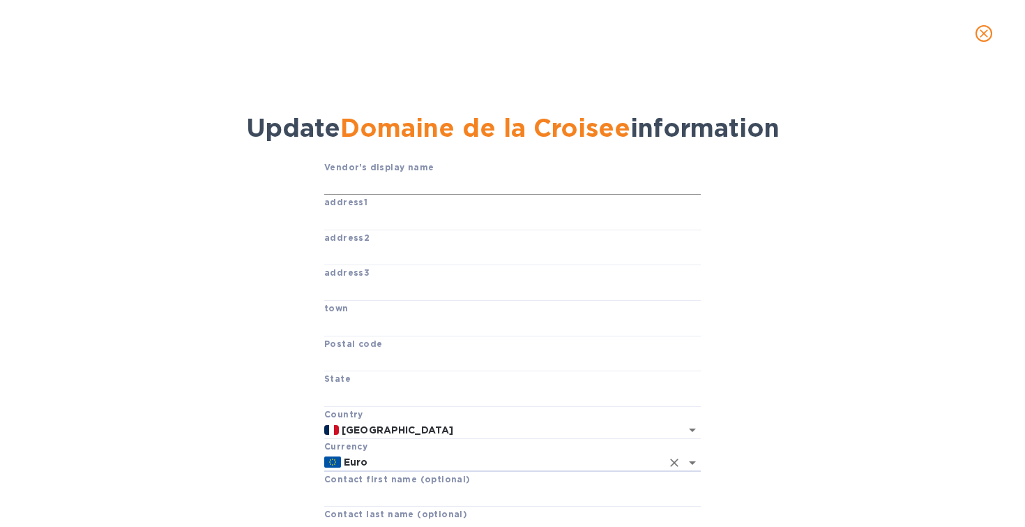
type input "Euro"
click at [368, 188] on input "text" at bounding box center [512, 184] width 377 height 21
type input "Vini Be Good - Croisee"
click at [358, 230] on input "text" at bounding box center [512, 219] width 377 height 21
paste input "50 Rue Marcel Vignaud"
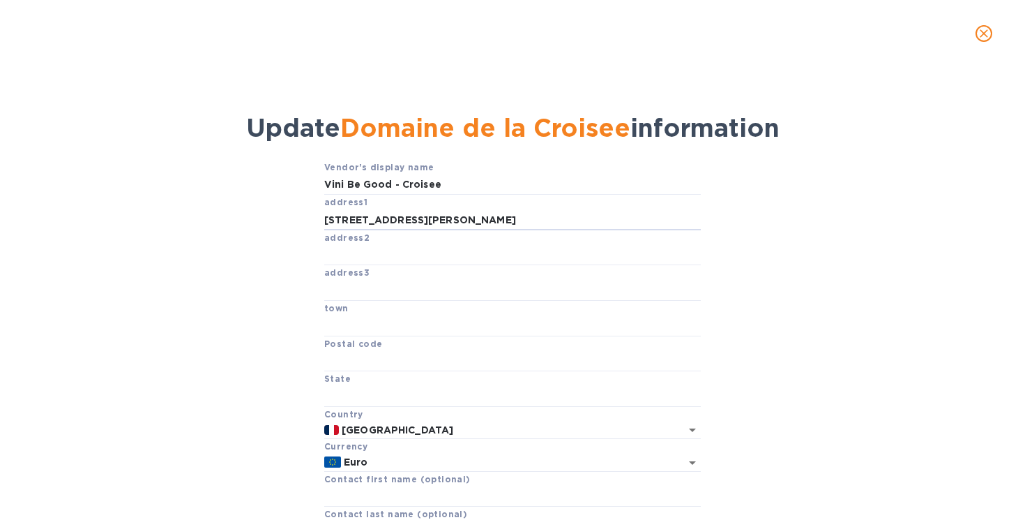
type input "50 Rue Marcel Vignaud"
click at [374, 266] on input "text" at bounding box center [512, 255] width 377 height 21
paste input "lieu dit la Planche de bois"
type input "lieu dit la Planche de bois"
click at [392, 336] on input "text" at bounding box center [512, 325] width 377 height 21
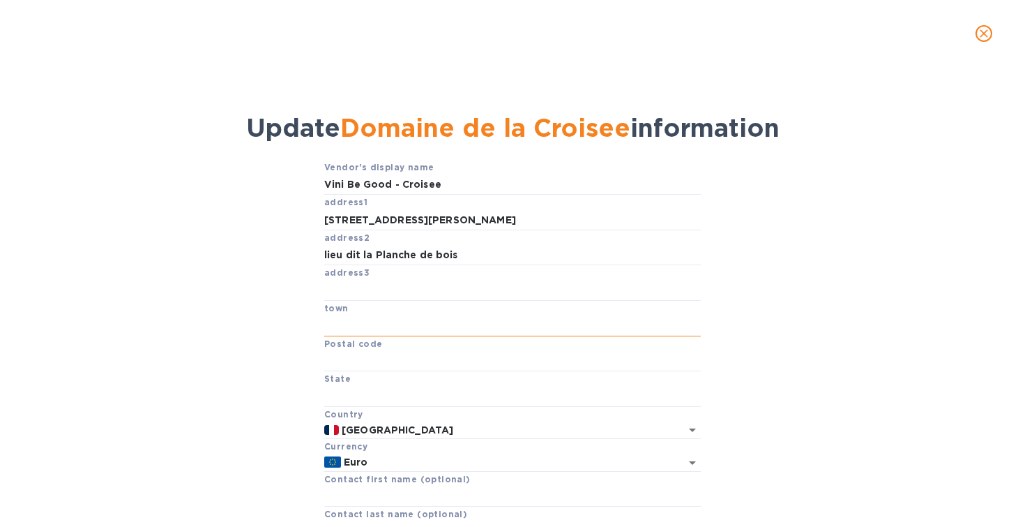
paste input "BEAUMONT EN VERON"
type input "BEAUMONT EN VERON"
click at [381, 371] on input "text" at bounding box center [512, 360] width 377 height 21
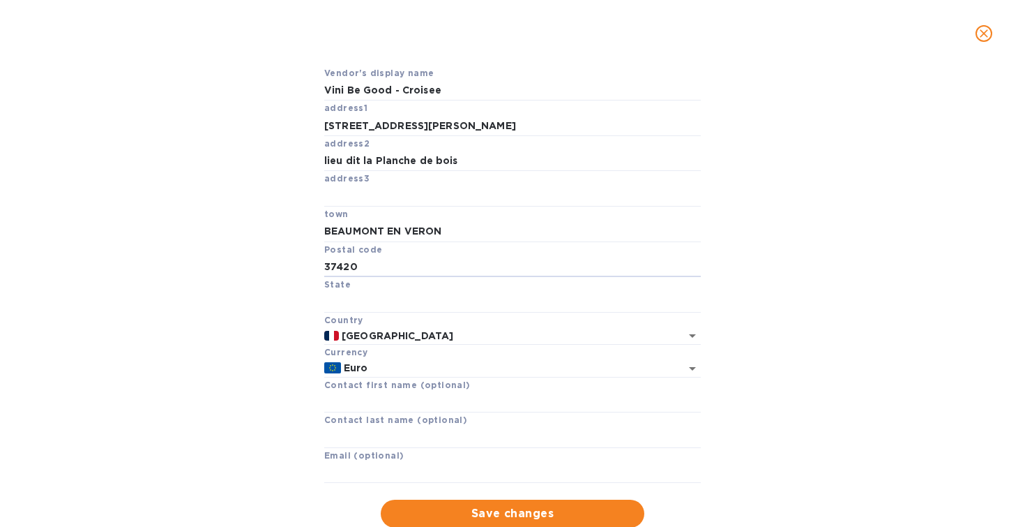
scroll to position [176, 0]
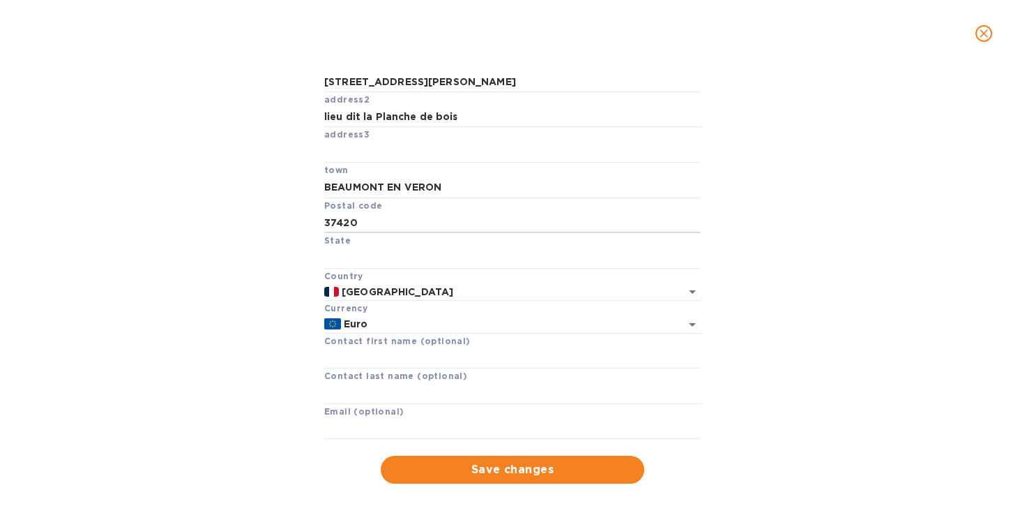
type input "37420"
click at [250, 427] on div "Vendor's display name Vini Be Good - Croisee address1 50 Rue Marcel Vignaud add…" at bounding box center [513, 253] width 972 height 462
click at [484, 467] on span "Save changes" at bounding box center [512, 469] width 241 height 17
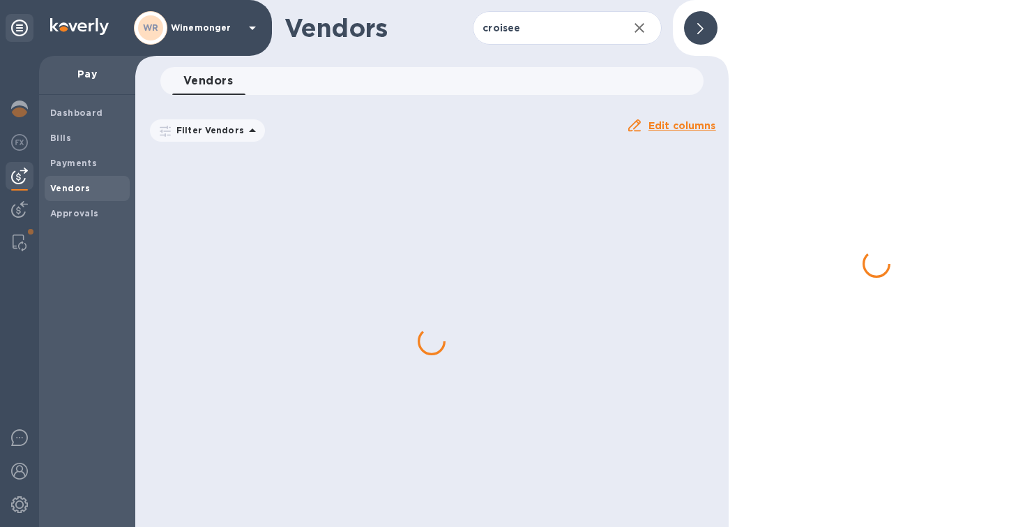
scroll to position [142, 0]
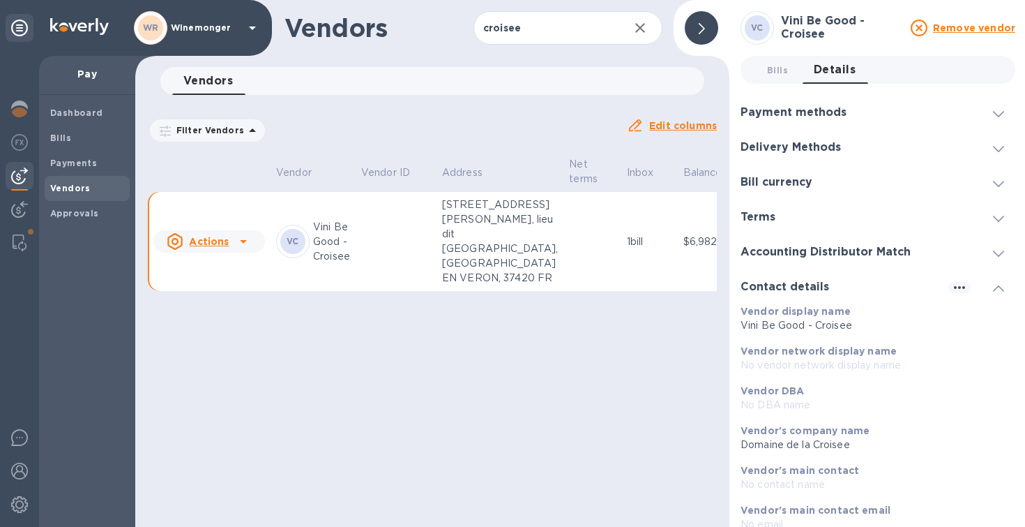
click at [849, 146] on div "Delivery Methods" at bounding box center [797, 147] width 112 height 13
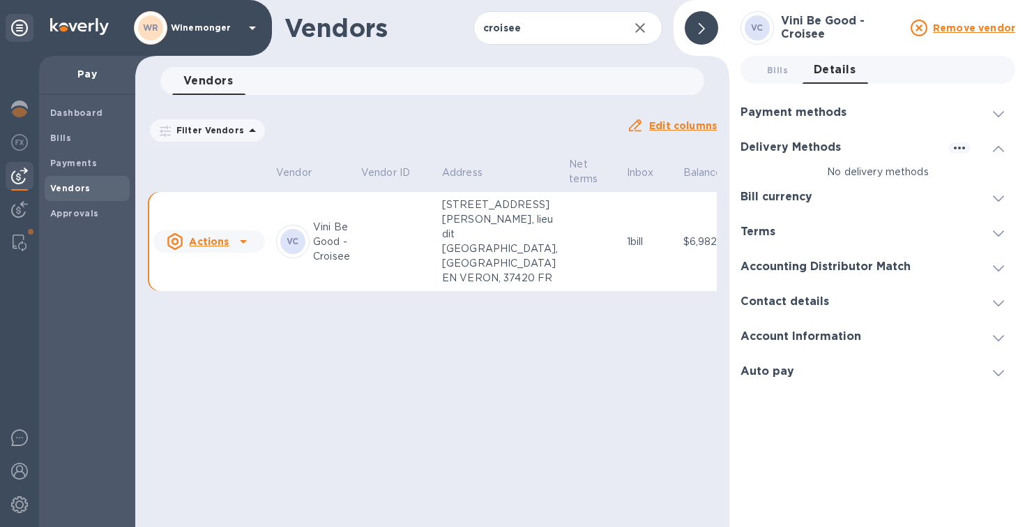
click at [971, 143] on div at bounding box center [993, 147] width 45 height 14
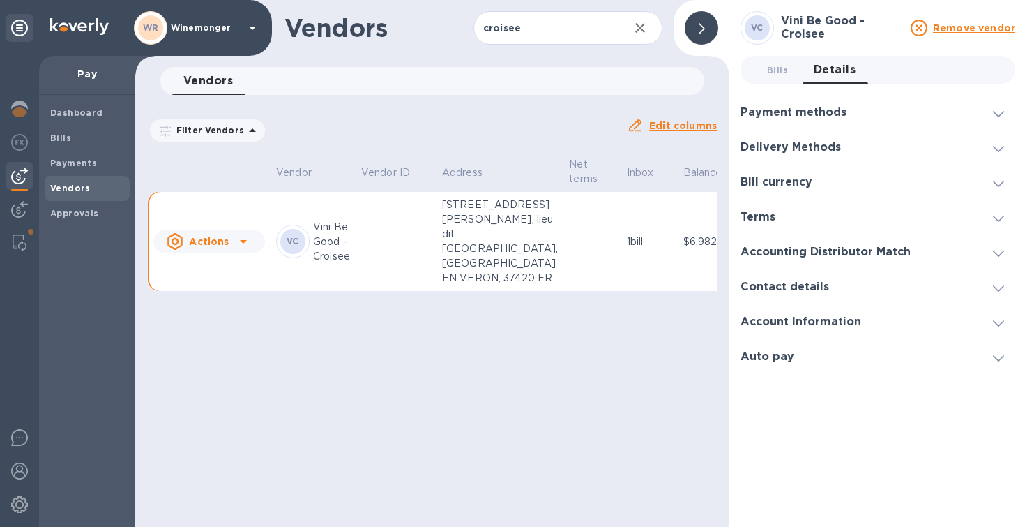
click at [964, 143] on div "Delivery Methods" at bounding box center [878, 147] width 275 height 35
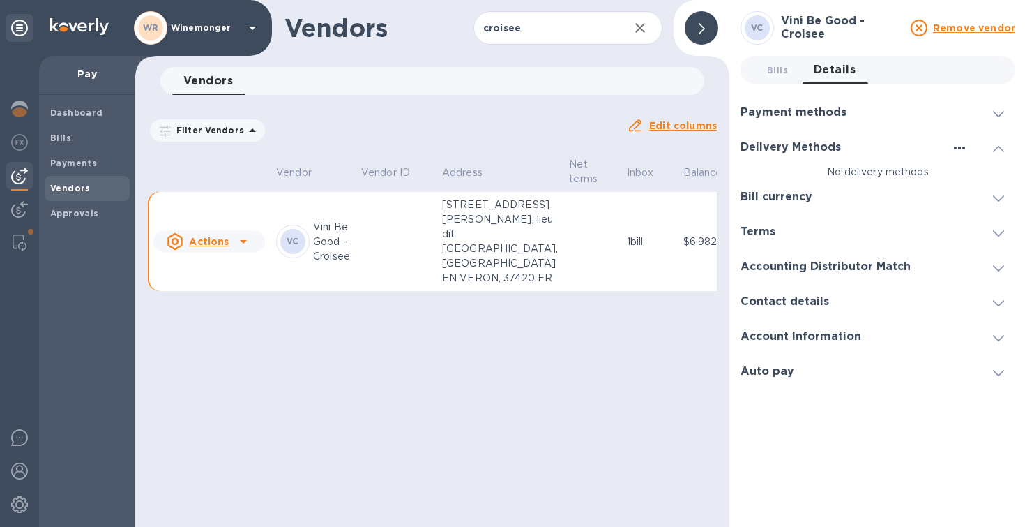
click at [959, 147] on icon "button" at bounding box center [959, 147] width 17 height 17
click at [977, 174] on p "Add new" at bounding box center [976, 177] width 46 height 14
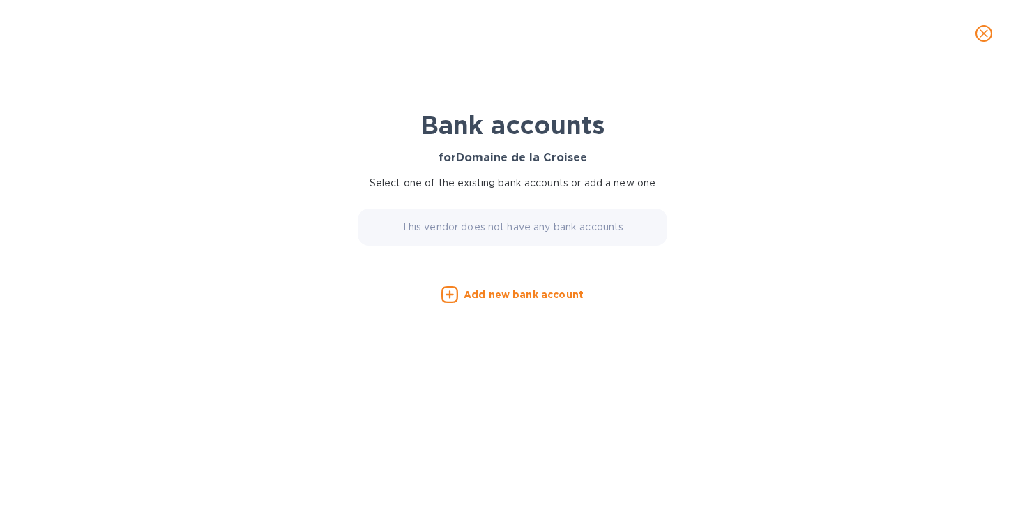
click at [509, 300] on u "Add new bank account" at bounding box center [524, 294] width 120 height 11
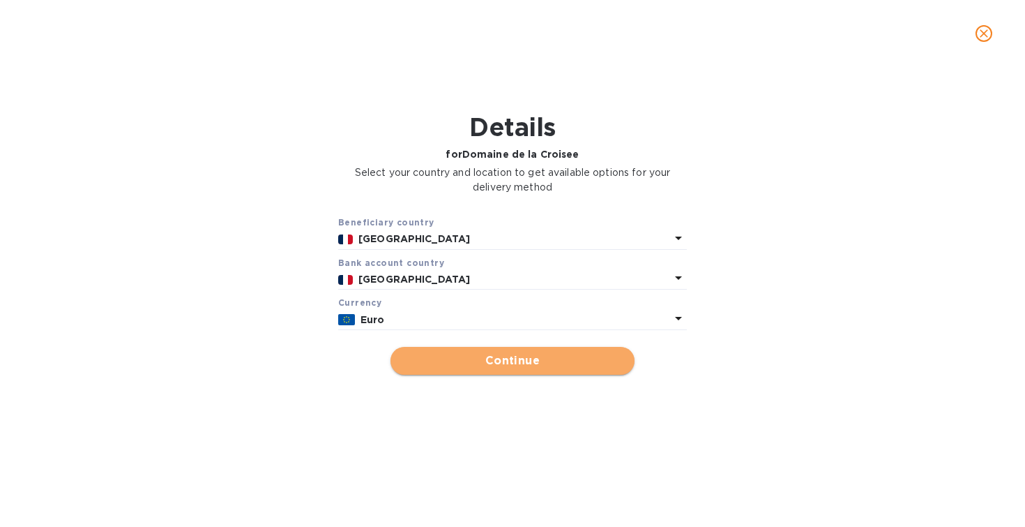
click at [506, 369] on span "Continue" at bounding box center [513, 360] width 222 height 17
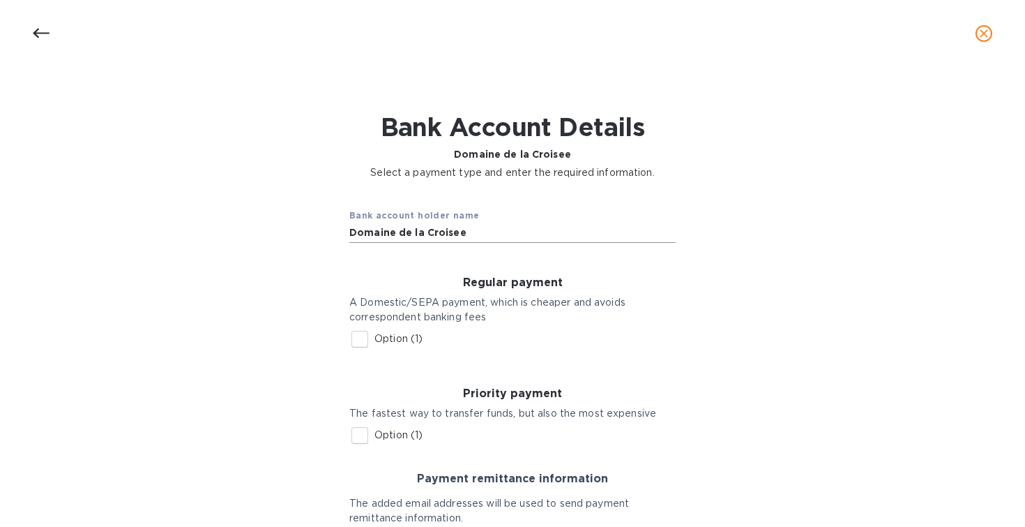
click at [352, 241] on input "Domaine de la Croisee" at bounding box center [512, 232] width 326 height 21
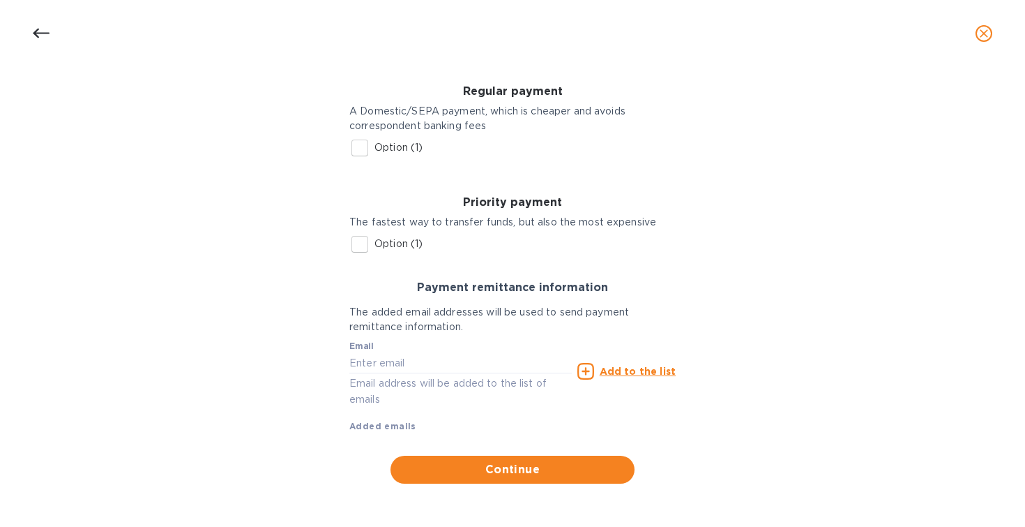
scroll to position [202, 0]
type input "Vini Be Good - Domaine de la Croisee"
click at [358, 237] on input "Option (1)" at bounding box center [359, 243] width 29 height 29
checkbox input "true"
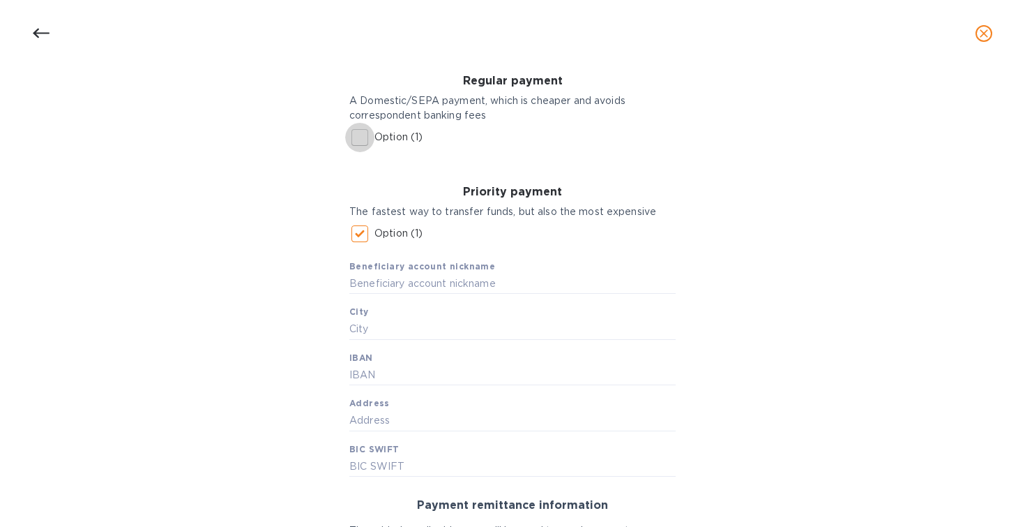
click at [361, 136] on input "Option (1)" at bounding box center [359, 137] width 29 height 29
checkbox input "true"
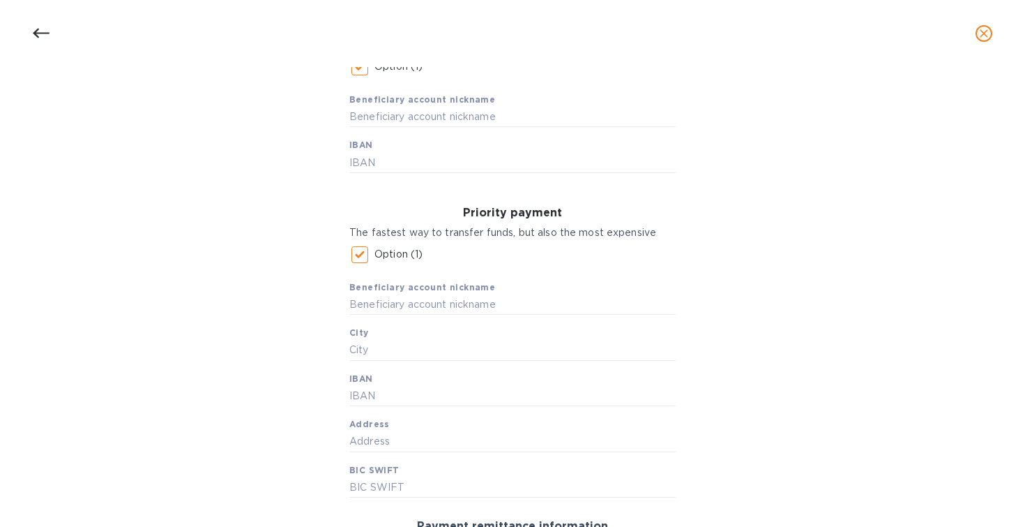
scroll to position [273, 0]
click at [435, 315] on input "text" at bounding box center [512, 304] width 326 height 21
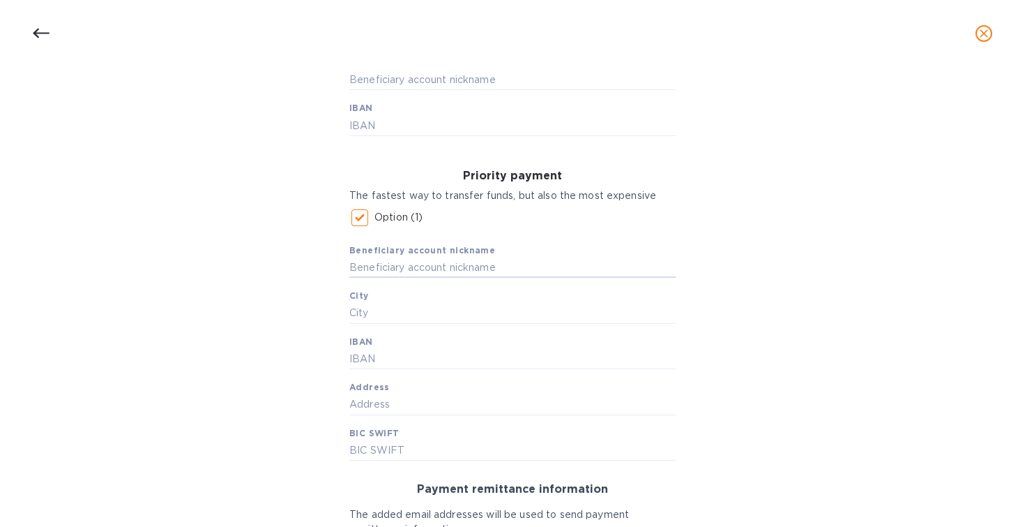
scroll to position [315, 0]
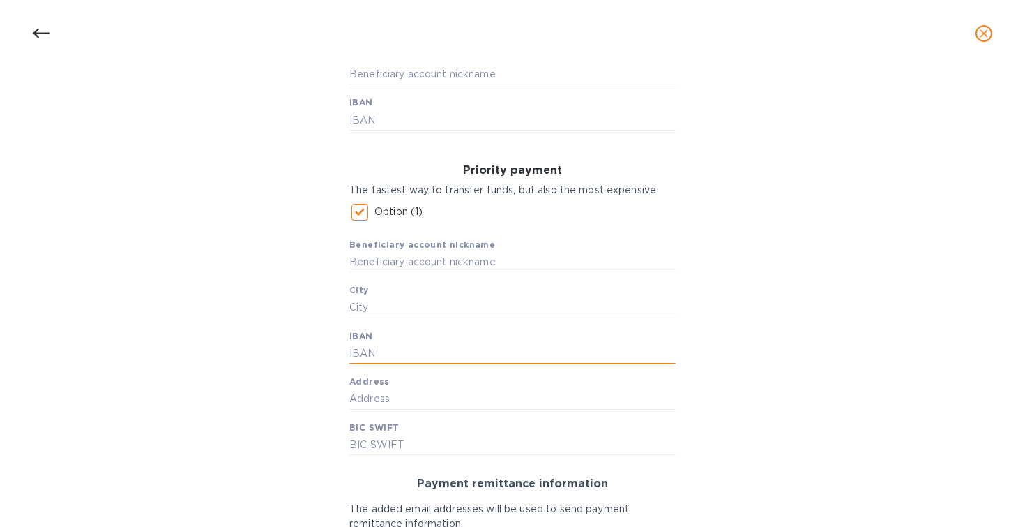
click at [427, 364] on input "text" at bounding box center [512, 353] width 326 height 21
paste input "FR76 3000 4002 5000 0101 5786 318"
type input "FR76 3000 4002 5000 0101 5786 318"
click at [272, 371] on div "Bank account holder name Vini Be Good - Domaine de la Croisee Regular payment A…" at bounding box center [512, 281] width 989 height 815
click at [394, 273] on input "text" at bounding box center [512, 262] width 326 height 21
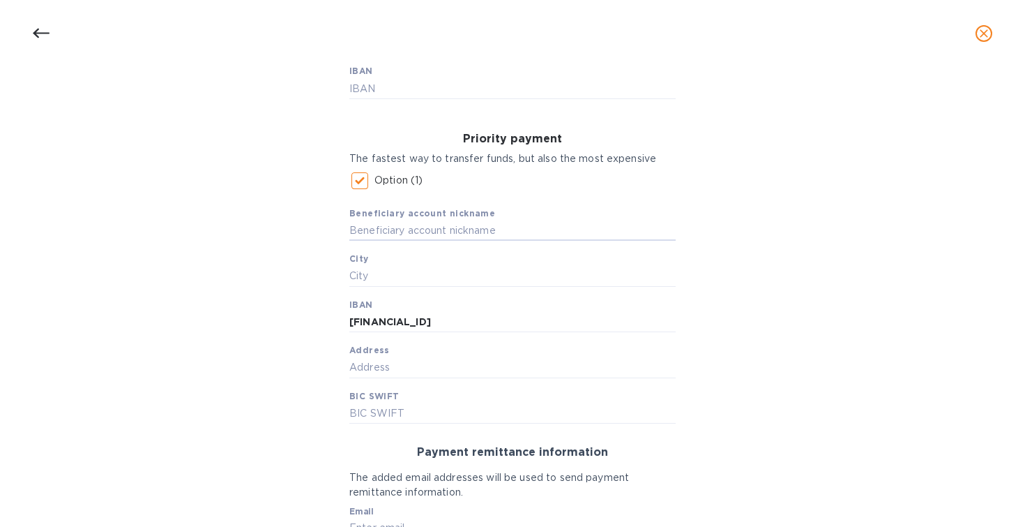
scroll to position [363, 0]
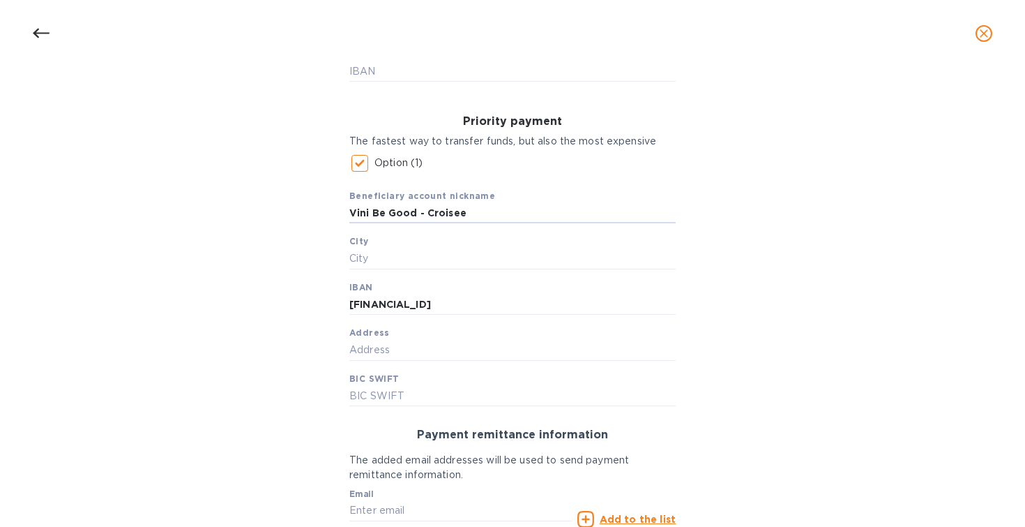
type input "Vini Be Good - Croisee"
click at [162, 371] on div "Bank account holder name Vini Be Good - Domaine de la Croisee Regular payment A…" at bounding box center [512, 232] width 989 height 815
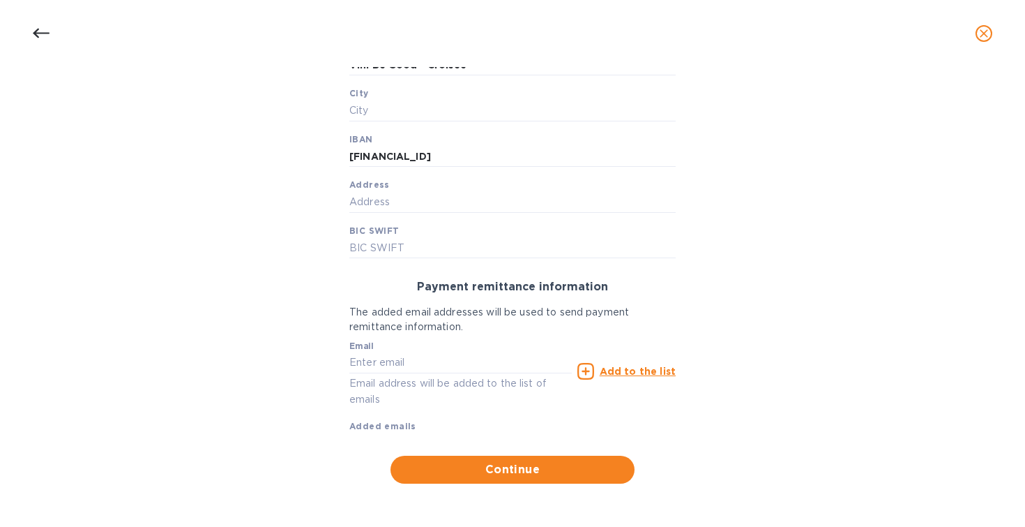
scroll to position [520, 0]
click at [427, 259] on input "text" at bounding box center [512, 248] width 326 height 21
paste input "BNPAFRPPXXX"
type input "BNPAFRPPXXX"
click at [255, 330] on div "Bank account holder name Vini Be Good - Domaine de la Croisee Regular payment A…" at bounding box center [512, 84] width 989 height 815
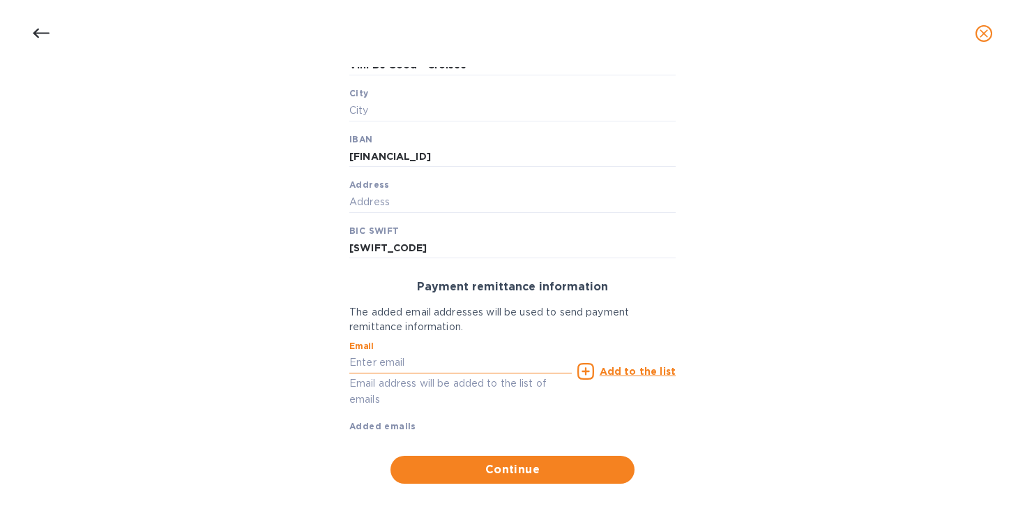
click at [385, 373] on input "text" at bounding box center [460, 362] width 222 height 21
type input "export@vinibegood.com"
click at [639, 377] on u "Add to the list" at bounding box center [638, 370] width 76 height 11
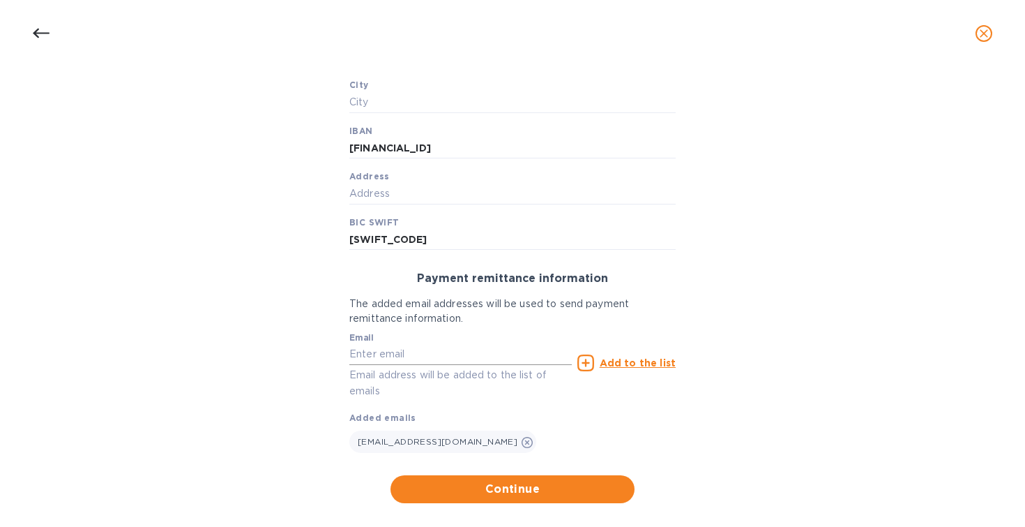
click at [478, 365] on input "text" at bounding box center [460, 354] width 222 height 21
type input "accounting@winemonger.com"
click at [625, 368] on u "Add to the list" at bounding box center [638, 362] width 76 height 11
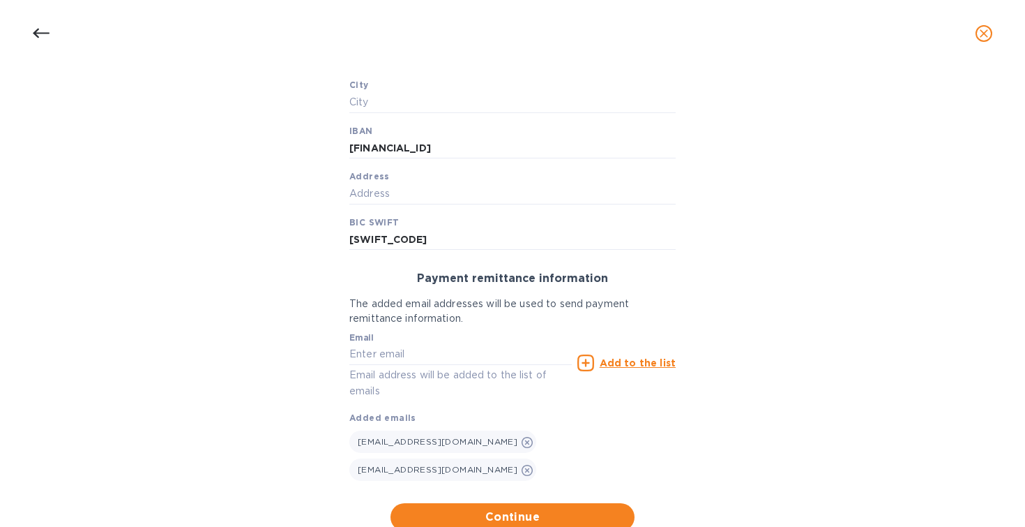
scroll to position [572, 0]
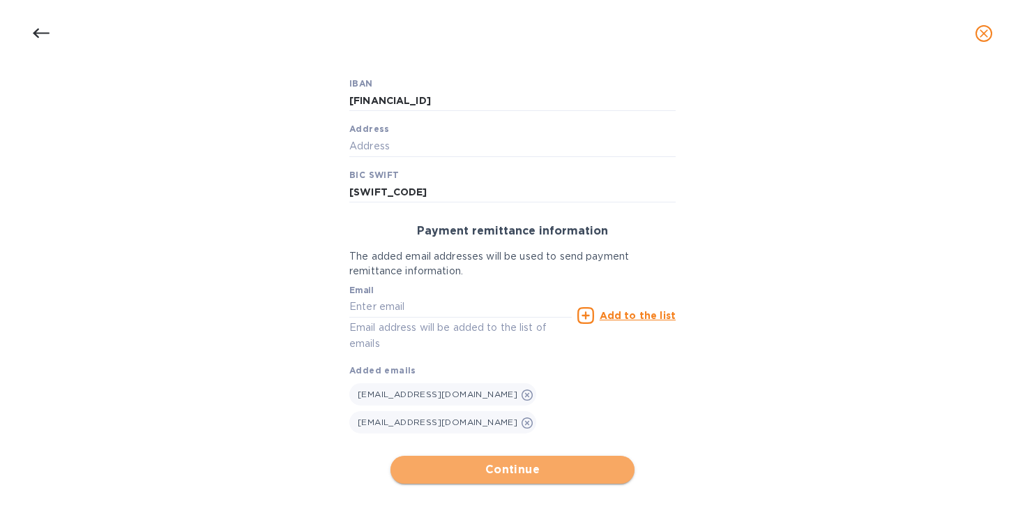
click at [530, 468] on span "Continue" at bounding box center [513, 469] width 222 height 17
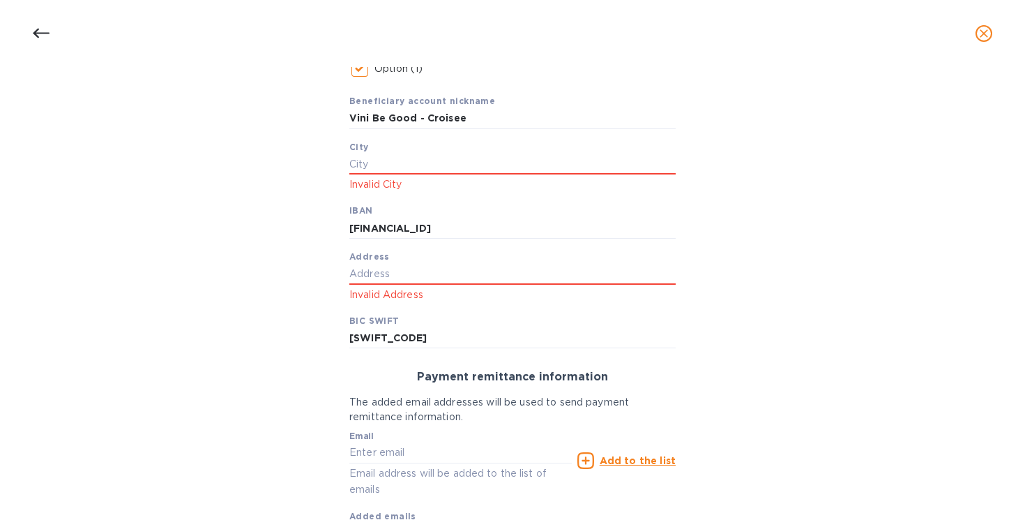
scroll to position [441, 0]
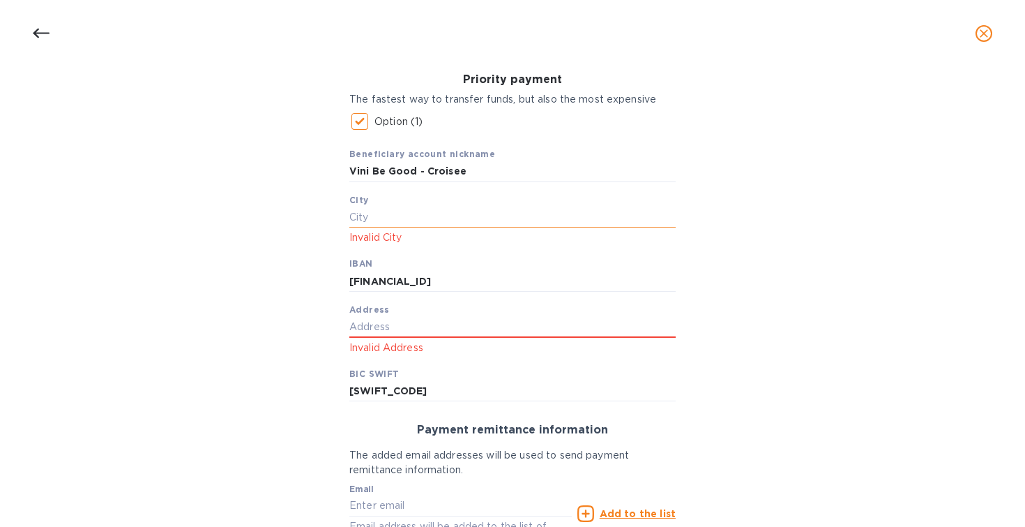
click at [425, 228] on input "text" at bounding box center [512, 217] width 326 height 21
paste input "BEAUMONT EN VERON"
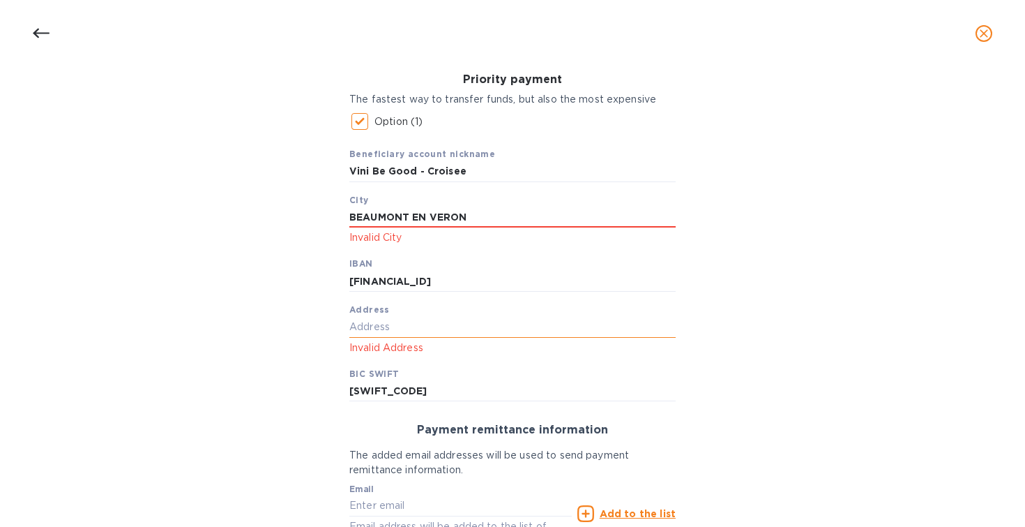
type input "BEAUMONT EN VERON"
click at [402, 338] on input "text" at bounding box center [512, 327] width 326 height 21
click at [406, 338] on input "text" at bounding box center [512, 327] width 326 height 21
paste input "50 Rue Marcel Vignaud"
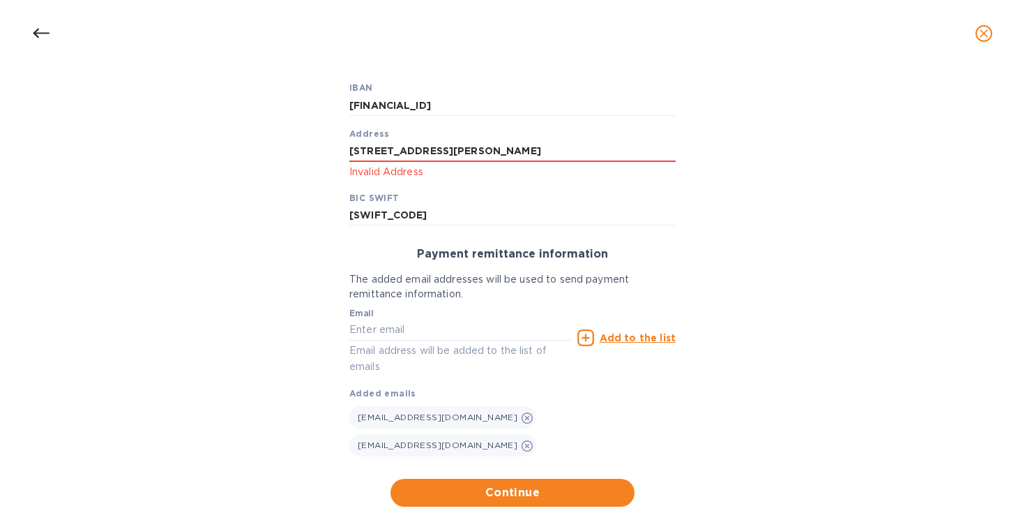
scroll to position [644, 0]
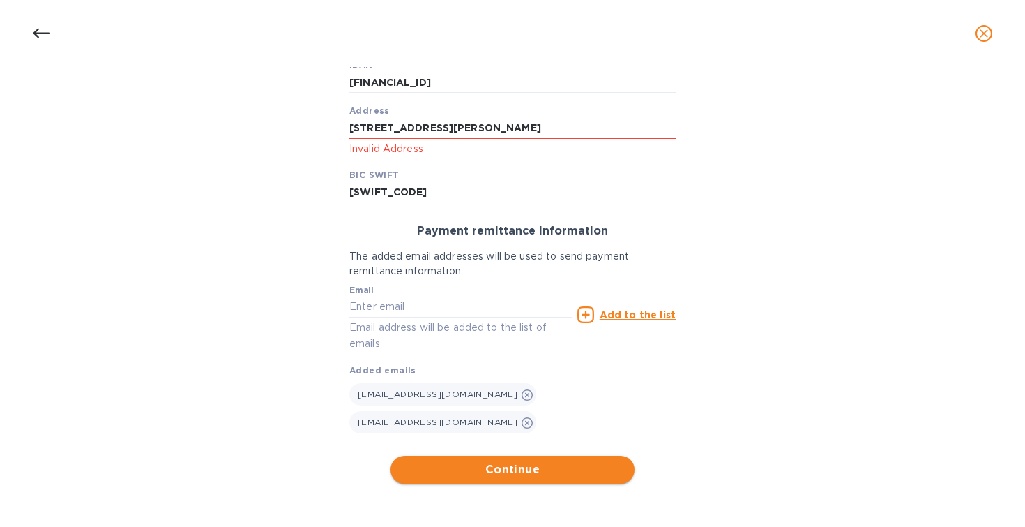
type input "50 Rue Marcel Vignaud"
click at [507, 471] on span "Continue" at bounding box center [513, 469] width 222 height 17
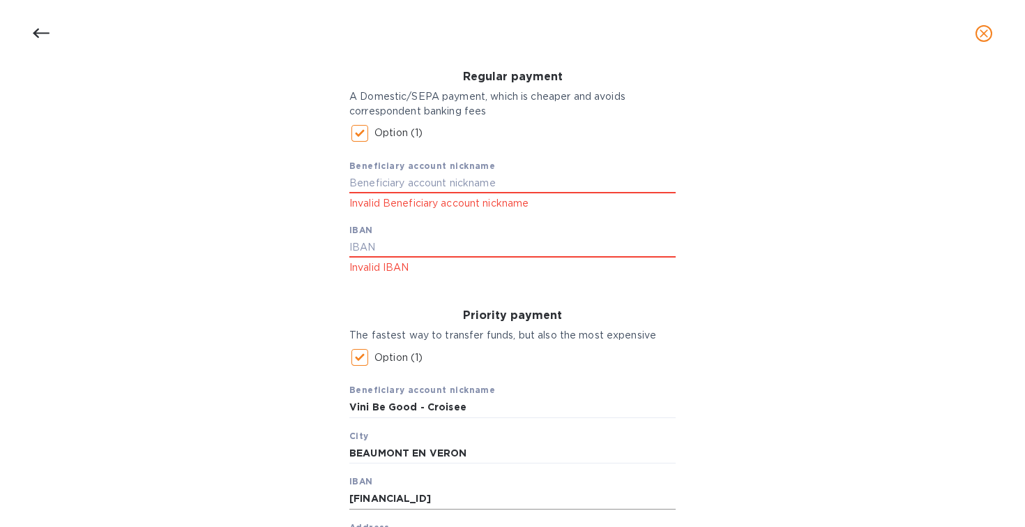
scroll to position [203, 0]
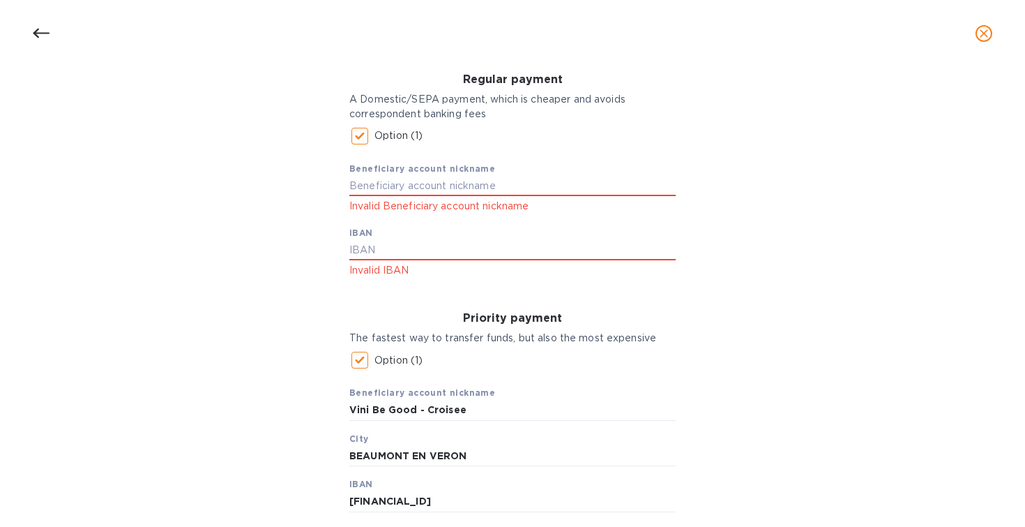
click at [362, 370] on input "Option (1)" at bounding box center [359, 359] width 29 height 29
checkbox input "false"
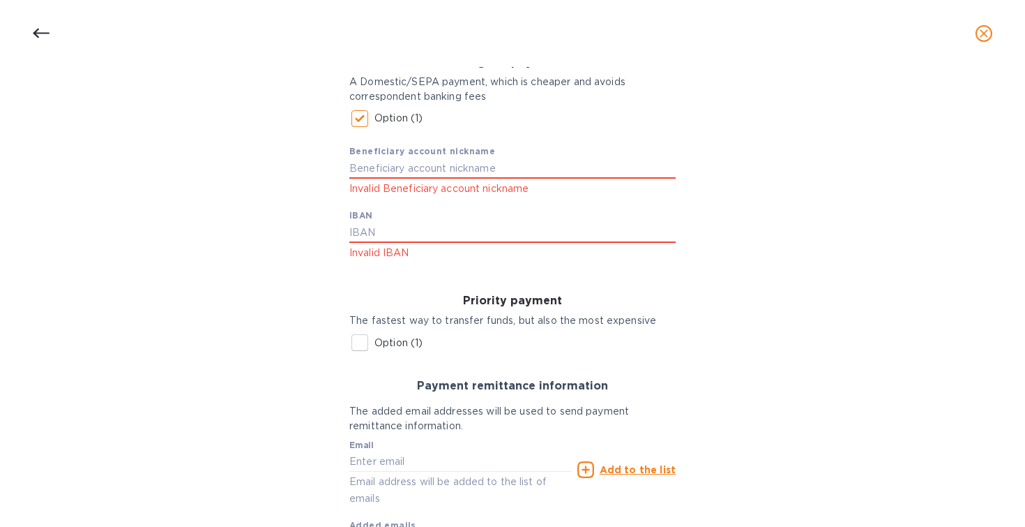
scroll to position [179, 0]
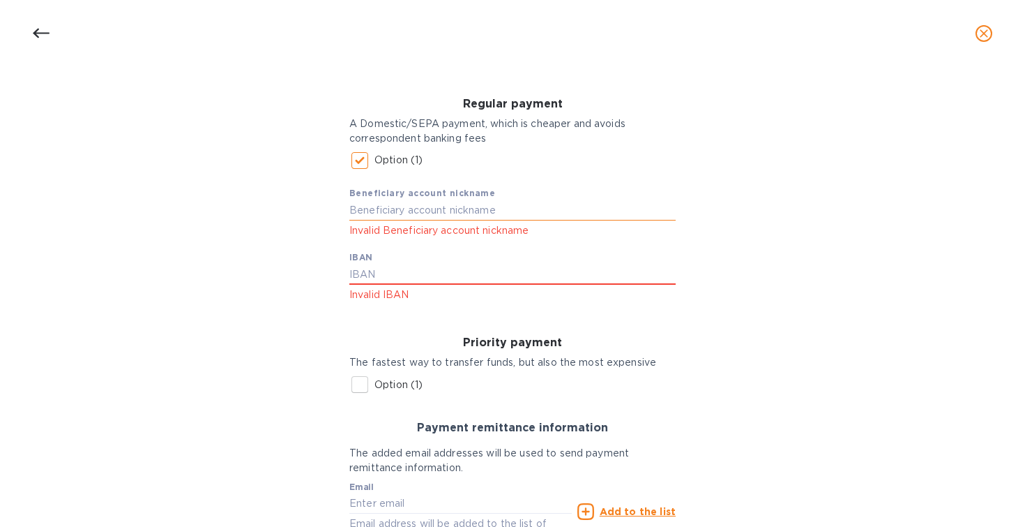
click at [415, 219] on input "text" at bounding box center [512, 210] width 326 height 21
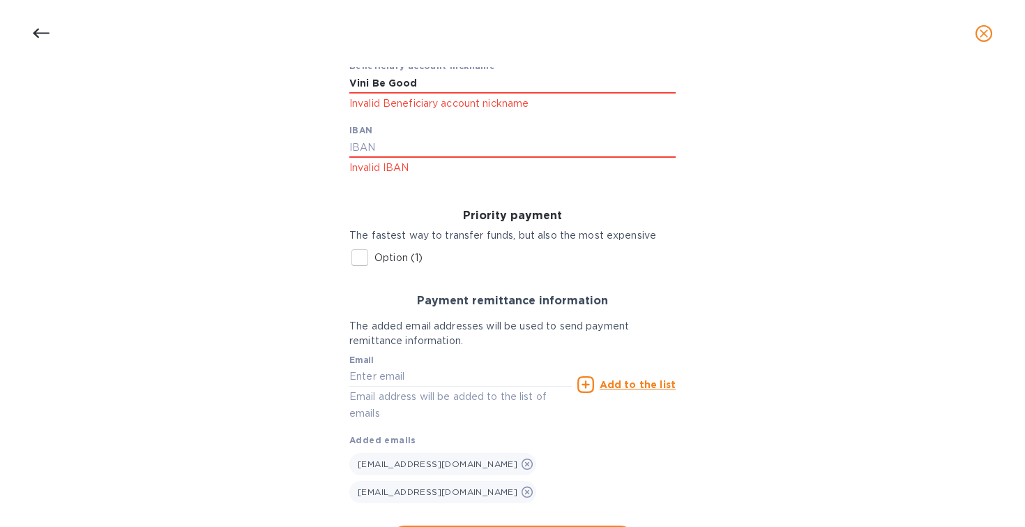
type input "Vini Be Good"
click at [356, 272] on input "Option (1)" at bounding box center [359, 257] width 29 height 29
checkbox input "true"
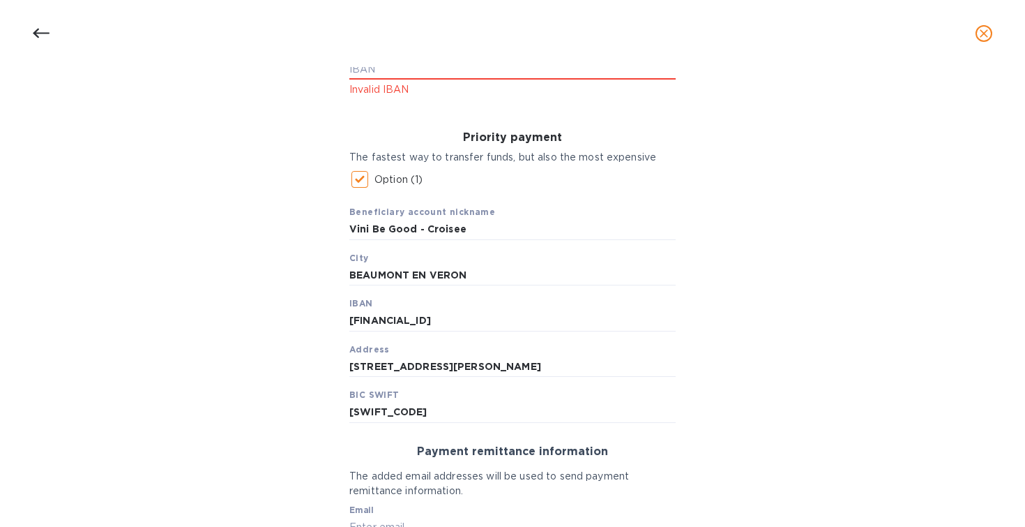
scroll to position [400, 0]
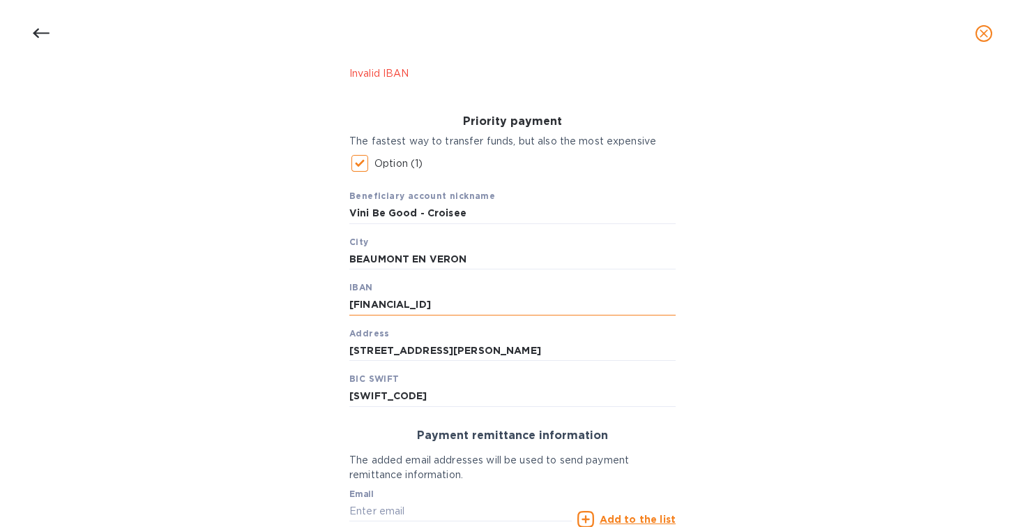
drag, startPoint x: 553, startPoint y: 333, endPoint x: 345, endPoint y: 310, distance: 209.7
click at [349, 310] on input "FR76 3000 4002 5000 0101 5786 318" at bounding box center [512, 304] width 326 height 21
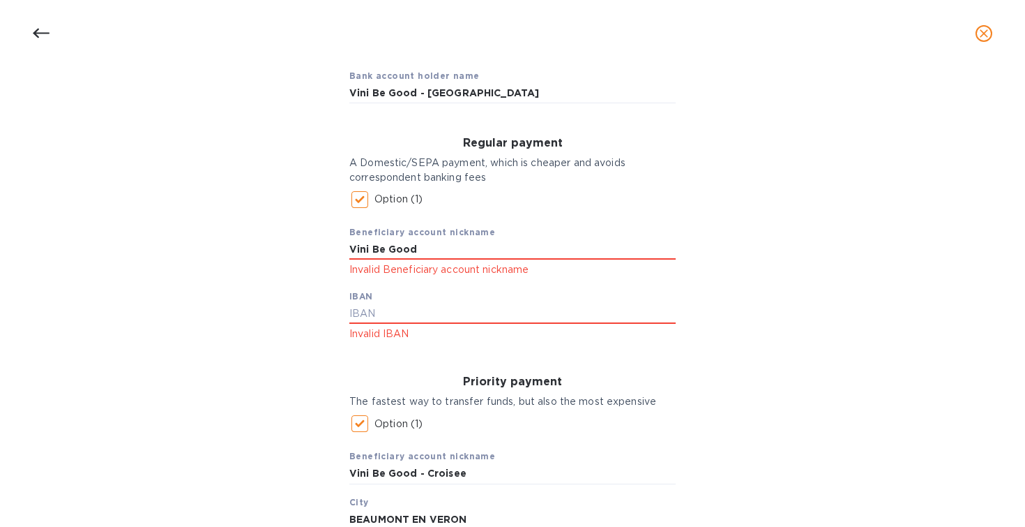
scroll to position [25, 0]
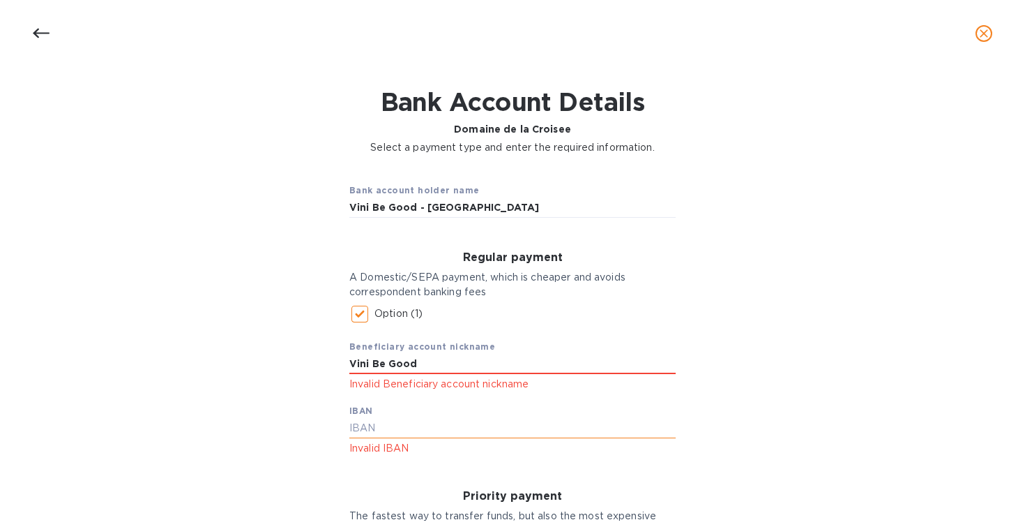
click at [417, 439] on input "text" at bounding box center [512, 428] width 326 height 21
paste input "FR76 3000 4002 5000 0101 5786 318"
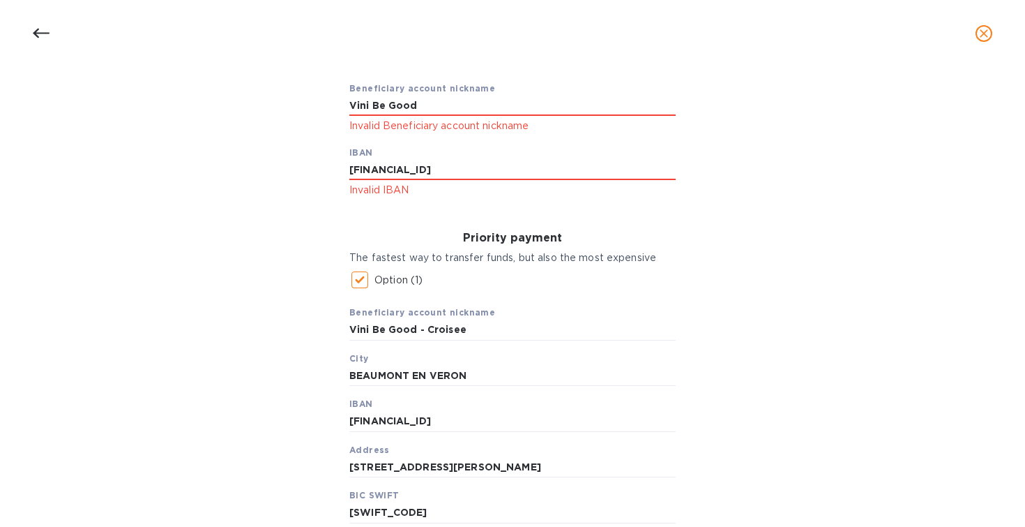
scroll to position [287, 0]
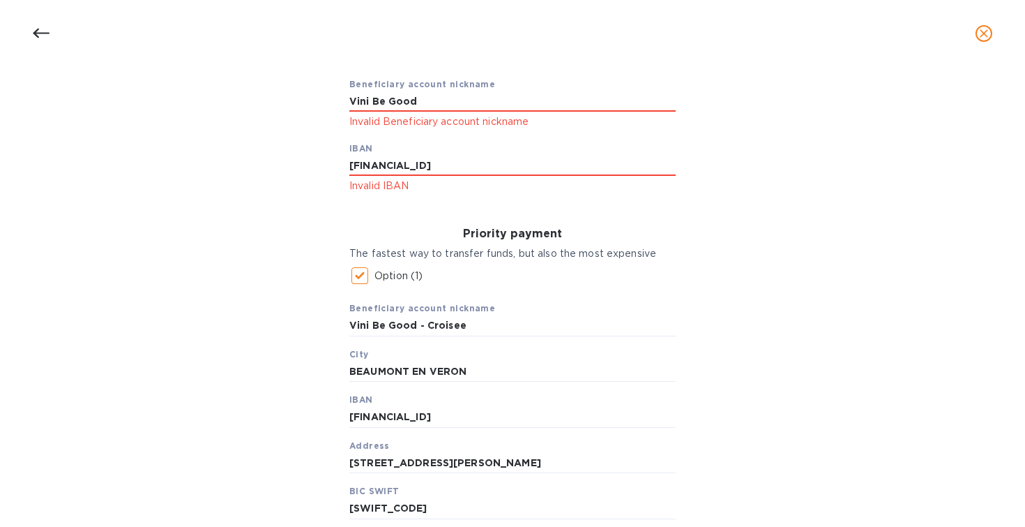
type input "FR76 3000 4002 5000 0101 5786 318"
click at [365, 290] on input "Option (1)" at bounding box center [359, 275] width 29 height 29
checkbox input "false"
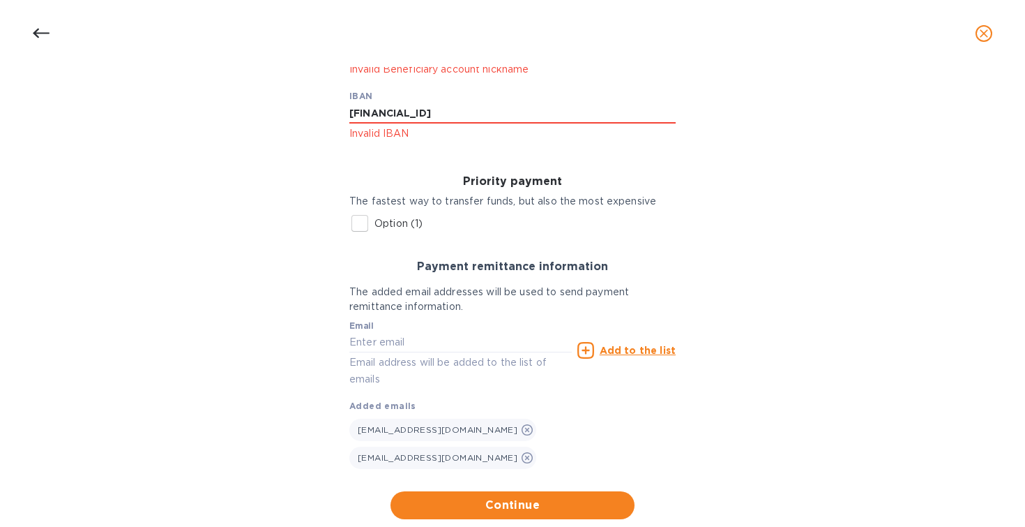
scroll to position [364, 0]
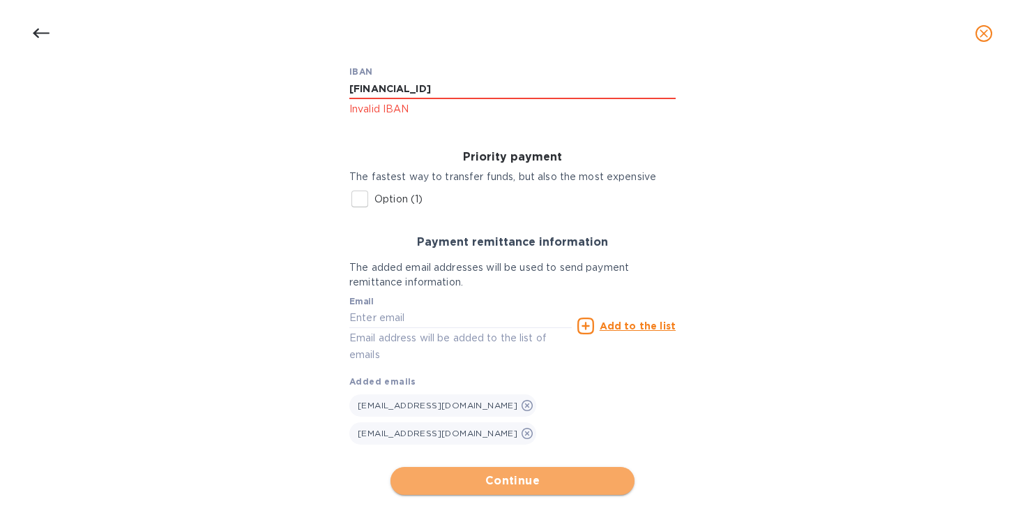
click at [507, 472] on span "Continue" at bounding box center [513, 480] width 222 height 17
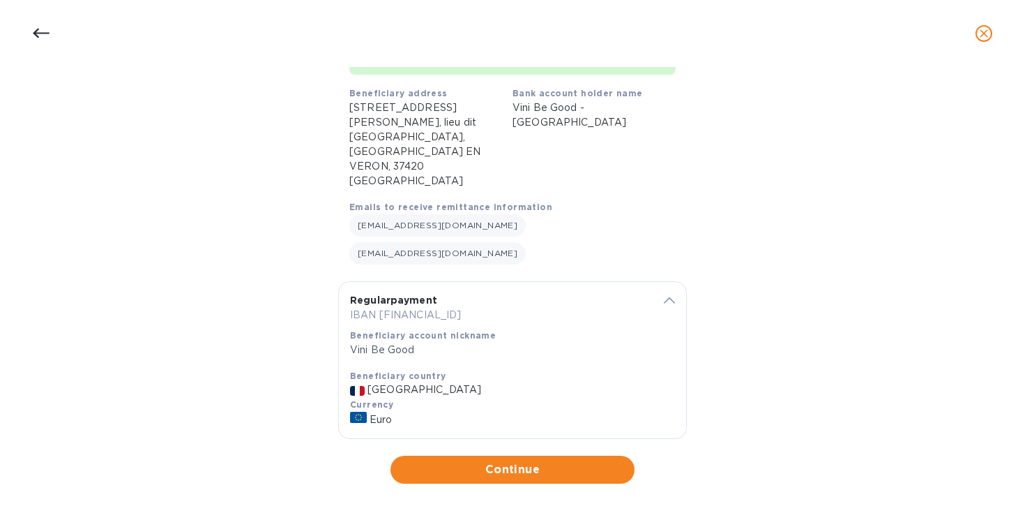
scroll to position [96, 0]
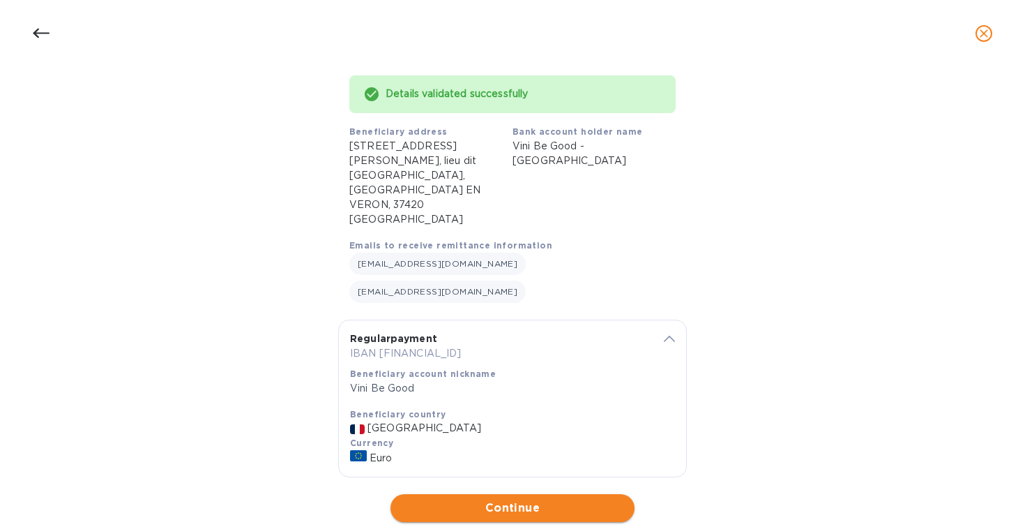
click at [533, 499] on span "Continue" at bounding box center [513, 507] width 222 height 17
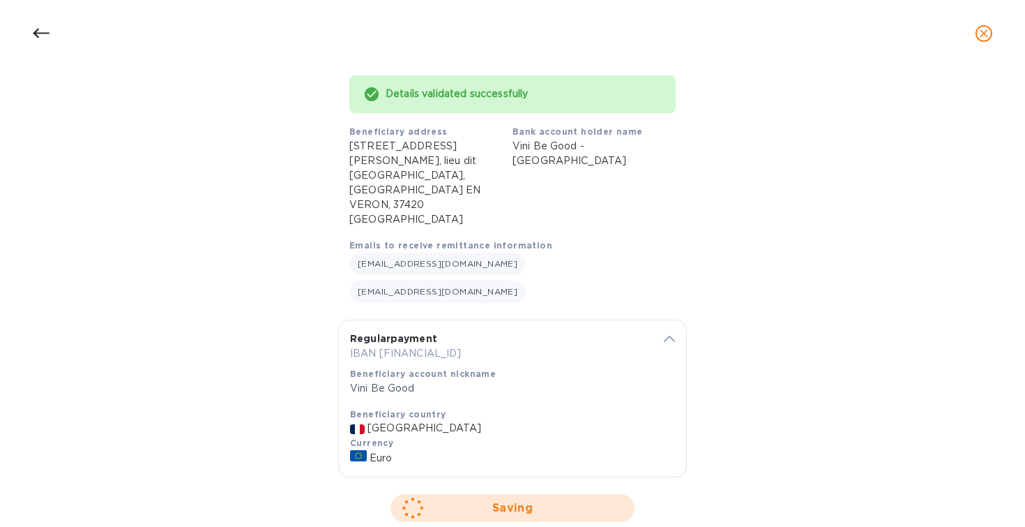
scroll to position [0, 0]
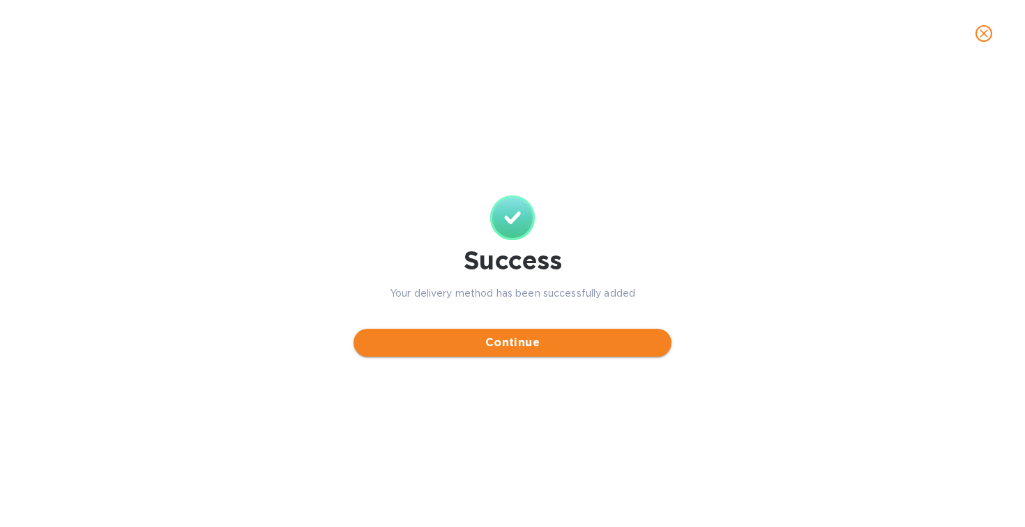
click at [505, 349] on span "Continue" at bounding box center [513, 342] width 296 height 17
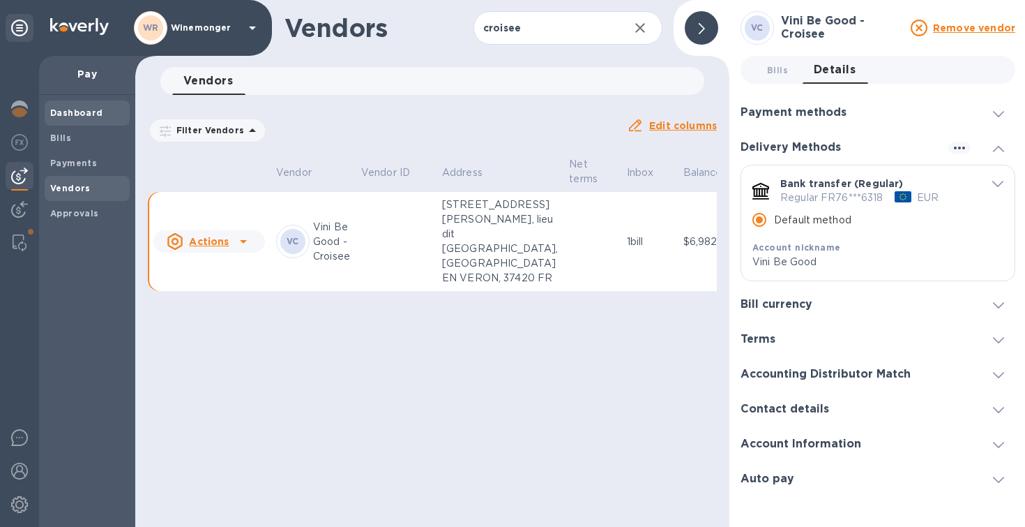
click at [77, 120] on span "Dashboard" at bounding box center [76, 113] width 53 height 14
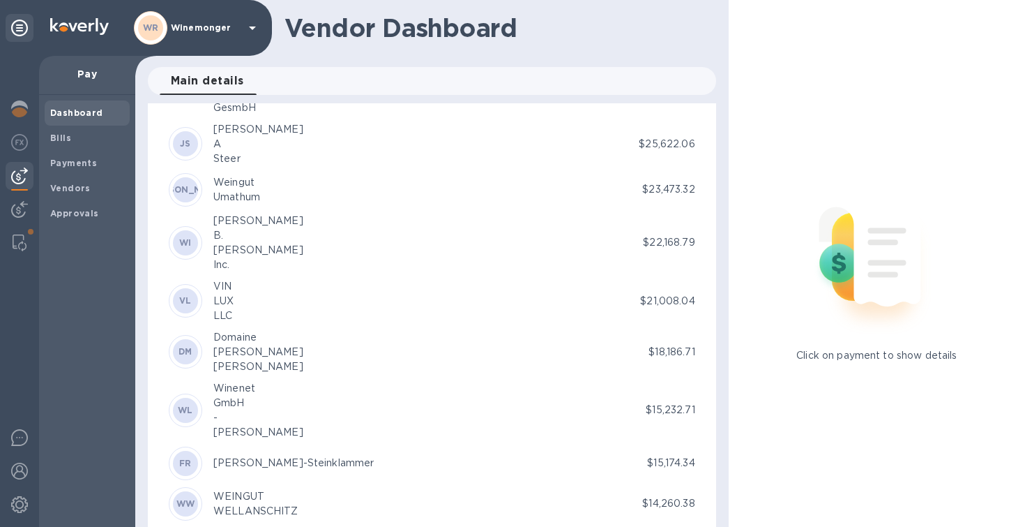
scroll to position [609, 0]
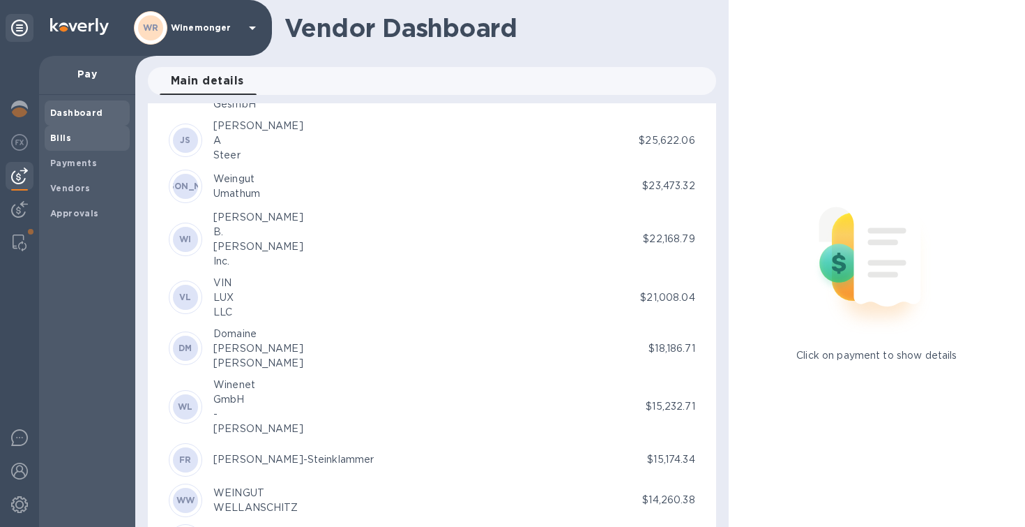
click at [66, 141] on b "Bills" at bounding box center [60, 138] width 21 height 10
